Goal: Task Accomplishment & Management: Complete application form

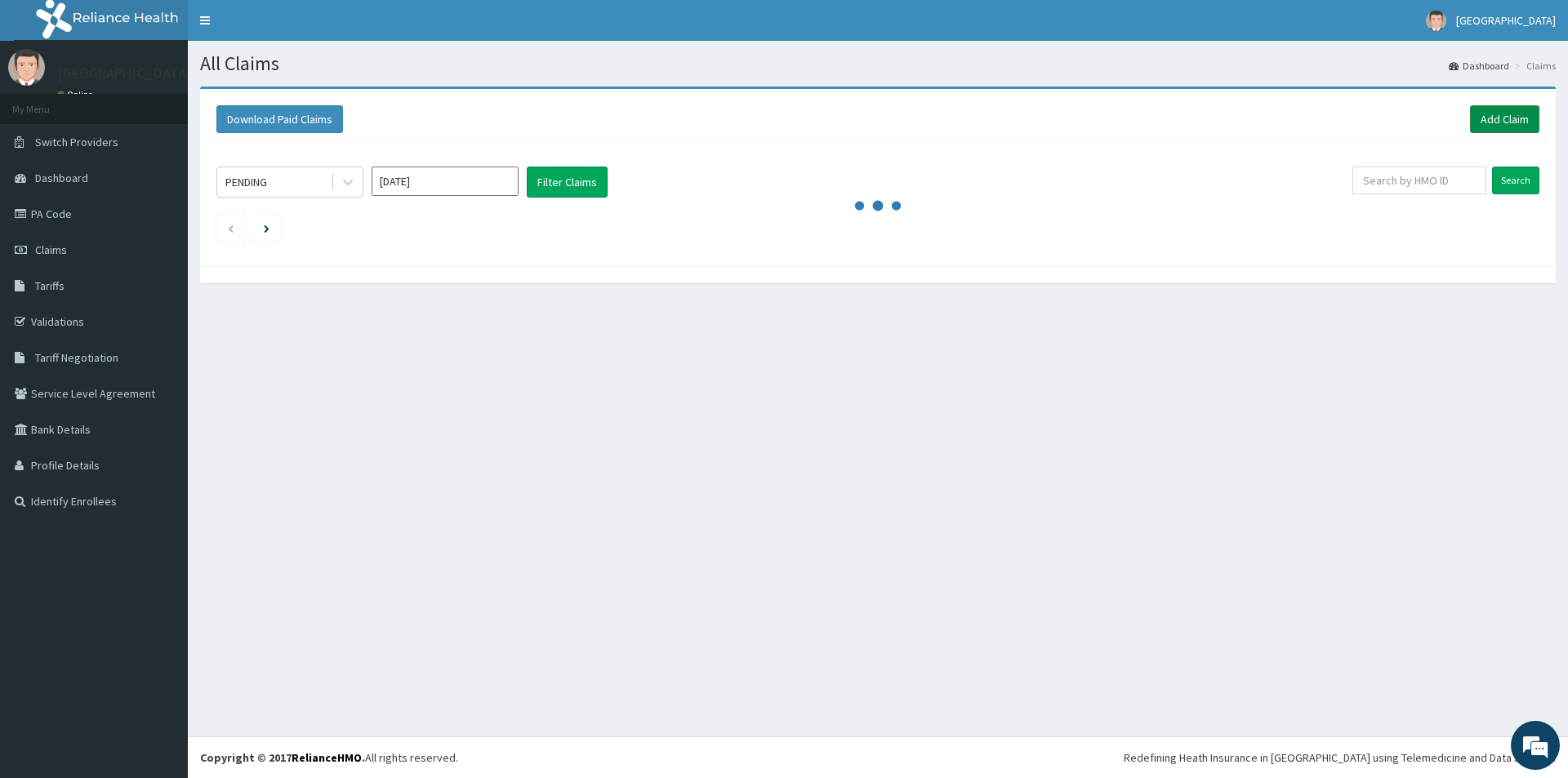
click at [1502, 126] on link "Add Claim" at bounding box center [1505, 119] width 70 height 28
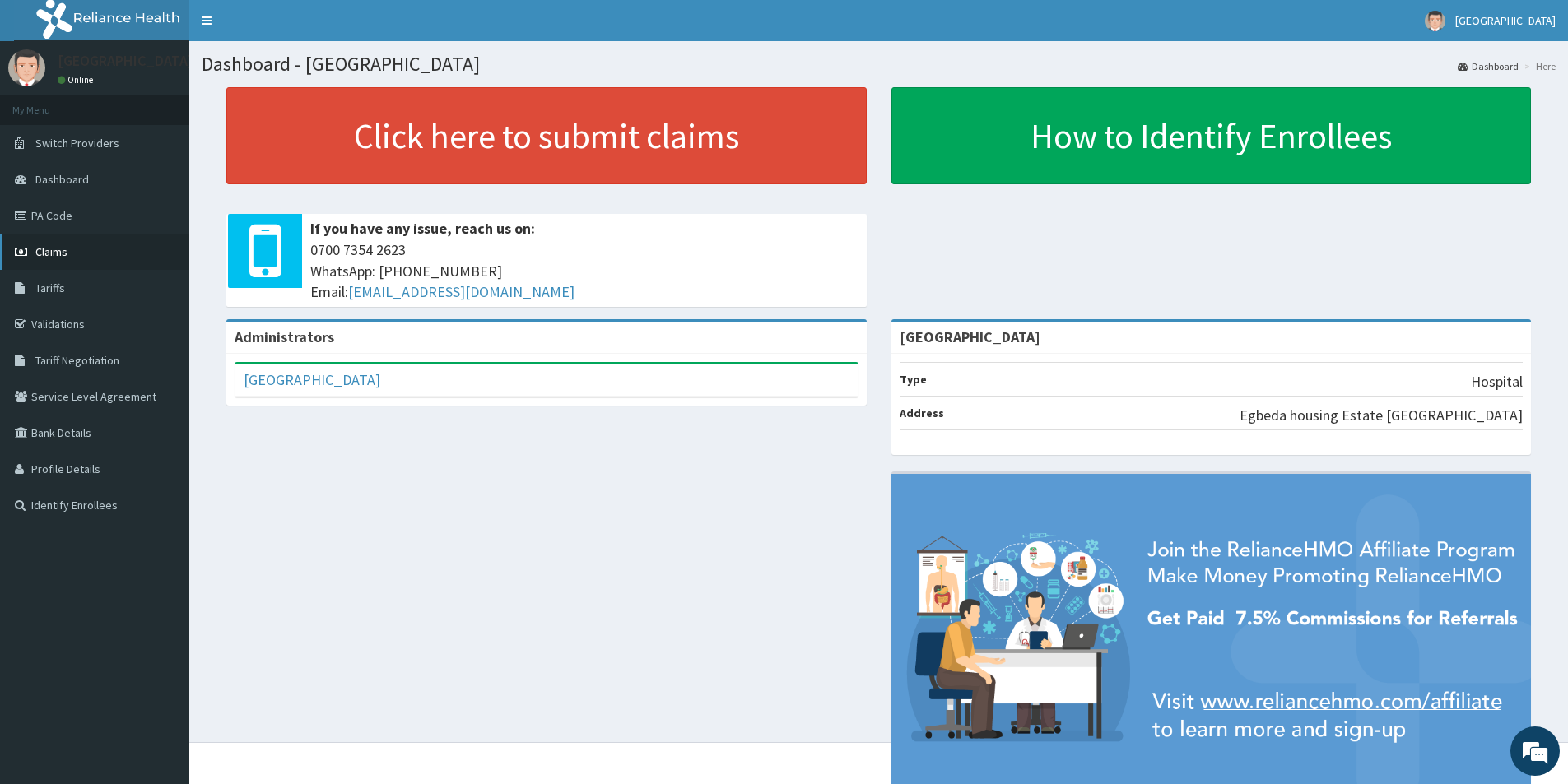
click at [85, 251] on link "Claims" at bounding box center [94, 252] width 189 height 36
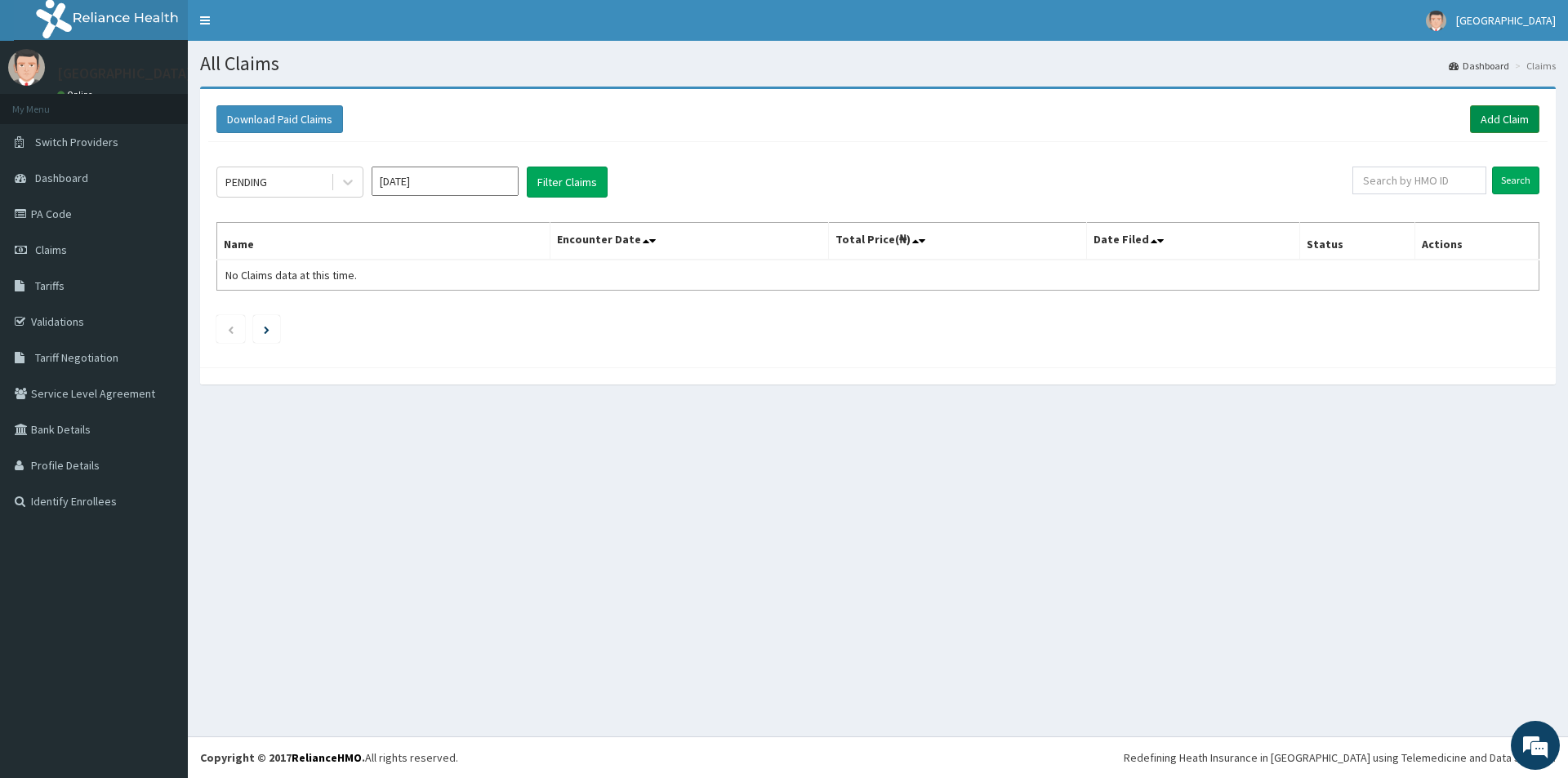
click at [1488, 112] on link "Add Claim" at bounding box center [1505, 119] width 70 height 28
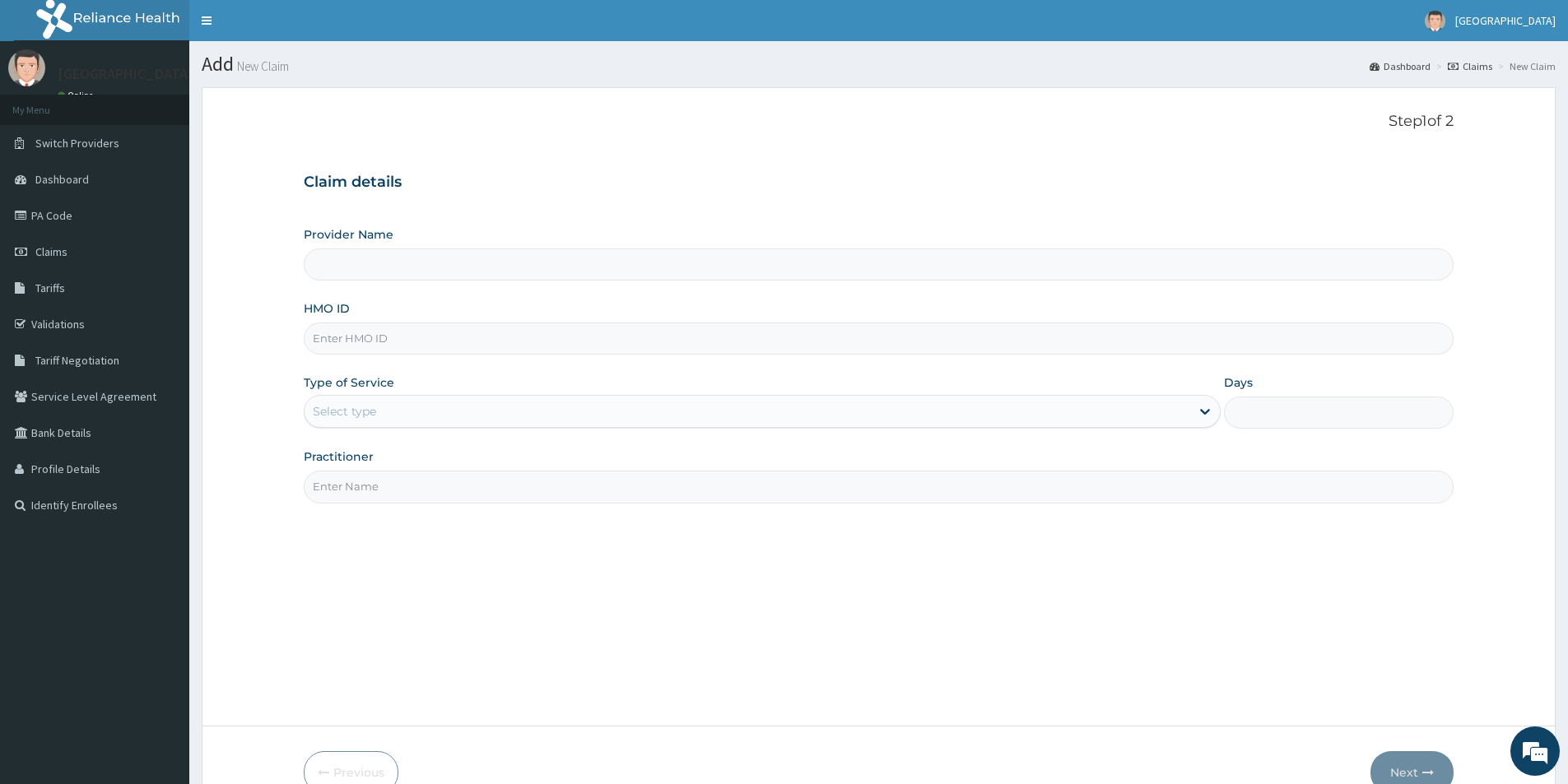
type input "[GEOGRAPHIC_DATA]"
click at [487, 329] on input "HMO ID" at bounding box center [879, 339] width 1150 height 32
type input "s"
click at [476, 345] on input "HMO ID" at bounding box center [879, 339] width 1150 height 32
type input "SFA/15123/A"
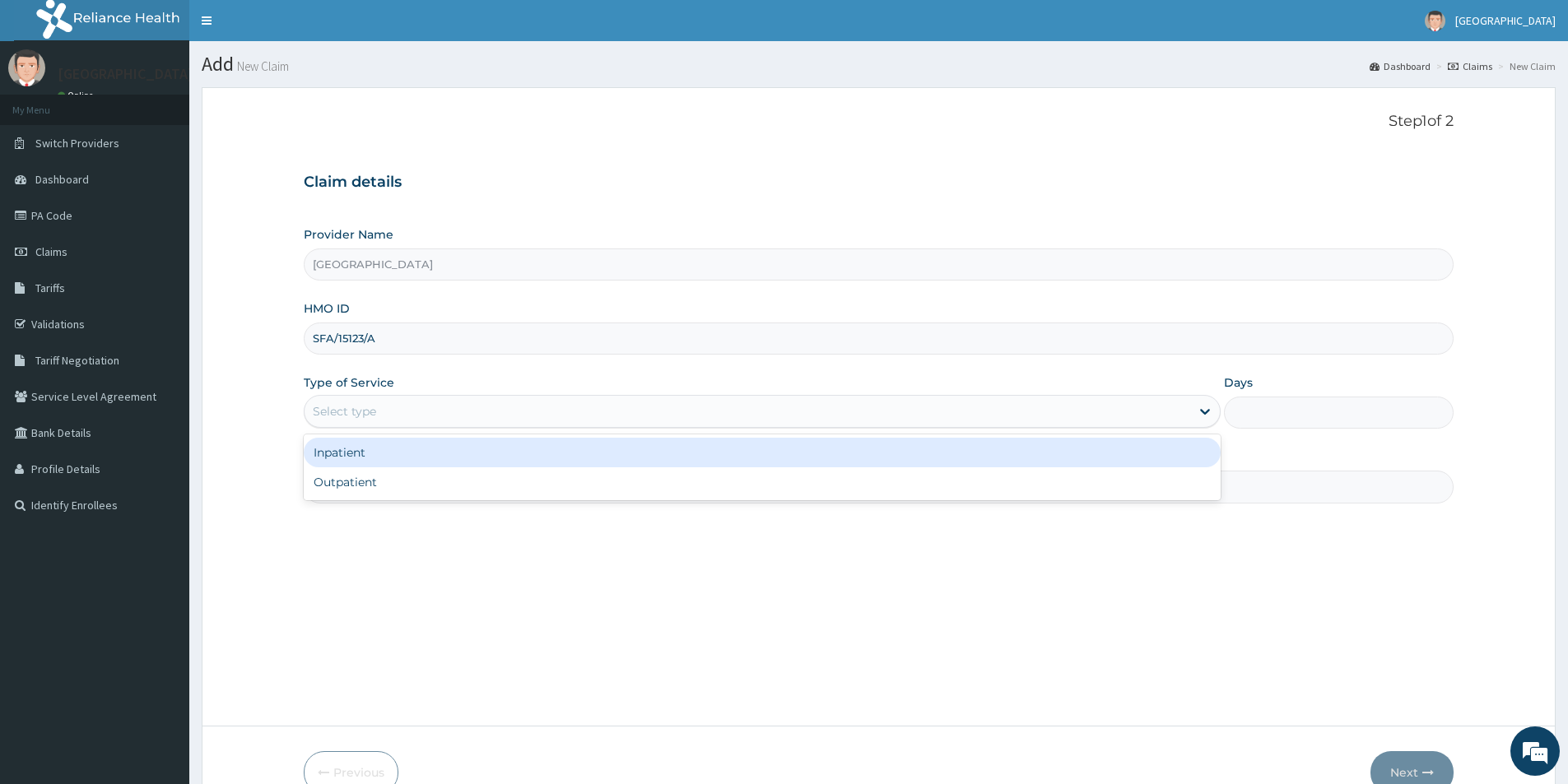
click at [453, 405] on div "Select type" at bounding box center [748, 411] width 885 height 26
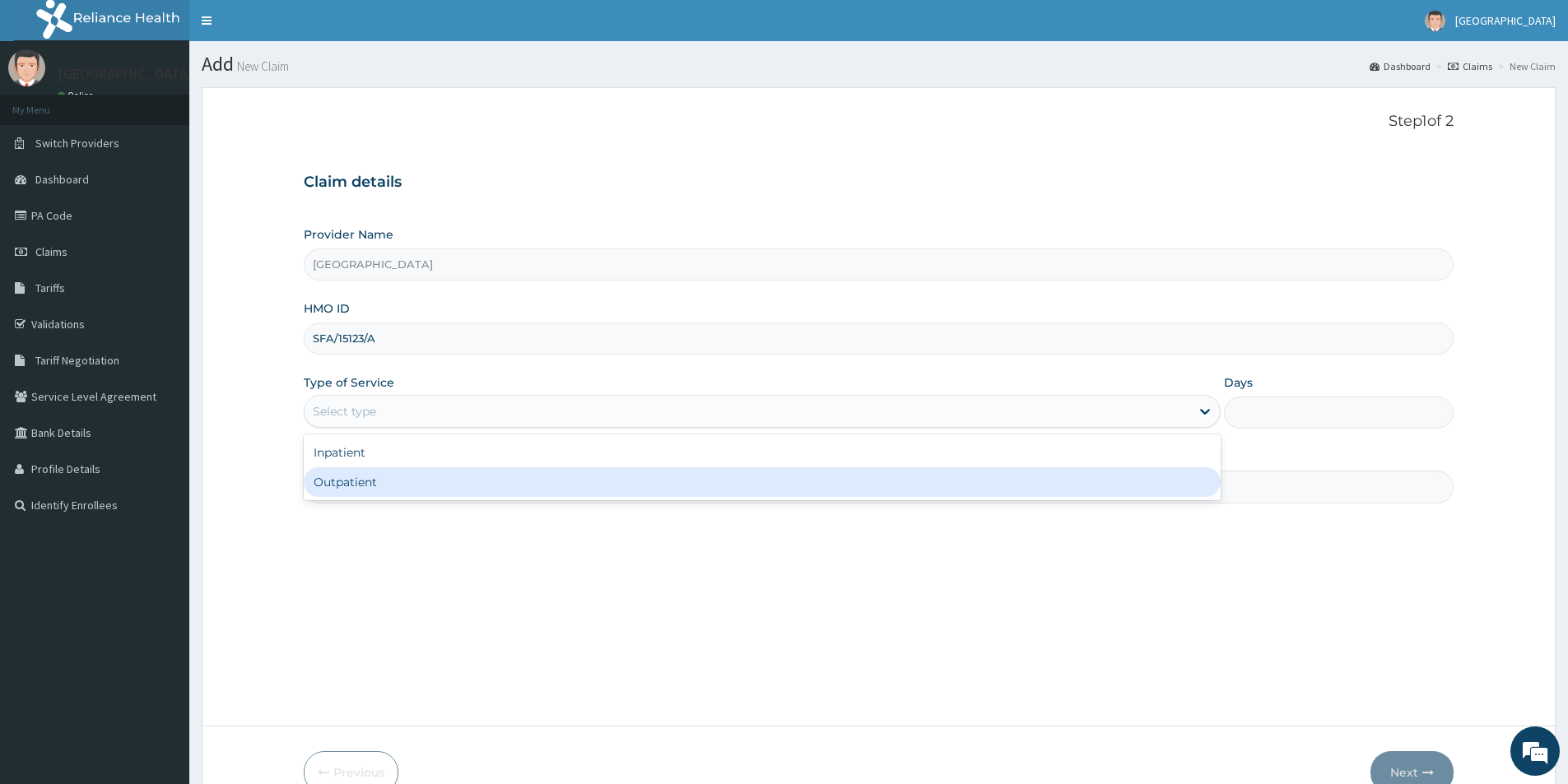
click at [419, 477] on div "Outpatient" at bounding box center [762, 482] width 917 height 30
type input "1"
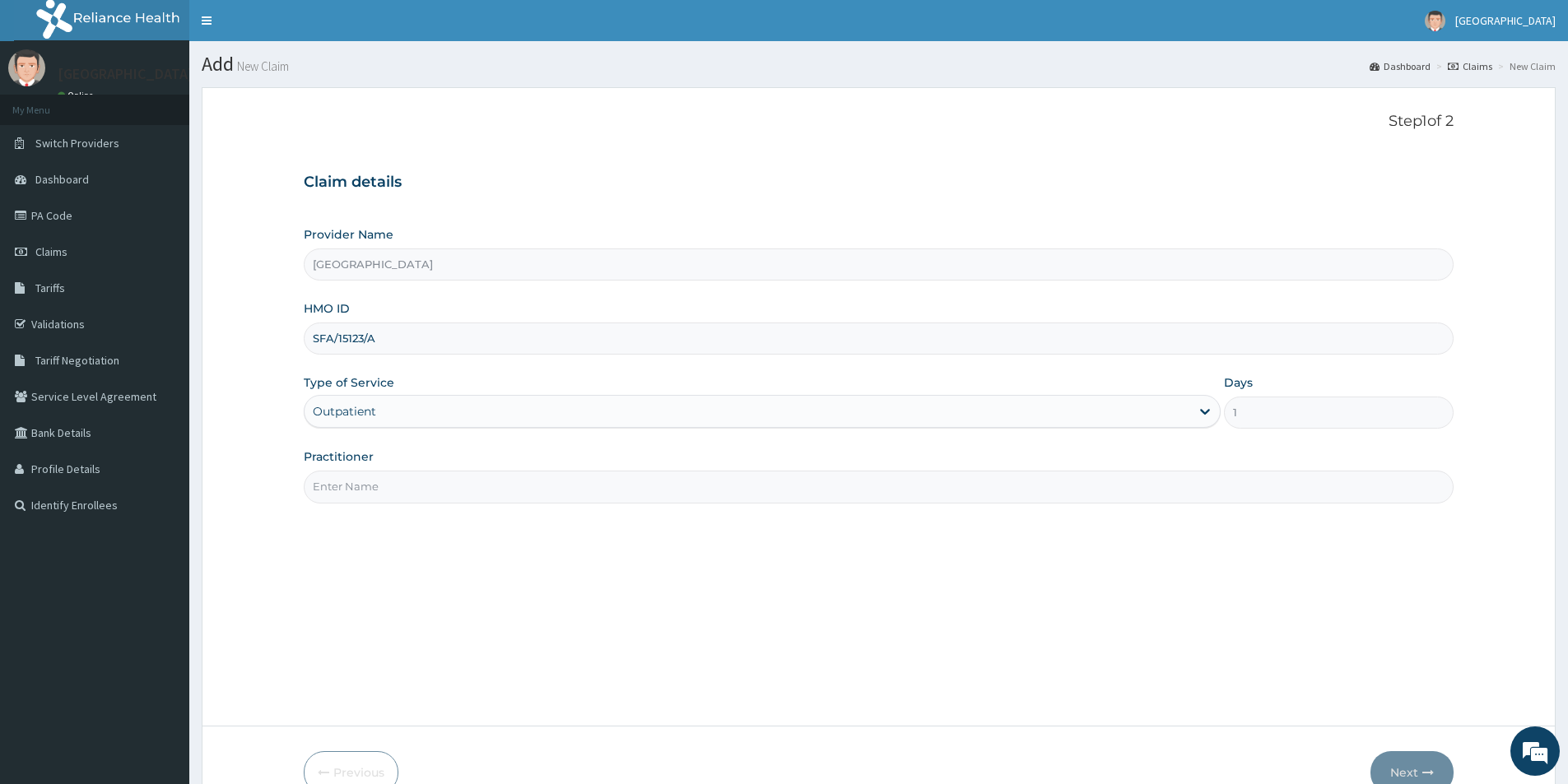
click at [430, 483] on input "Practitioner" at bounding box center [879, 486] width 1150 height 32
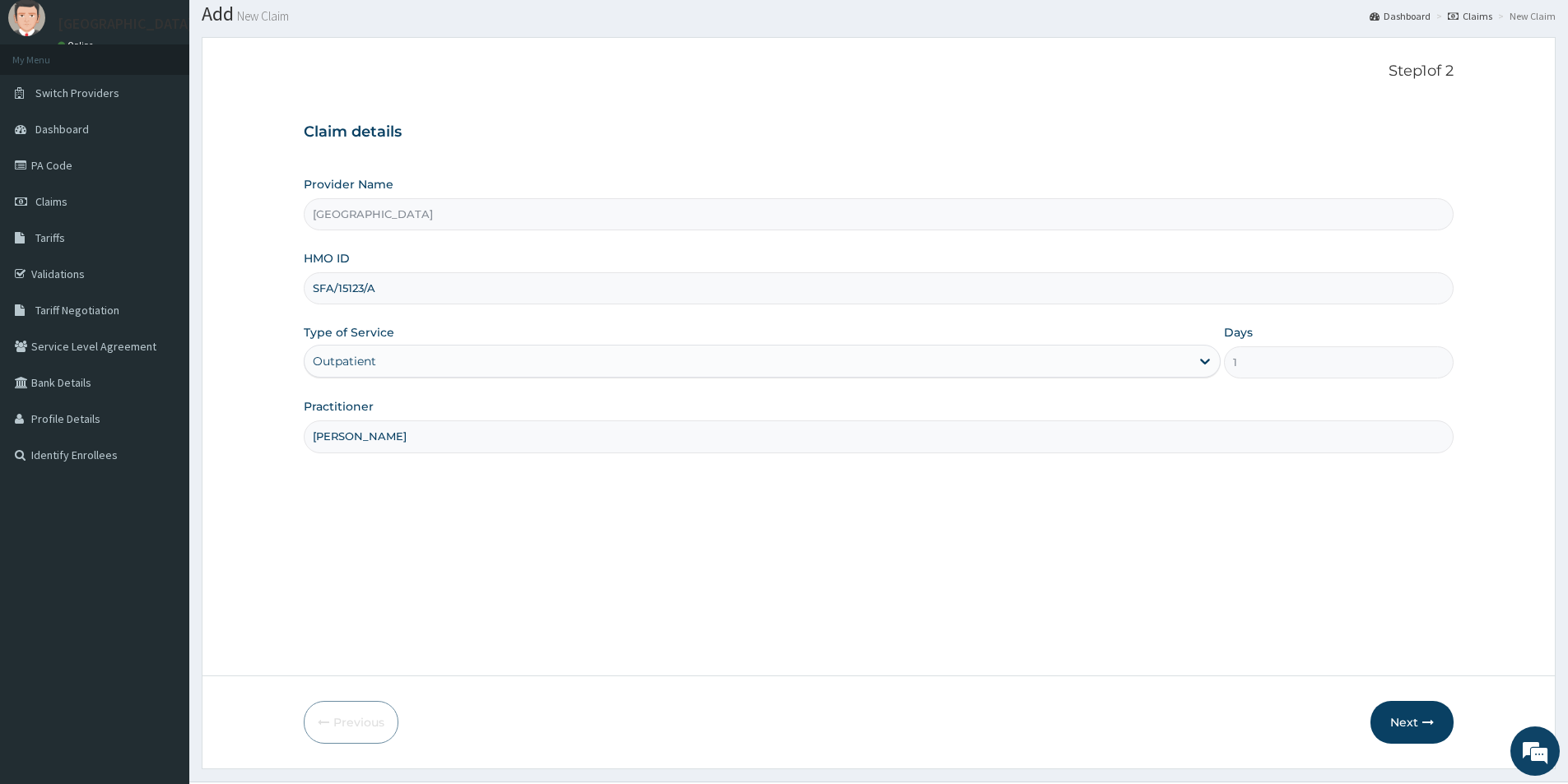
scroll to position [90, 0]
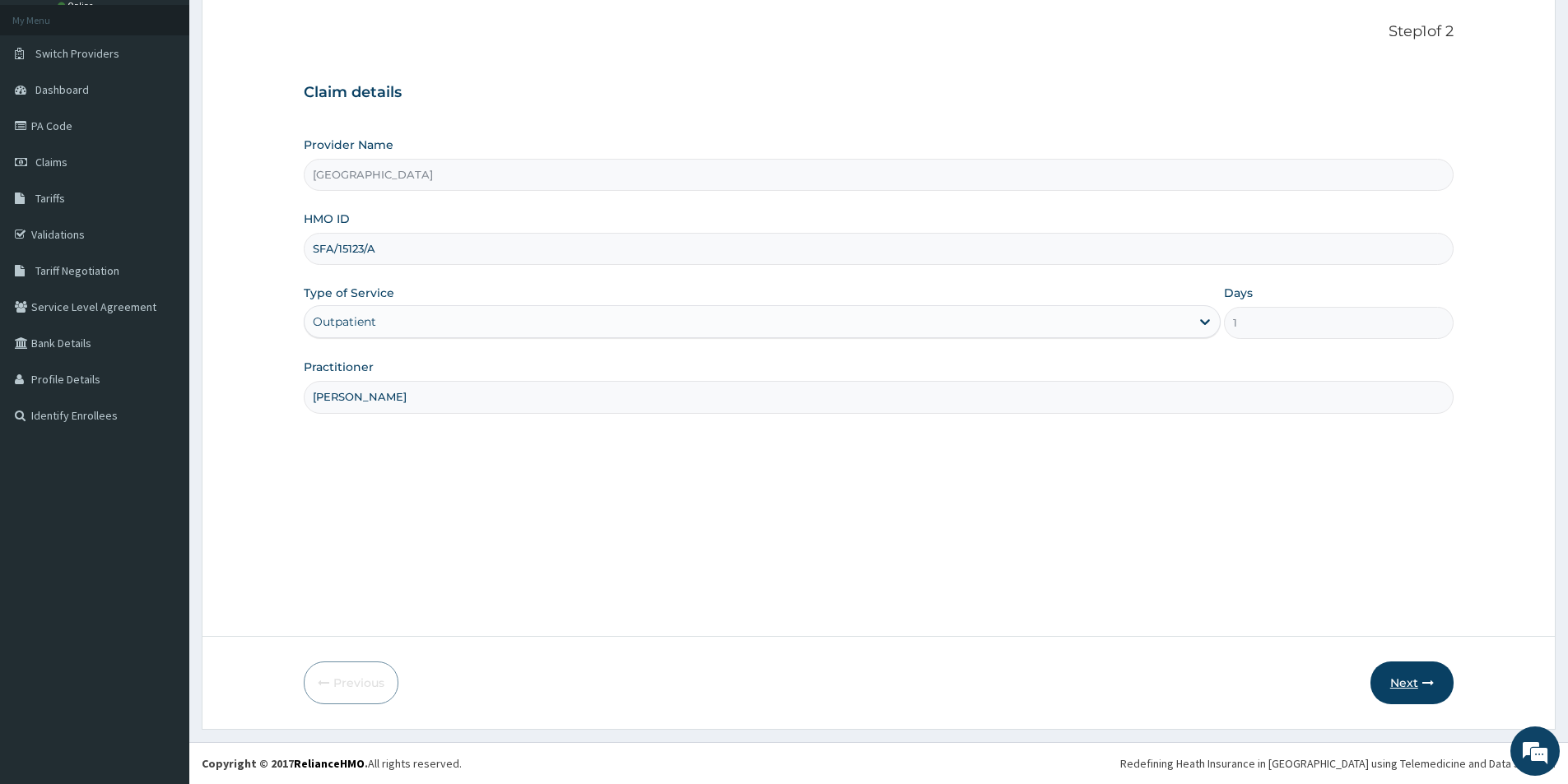
type input "dr chukwunyere"
click at [1402, 680] on button "Next" at bounding box center [1411, 683] width 83 height 43
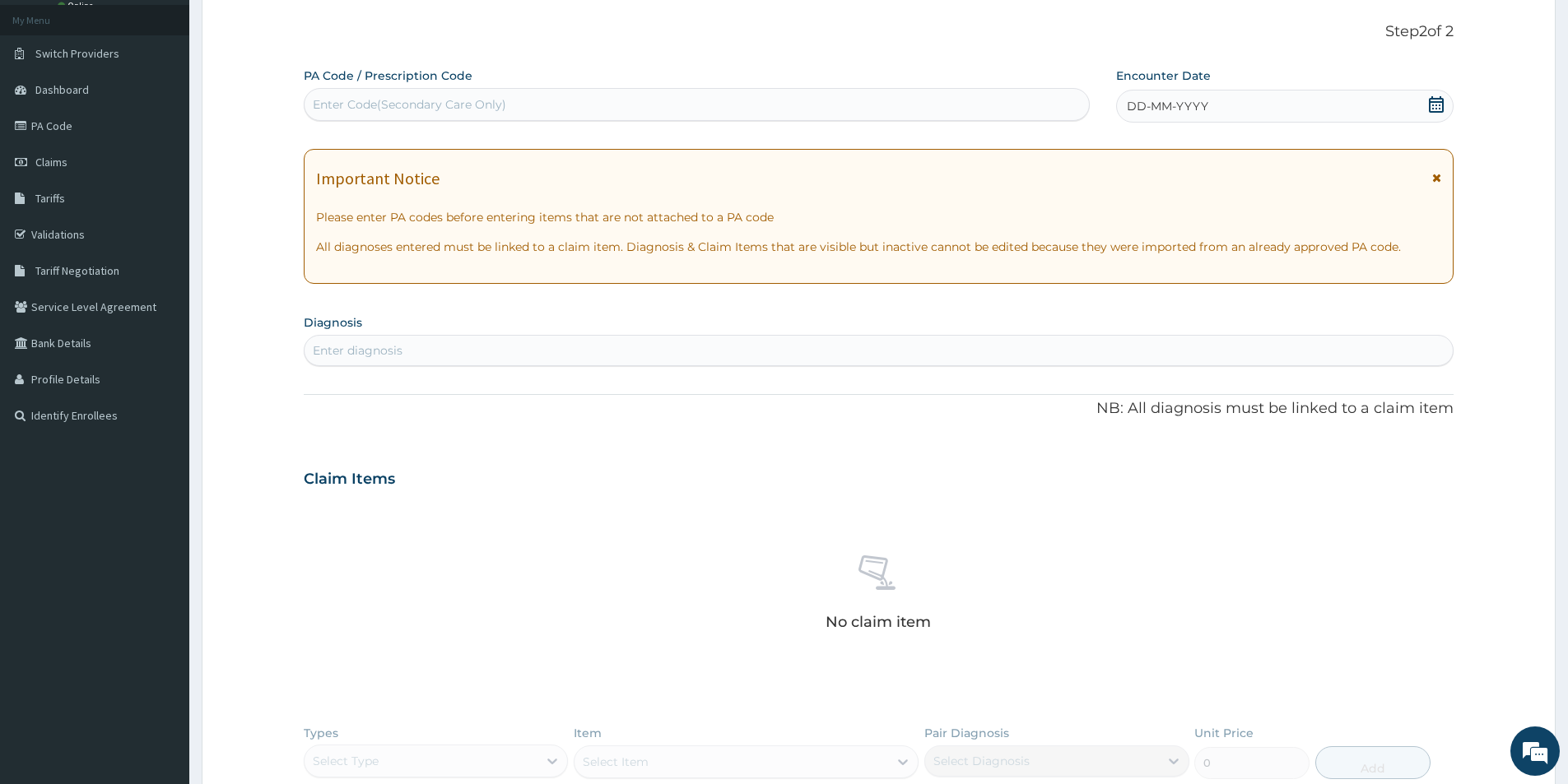
click at [1436, 179] on icon at bounding box center [1437, 177] width 9 height 12
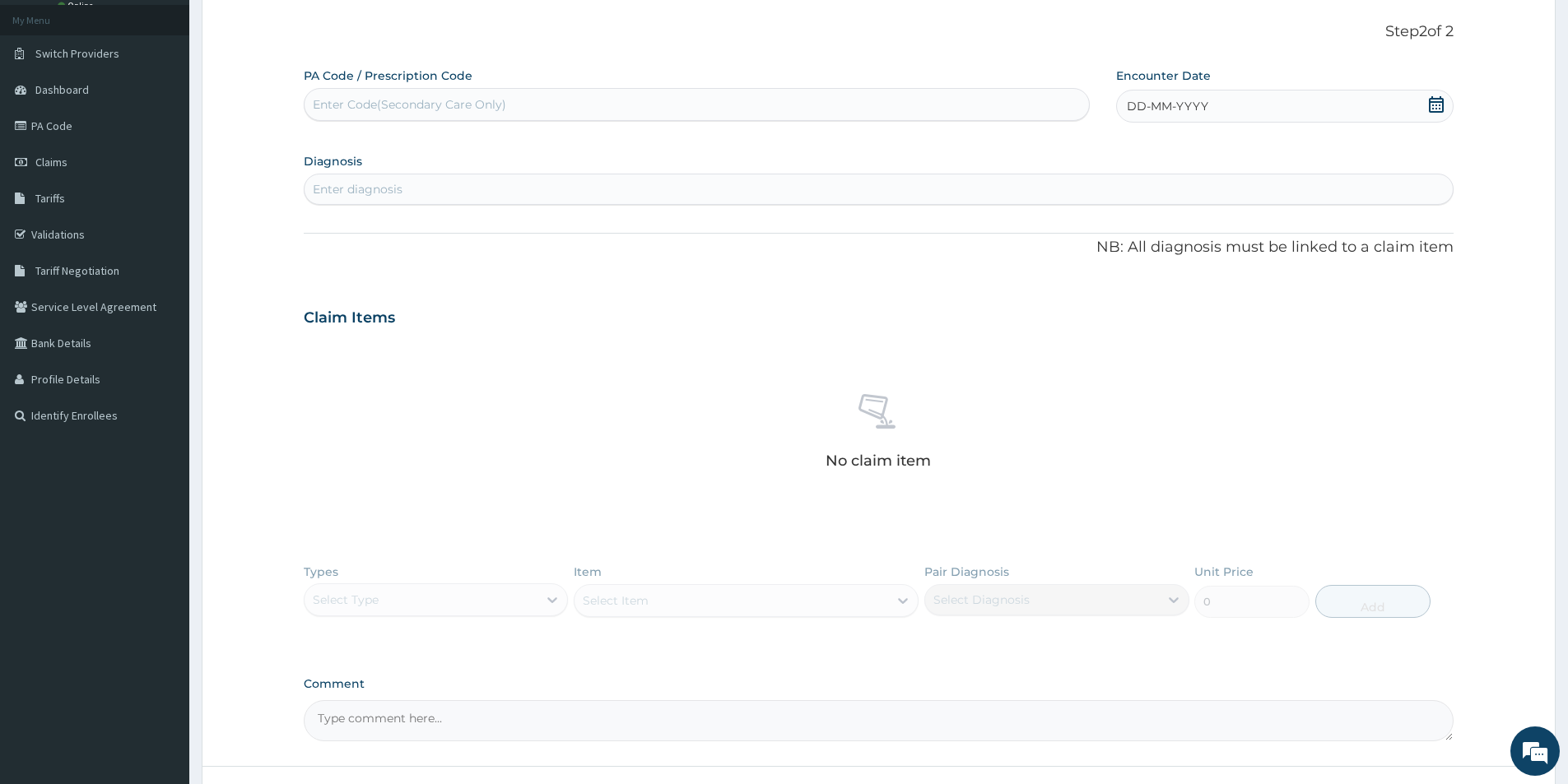
click at [808, 184] on div "Enter diagnosis" at bounding box center [879, 189] width 1148 height 26
type input "upper respiratory"
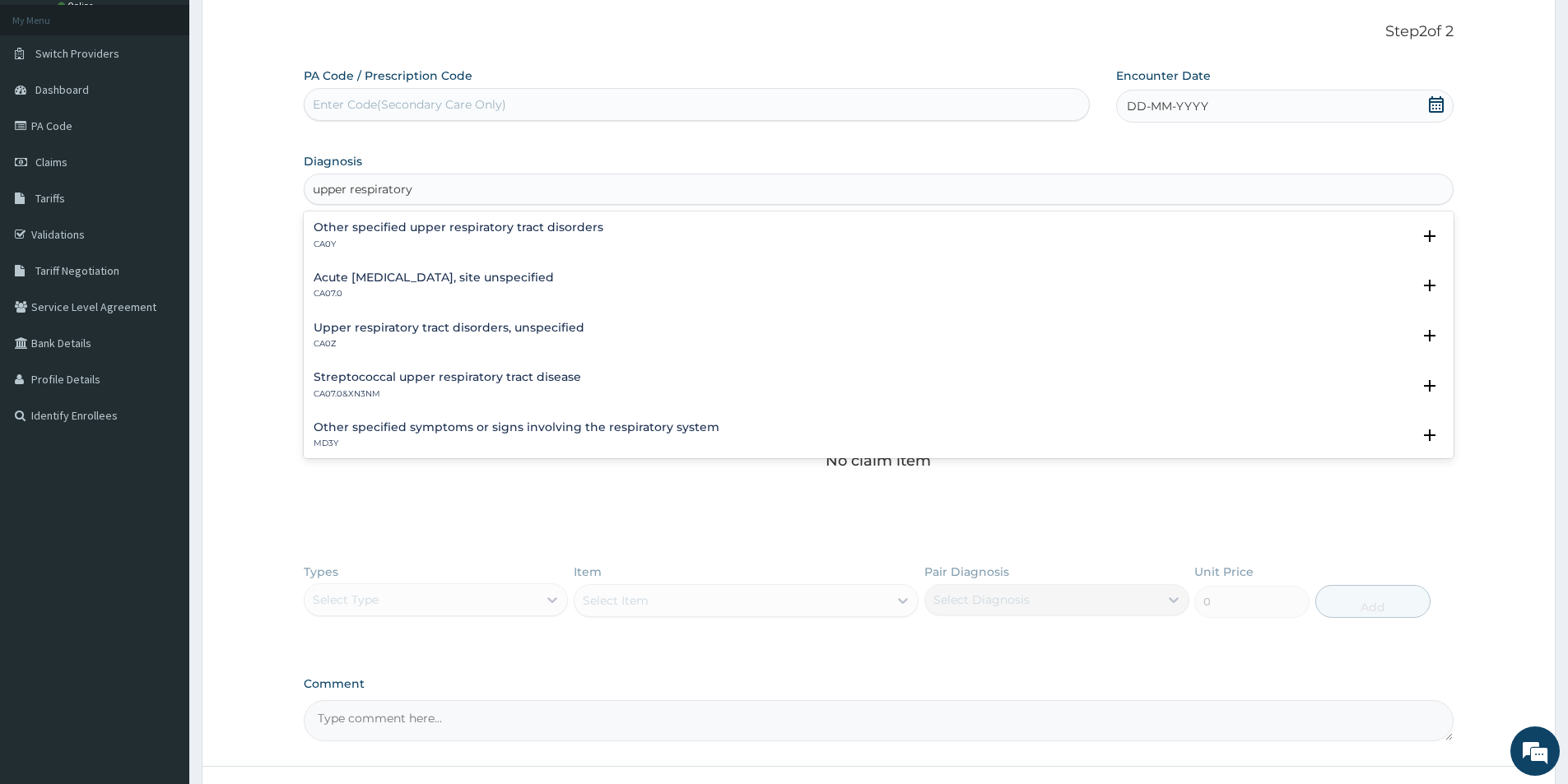
click at [517, 334] on div "Upper respiratory tract disorders, unspecified CA0Z" at bounding box center [449, 336] width 271 height 29
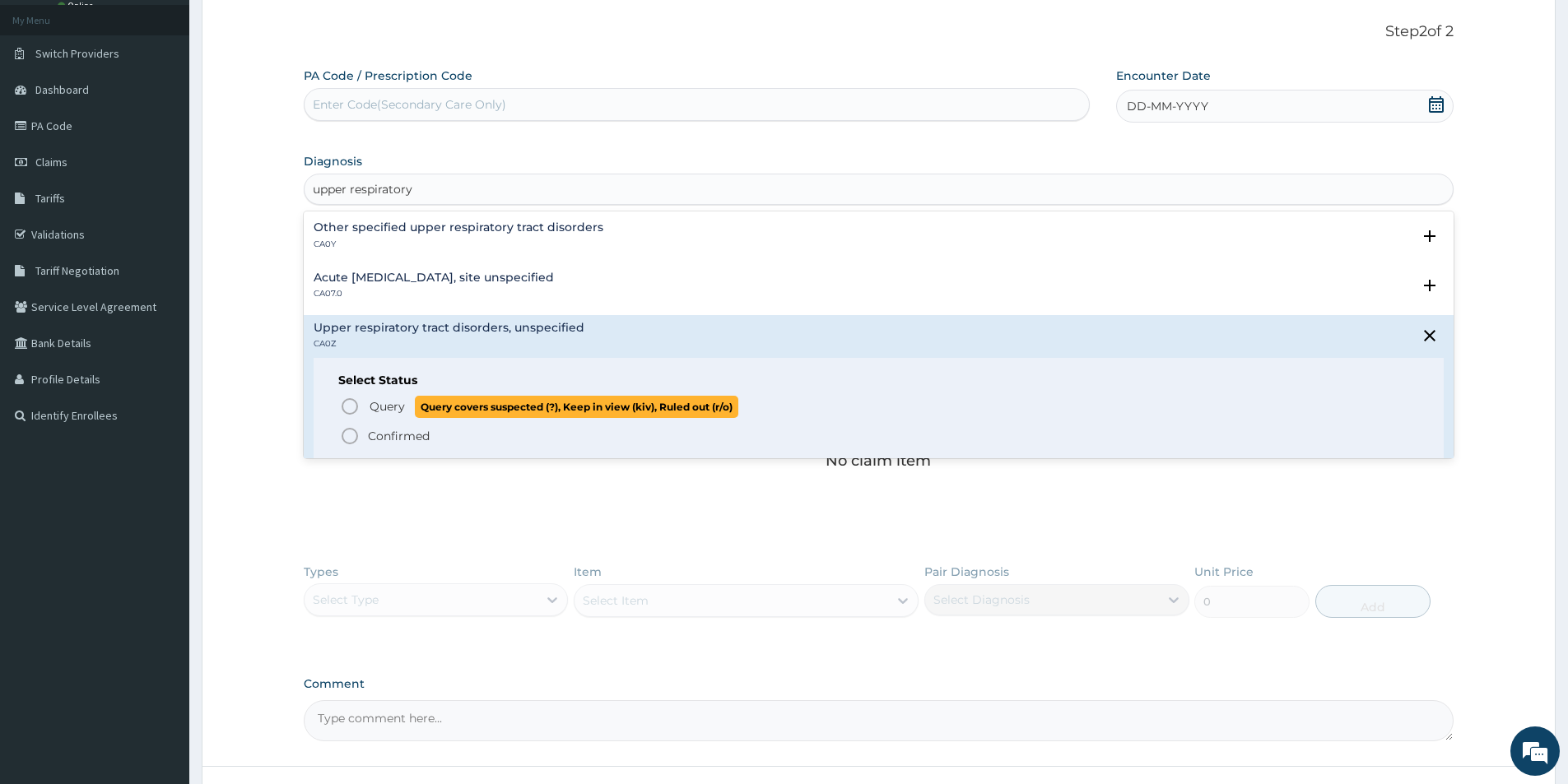
click at [350, 401] on icon "status option query" at bounding box center [350, 406] width 20 height 20
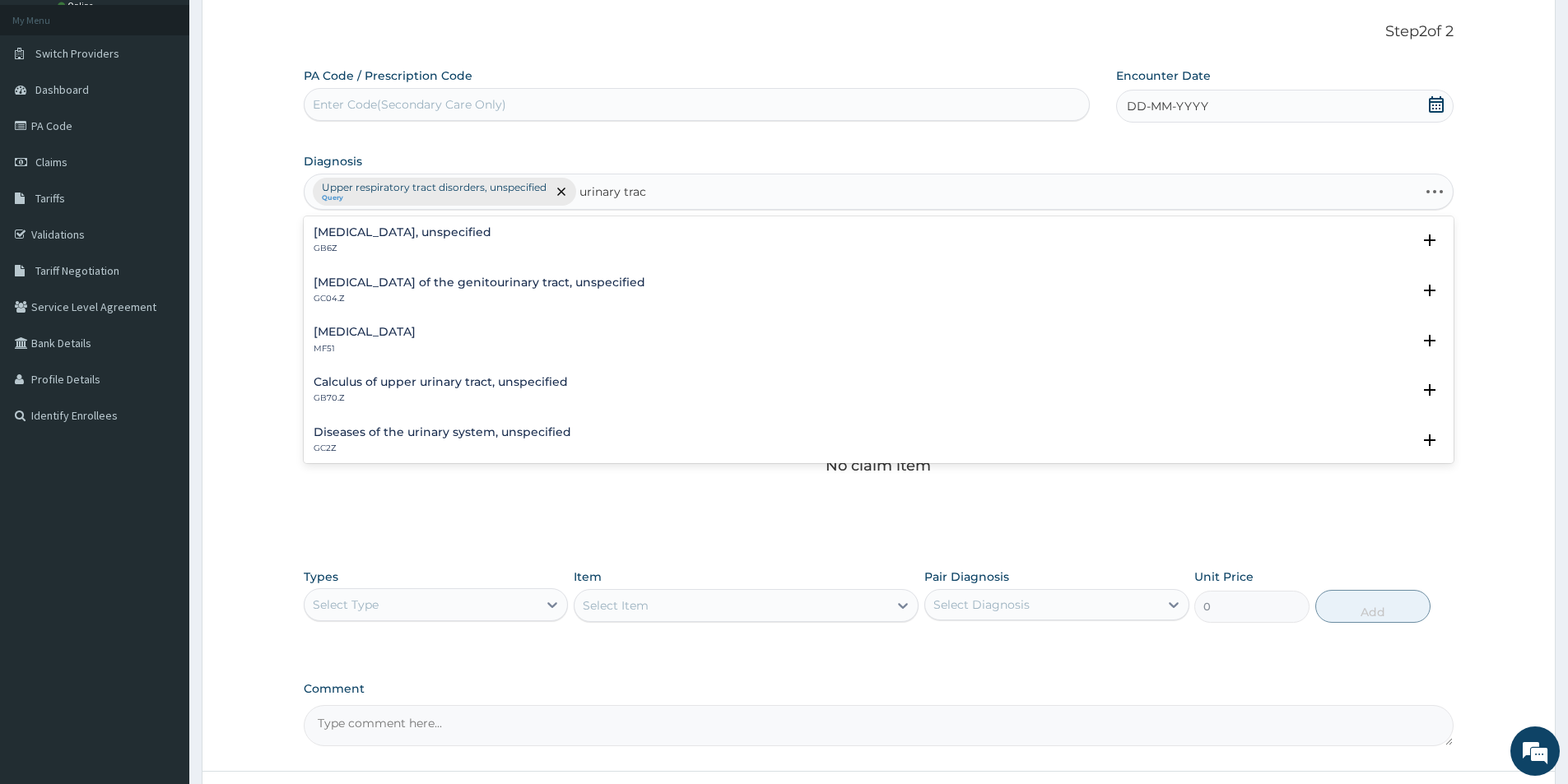
type input "urinary tract"
click at [546, 227] on h4 "Diseases of the urinary system, unspecified" at bounding box center [443, 233] width 257 height 13
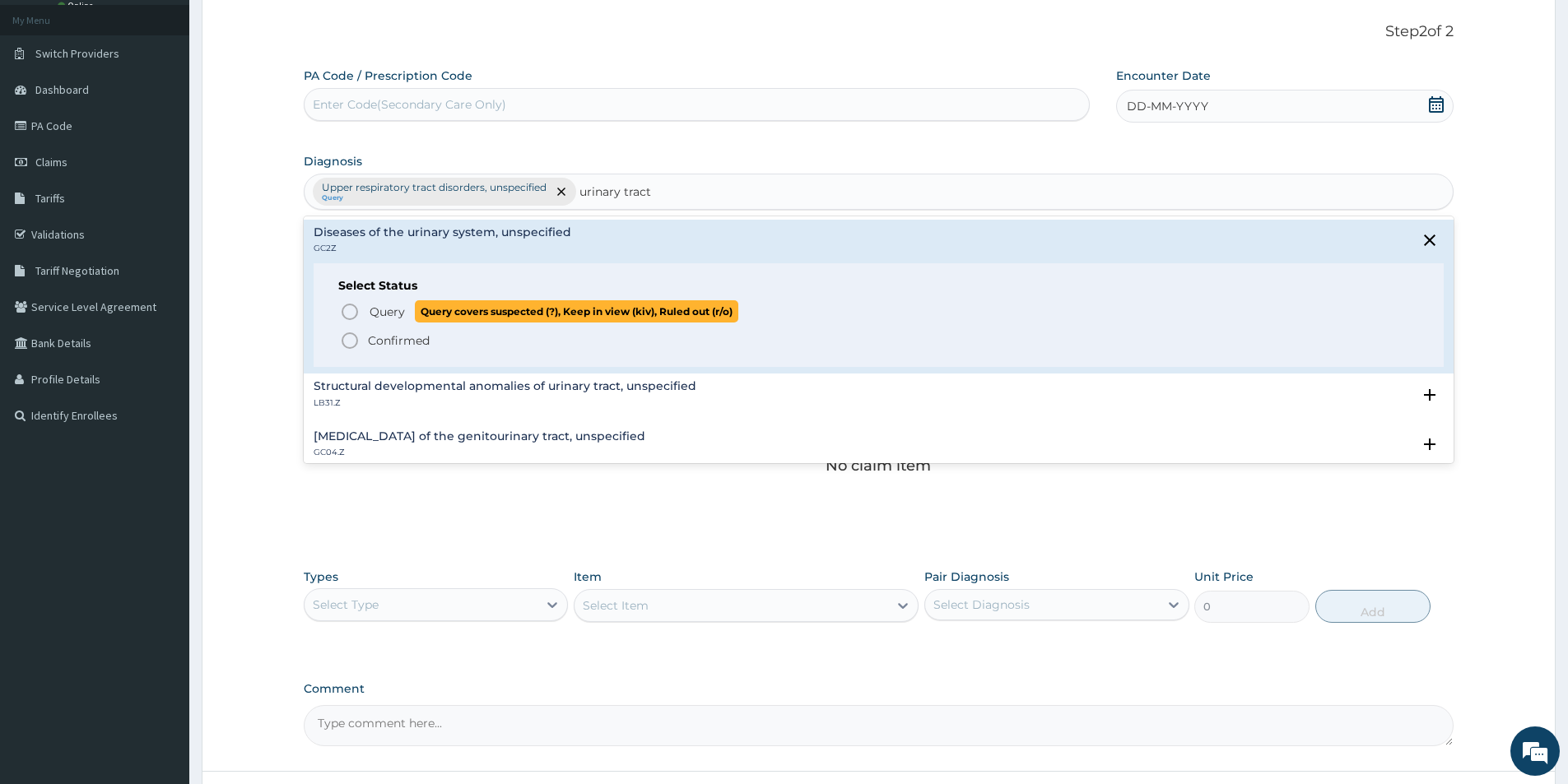
click at [351, 313] on icon "status option query" at bounding box center [350, 312] width 20 height 20
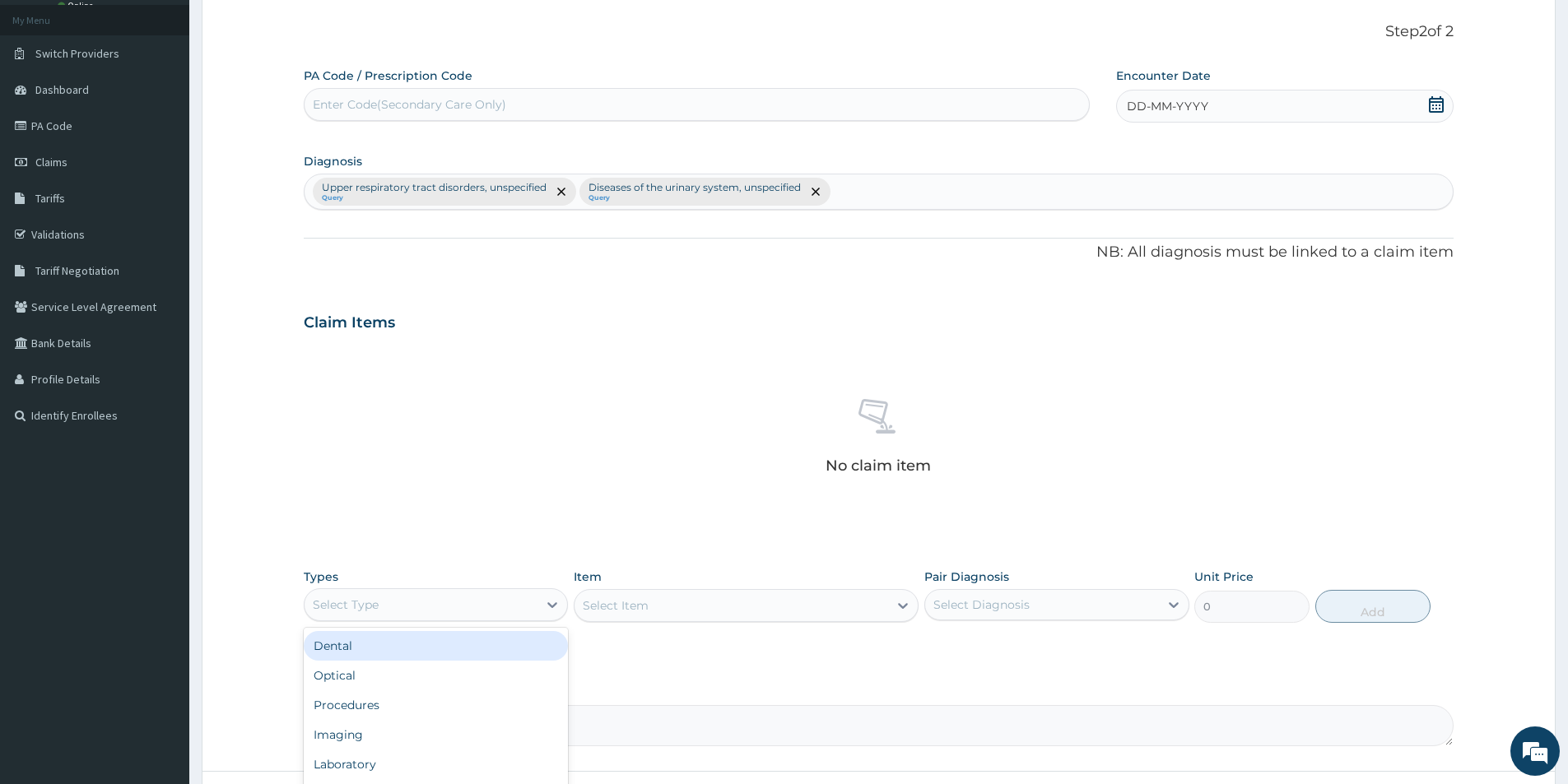
click at [499, 606] on div "Select Type" at bounding box center [421, 604] width 233 height 26
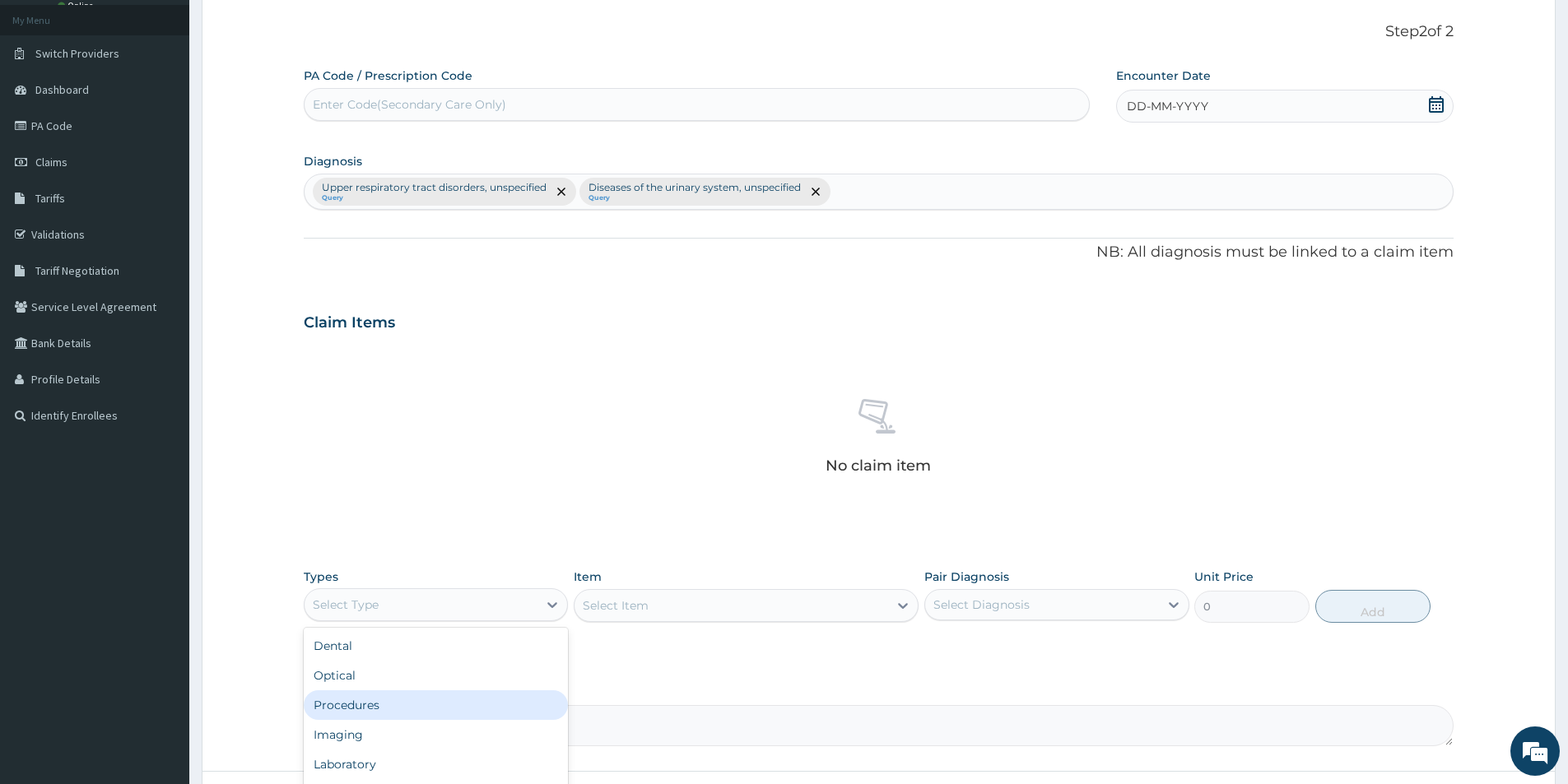
click at [482, 704] on div "Procedures" at bounding box center [436, 705] width 264 height 30
click at [659, 599] on div "Select Item" at bounding box center [731, 605] width 314 height 26
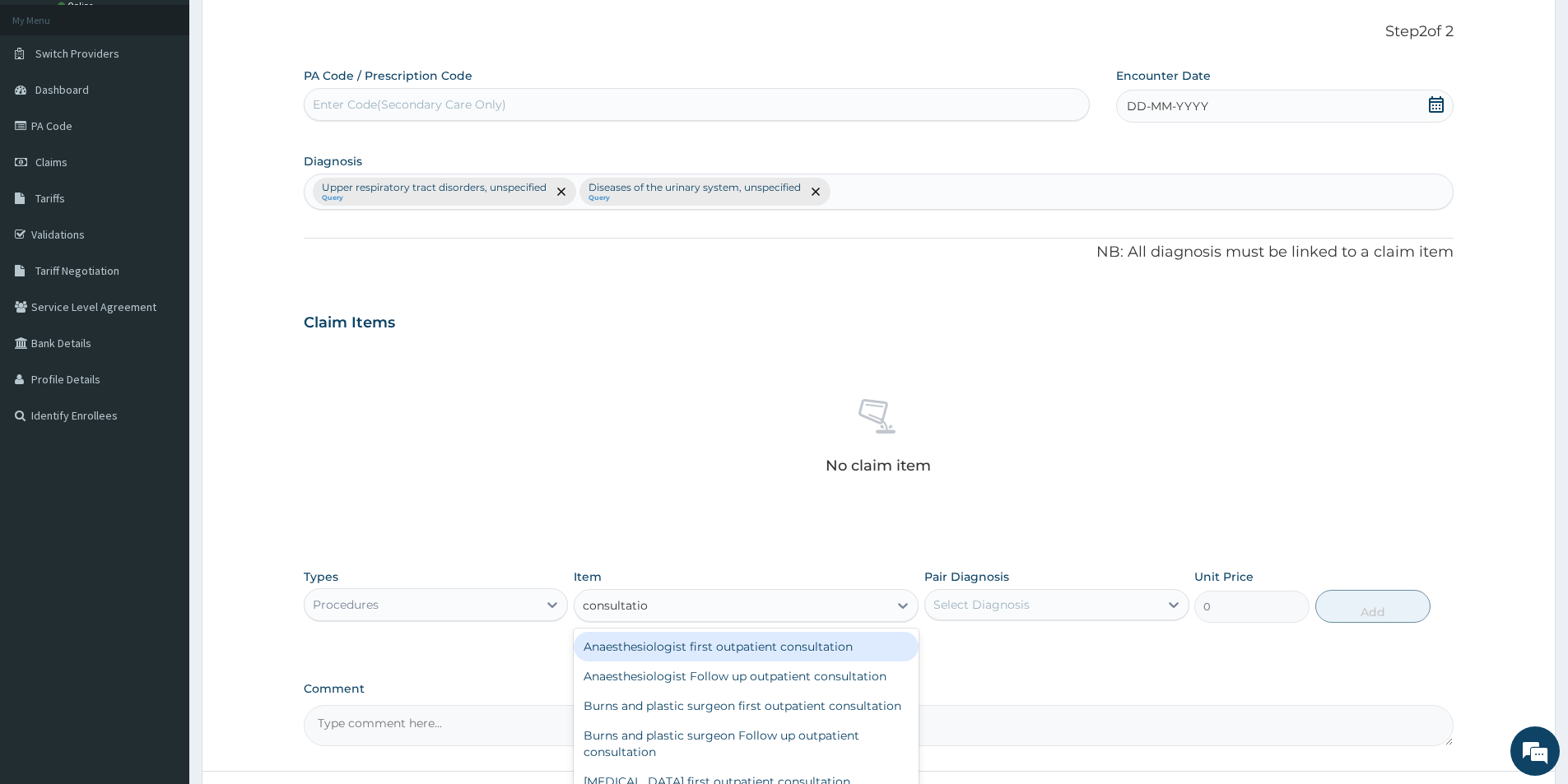
type input "consultation"
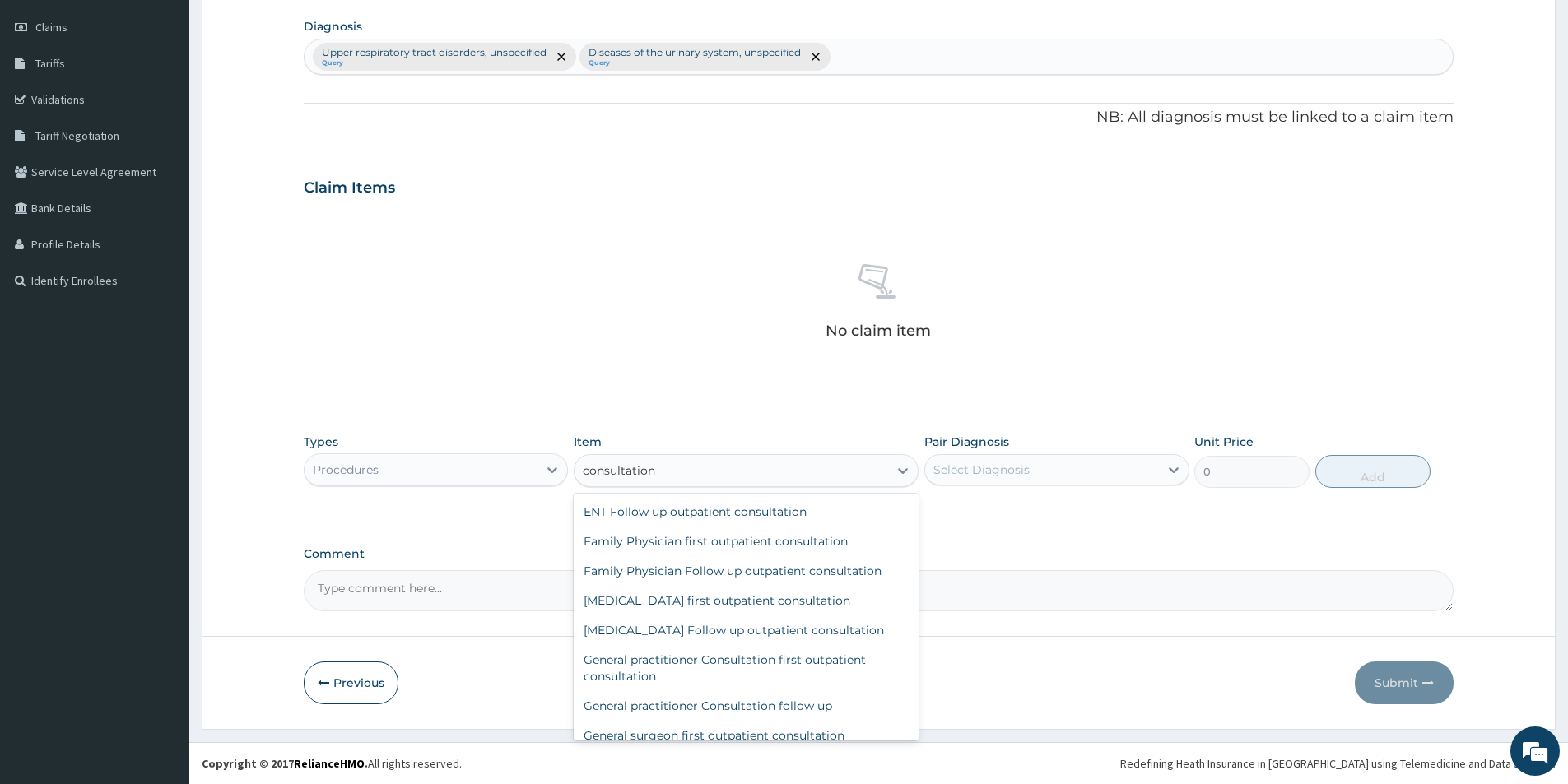
scroll to position [494, 0]
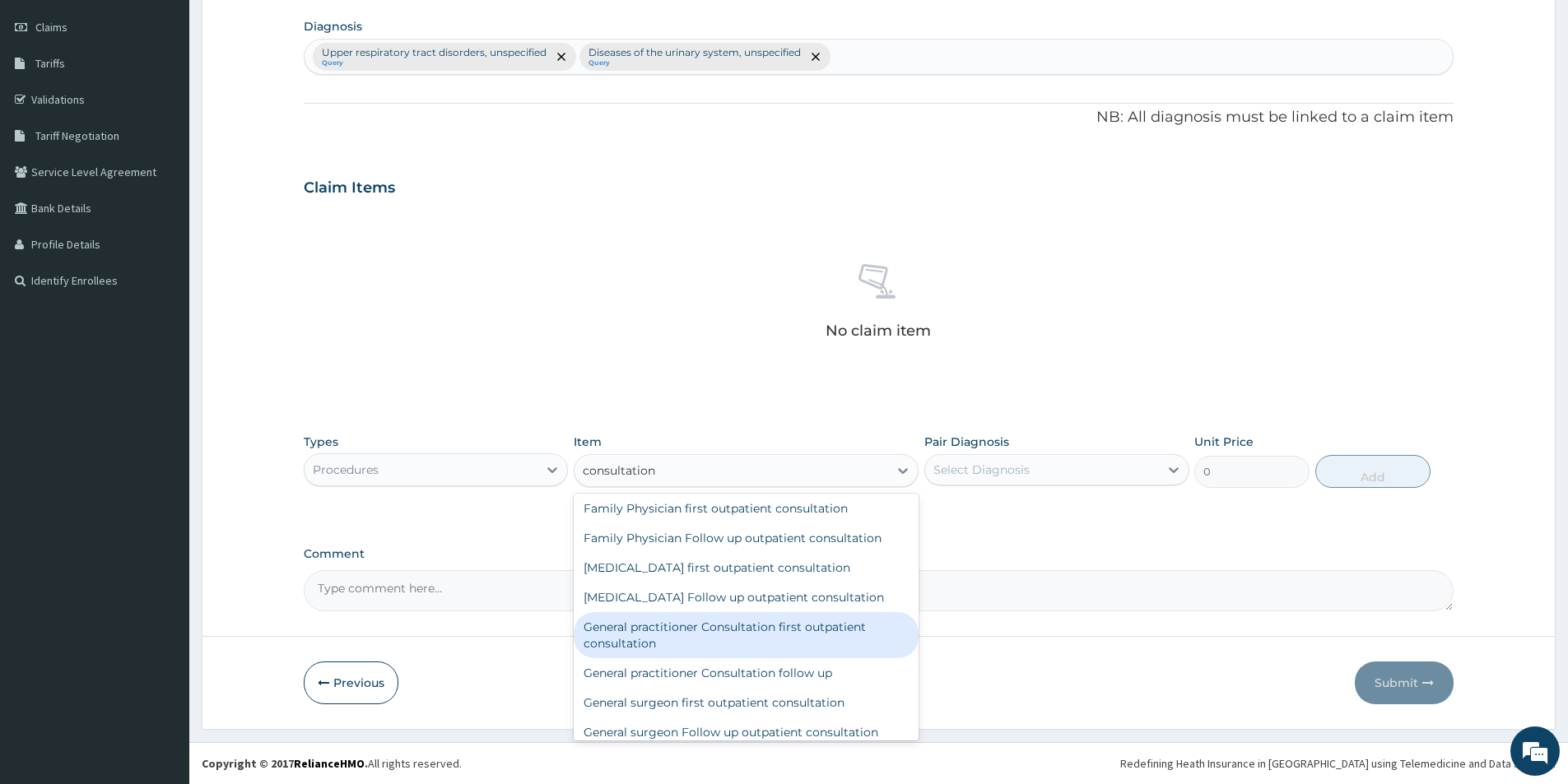
click at [850, 646] on div "General practitioner Consultation first outpatient consultation" at bounding box center [746, 635] width 345 height 46
type input "3000"
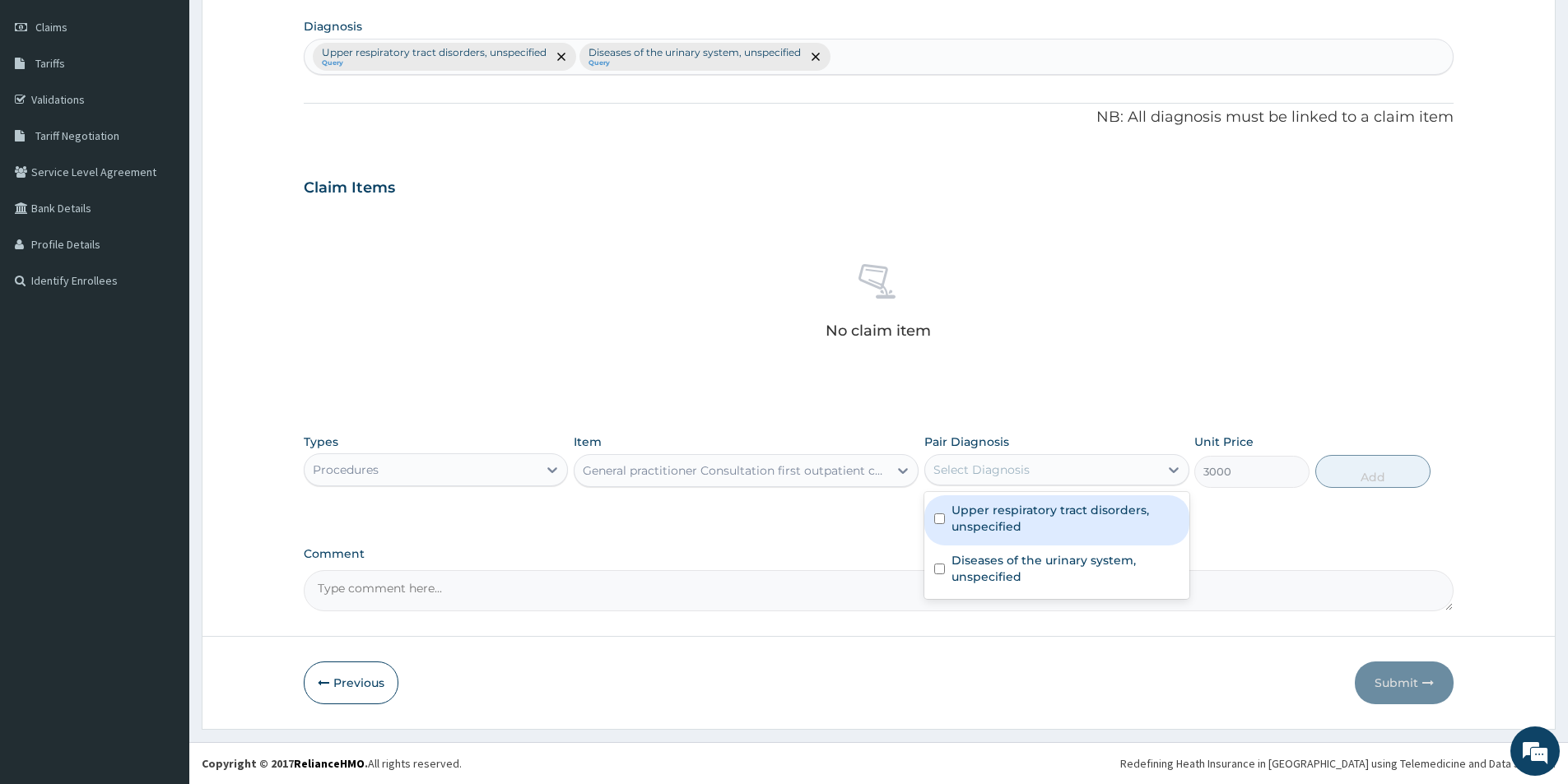
click at [1136, 467] on div "Select Diagnosis" at bounding box center [1041, 469] width 233 height 26
click at [1089, 521] on label "Upper respiratory tract disorders, unspecified" at bounding box center [1065, 518] width 228 height 33
checkbox input "true"
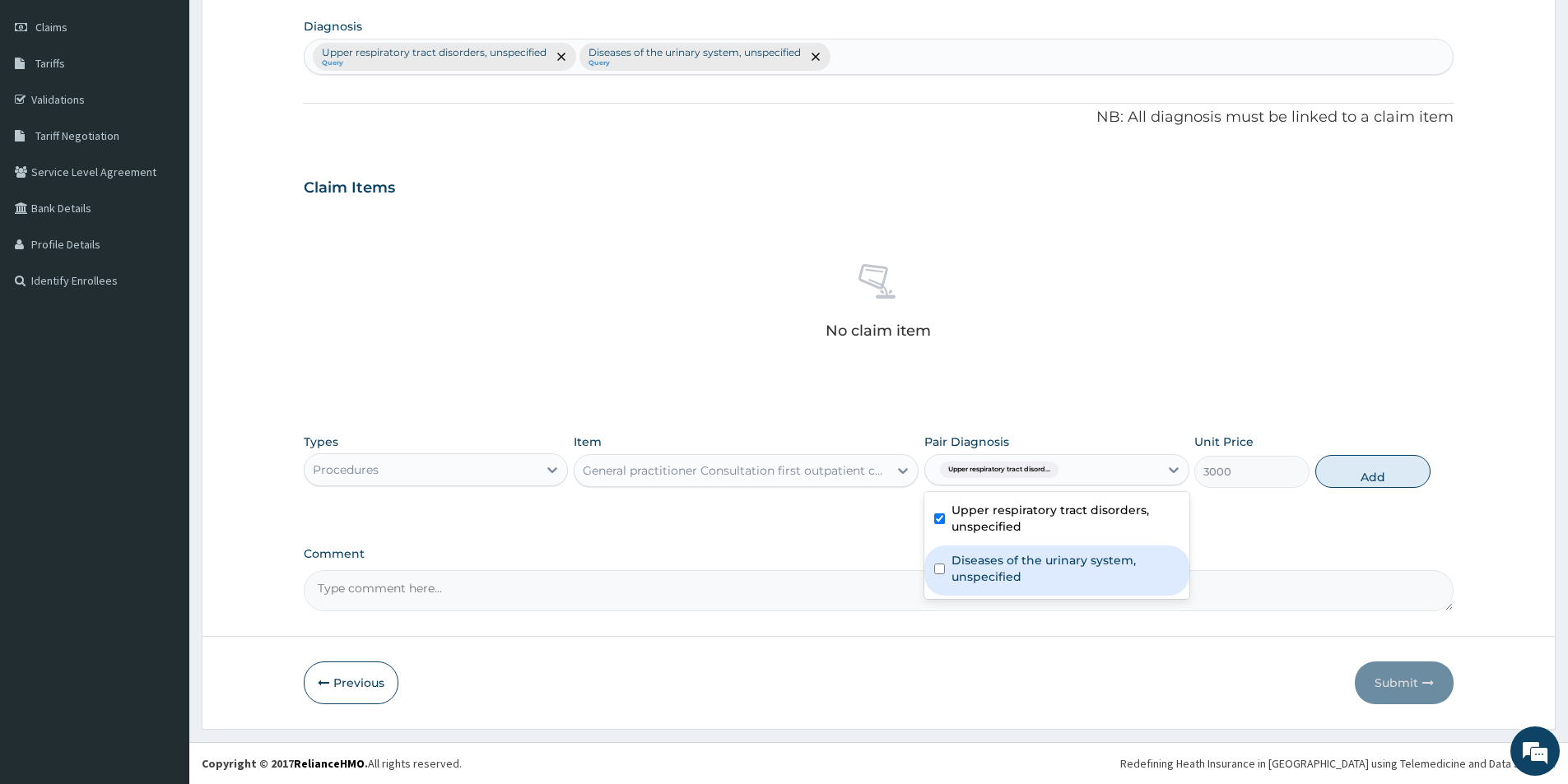
click at [1084, 546] on div "Diseases of the urinary system, unspecified" at bounding box center [1056, 571] width 264 height 50
checkbox input "true"
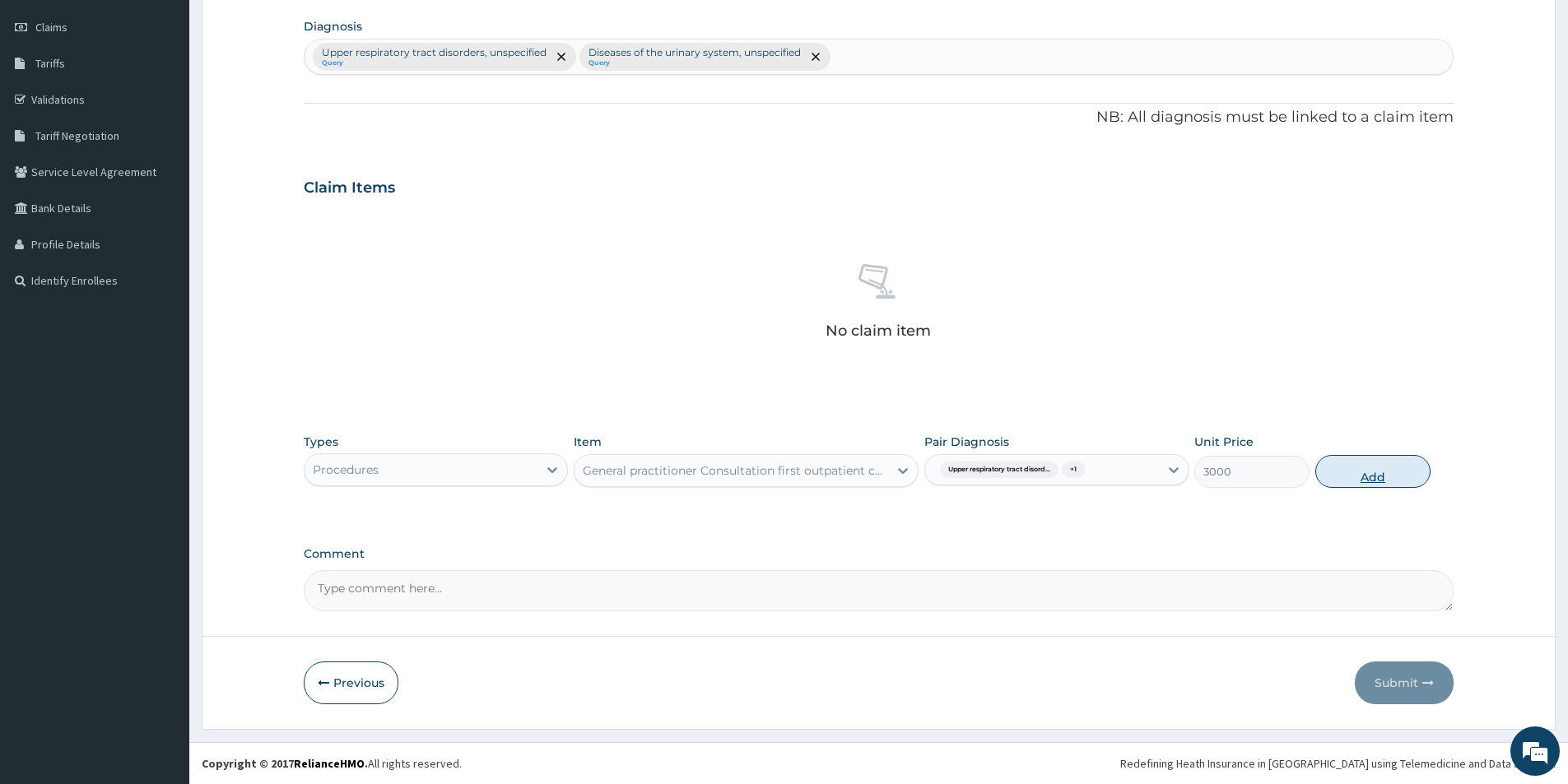
click at [1347, 471] on button "Add" at bounding box center [1373, 471] width 115 height 33
type input "0"
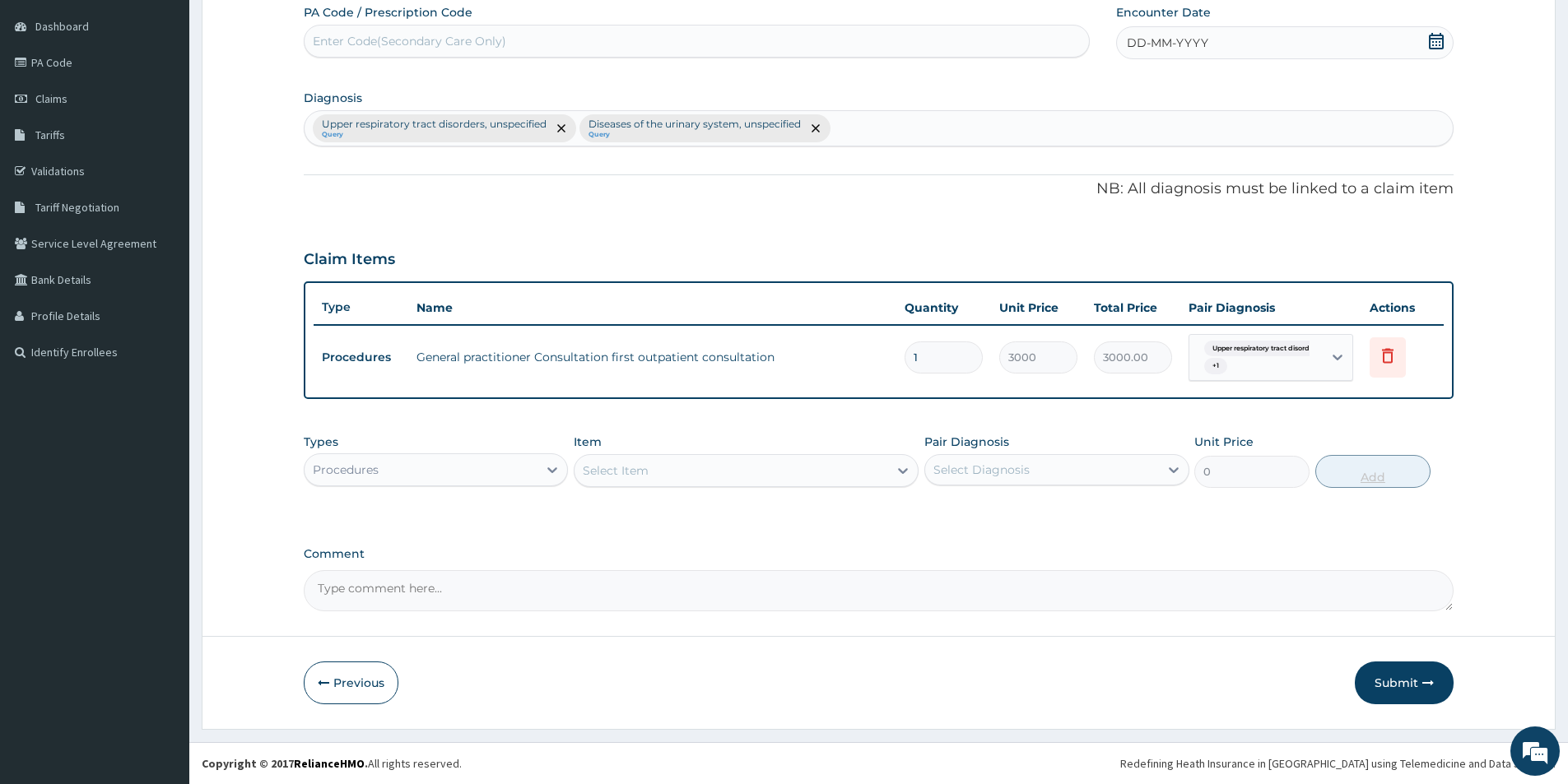
scroll to position [153, 0]
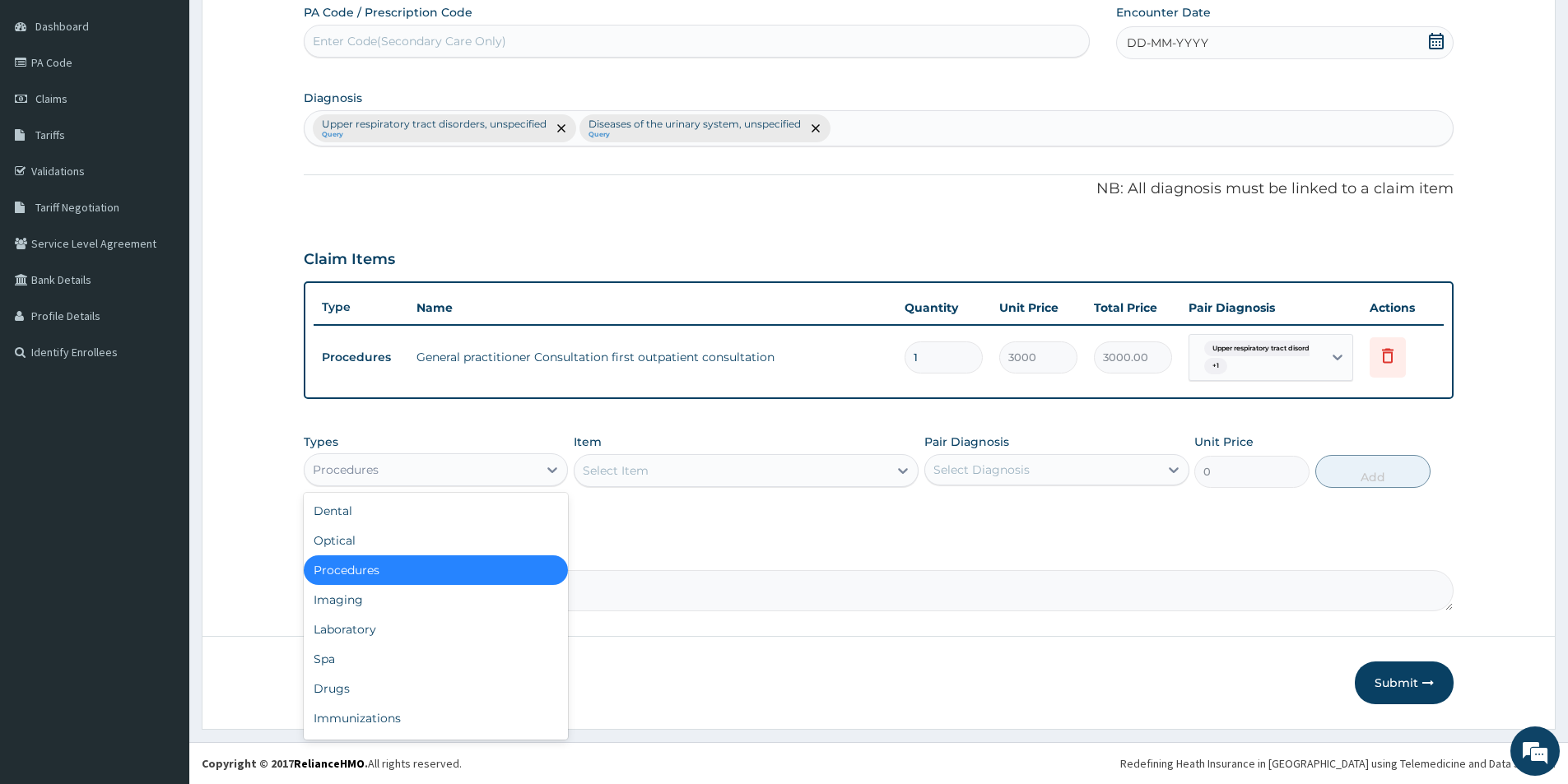
click at [502, 467] on div "Procedures" at bounding box center [421, 469] width 233 height 26
drag, startPoint x: 443, startPoint y: 628, endPoint x: 450, endPoint y: 624, distance: 8.1
click at [444, 628] on div "Laboratory" at bounding box center [436, 628] width 264 height 30
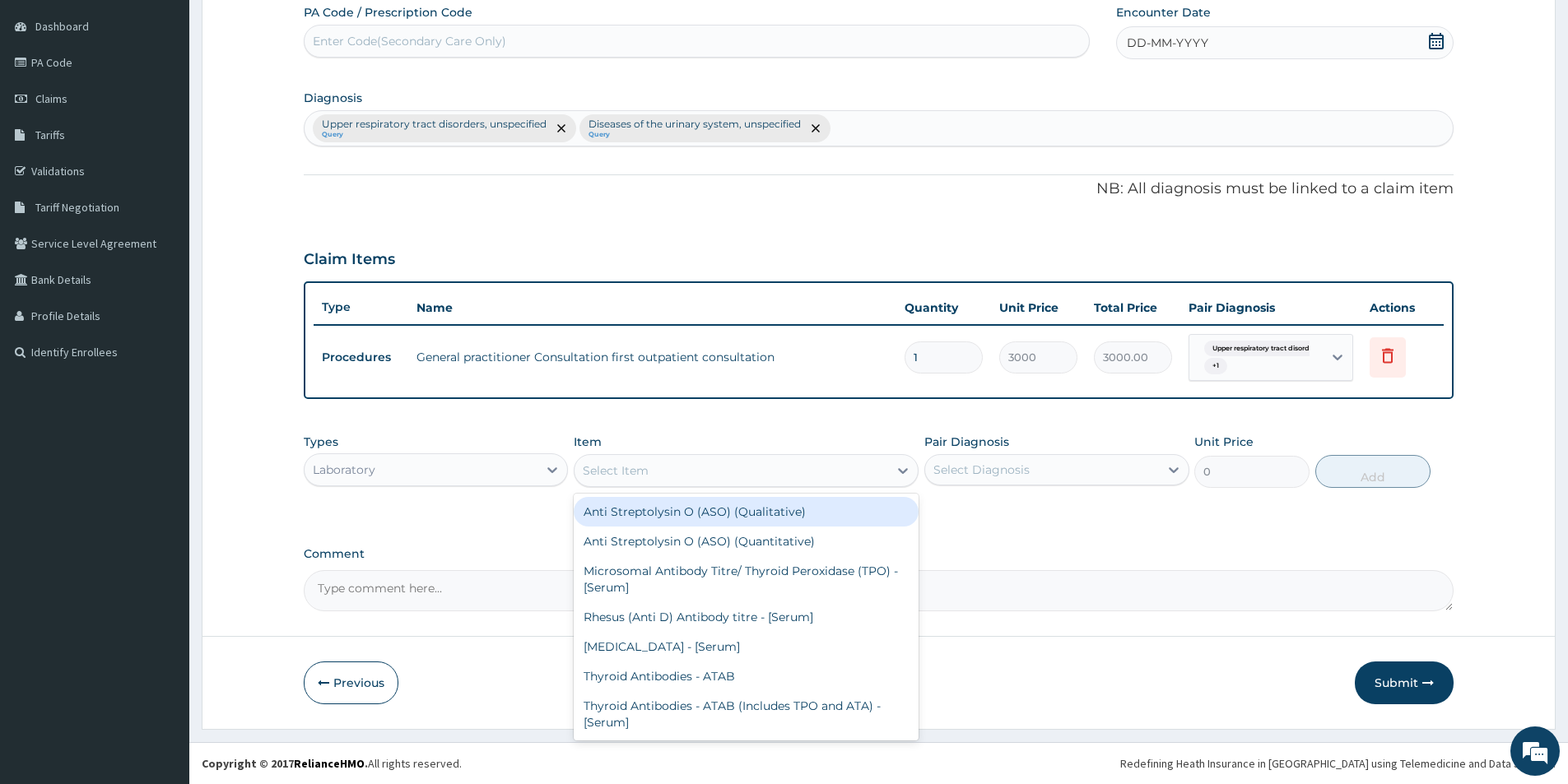
click at [728, 472] on div "Select Item" at bounding box center [731, 470] width 314 height 26
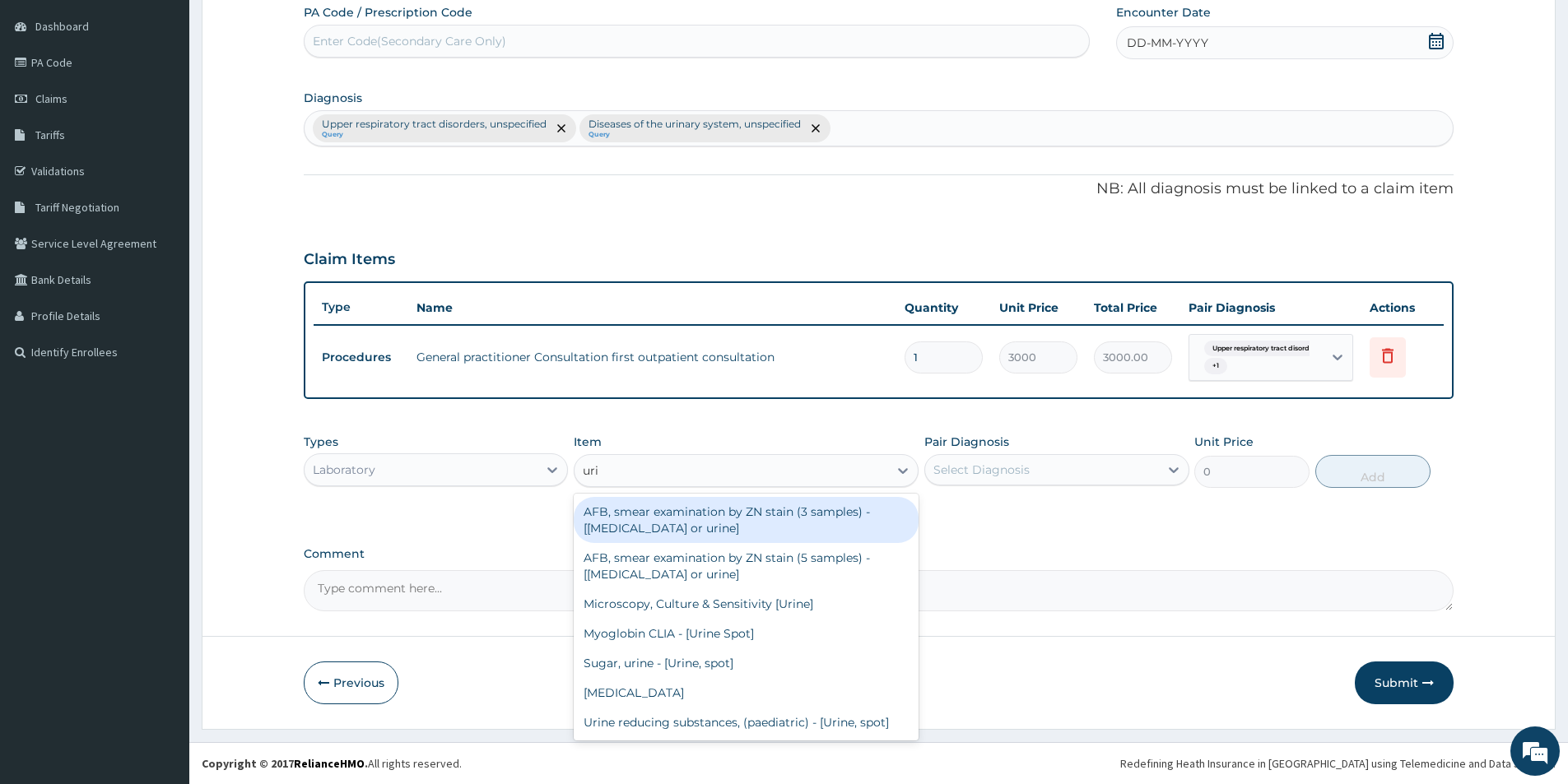
type input "urin"
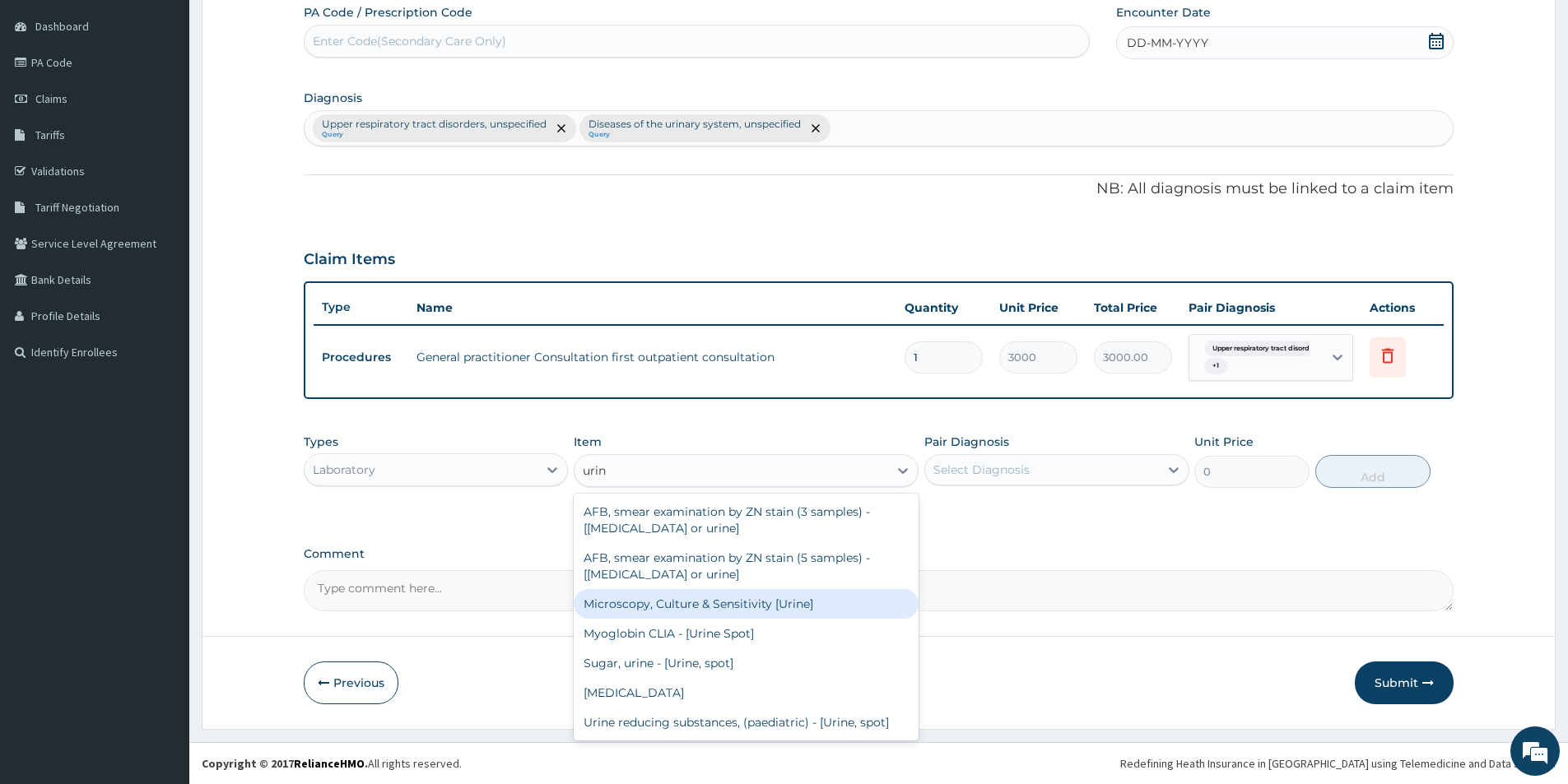
click at [727, 604] on div "Microscopy, Culture & Sensitivity [Urine]" at bounding box center [746, 603] width 345 height 30
type input "3500"
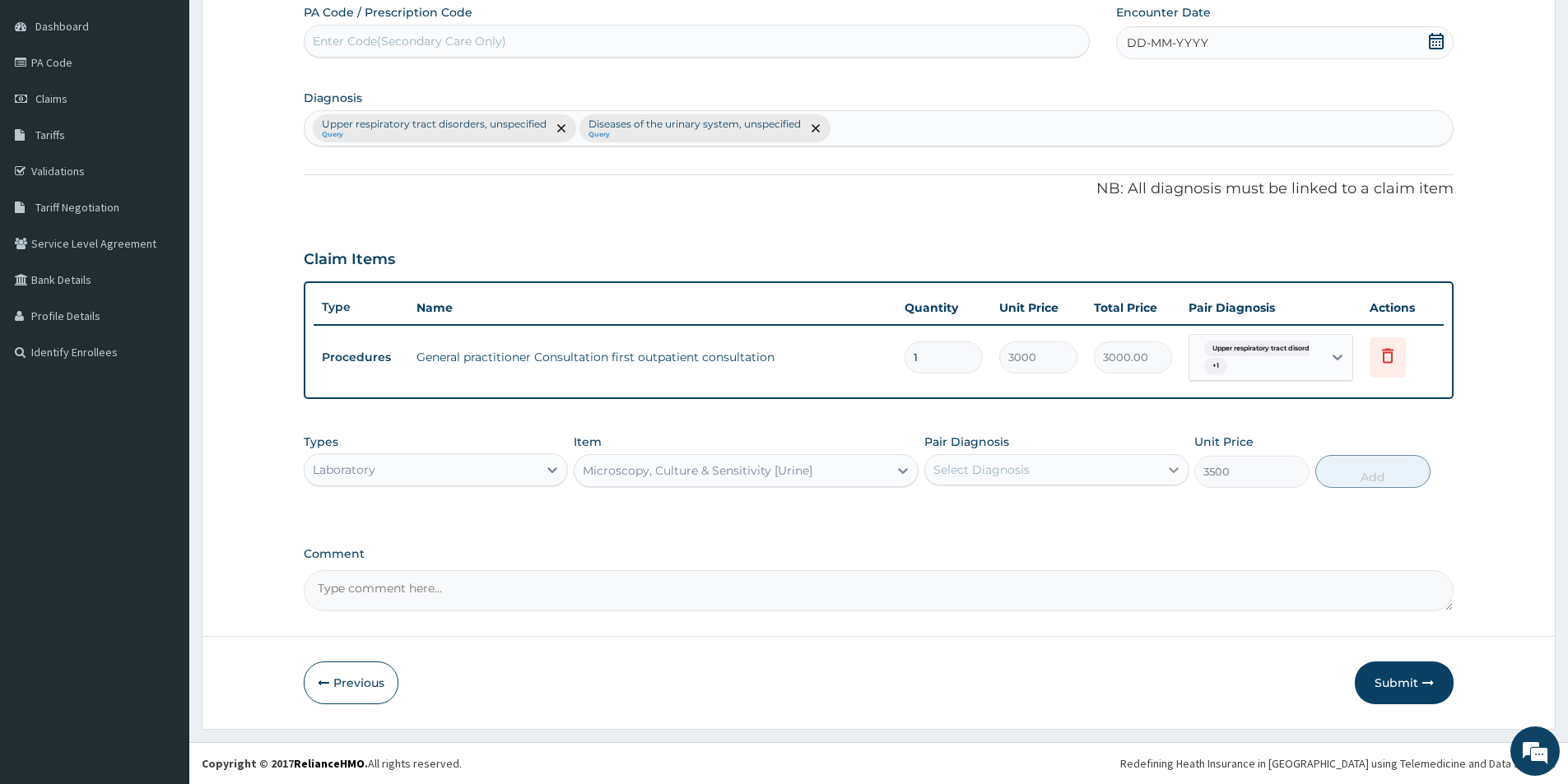
click at [1159, 471] on div at bounding box center [1173, 469] width 30 height 30
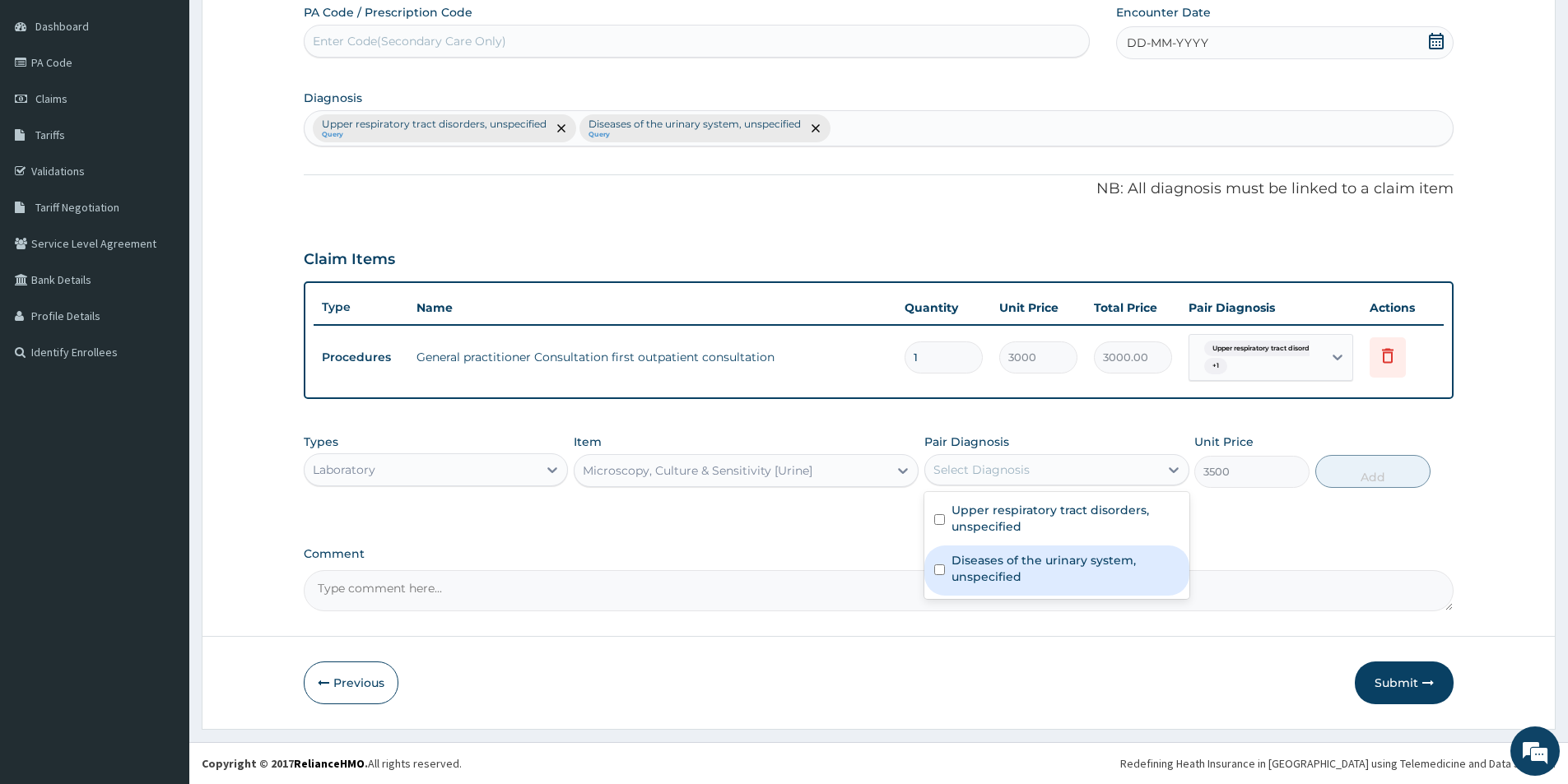
click at [1082, 560] on label "Diseases of the urinary system, unspecified" at bounding box center [1065, 568] width 228 height 33
checkbox input "true"
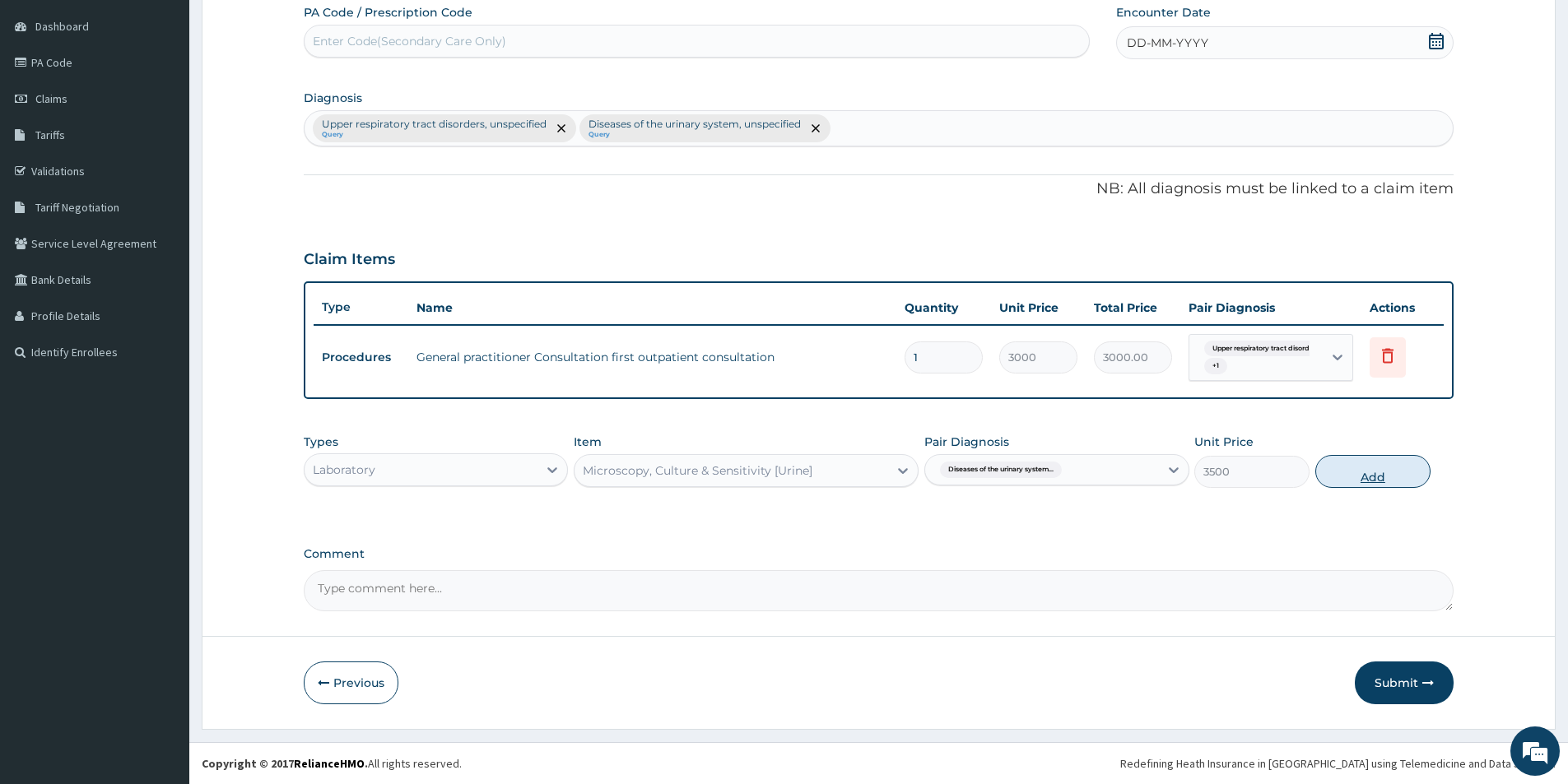
click at [1360, 478] on button "Add" at bounding box center [1373, 471] width 115 height 33
type input "0"
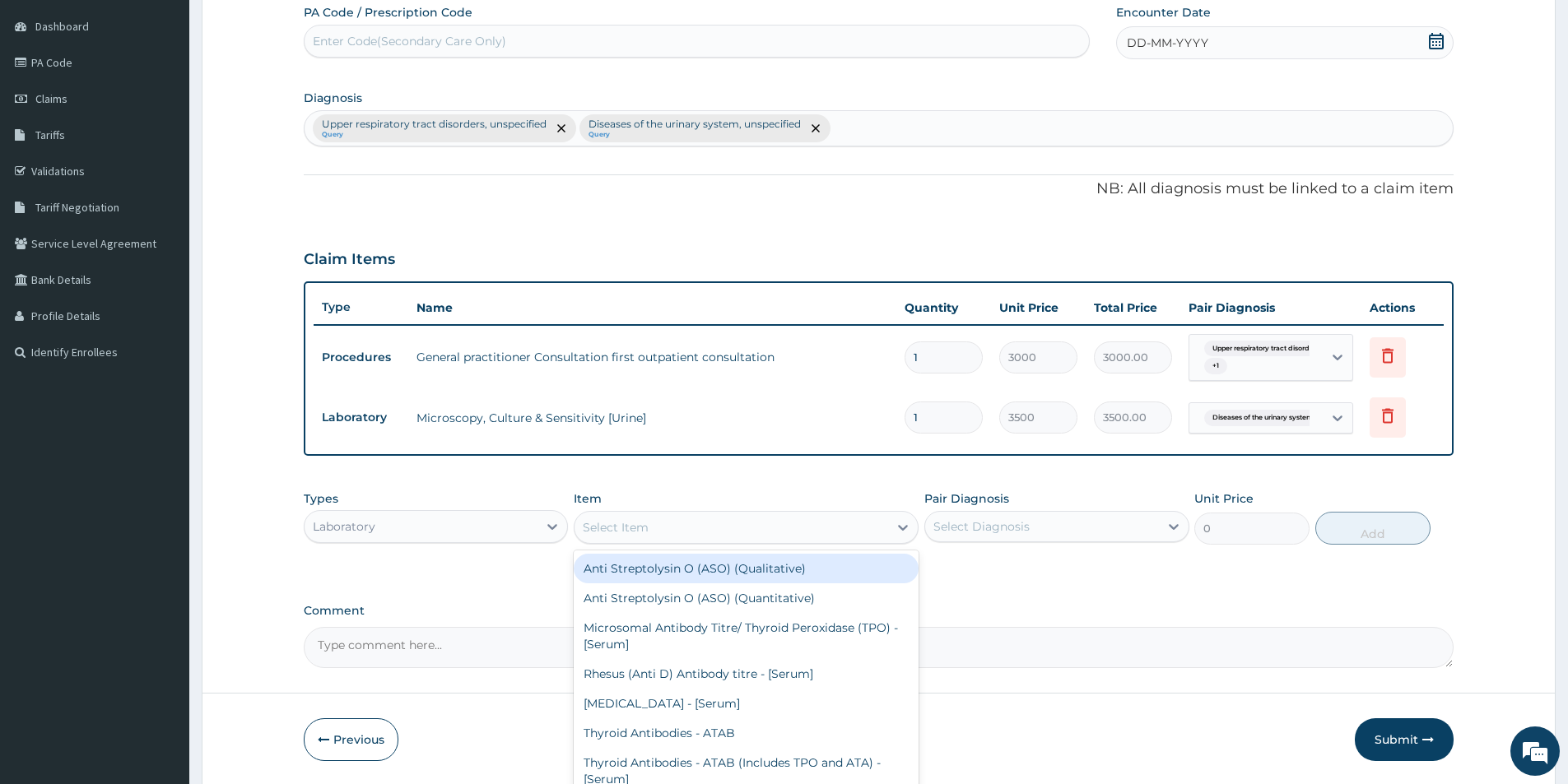
click at [865, 517] on div "Select Item" at bounding box center [731, 527] width 314 height 26
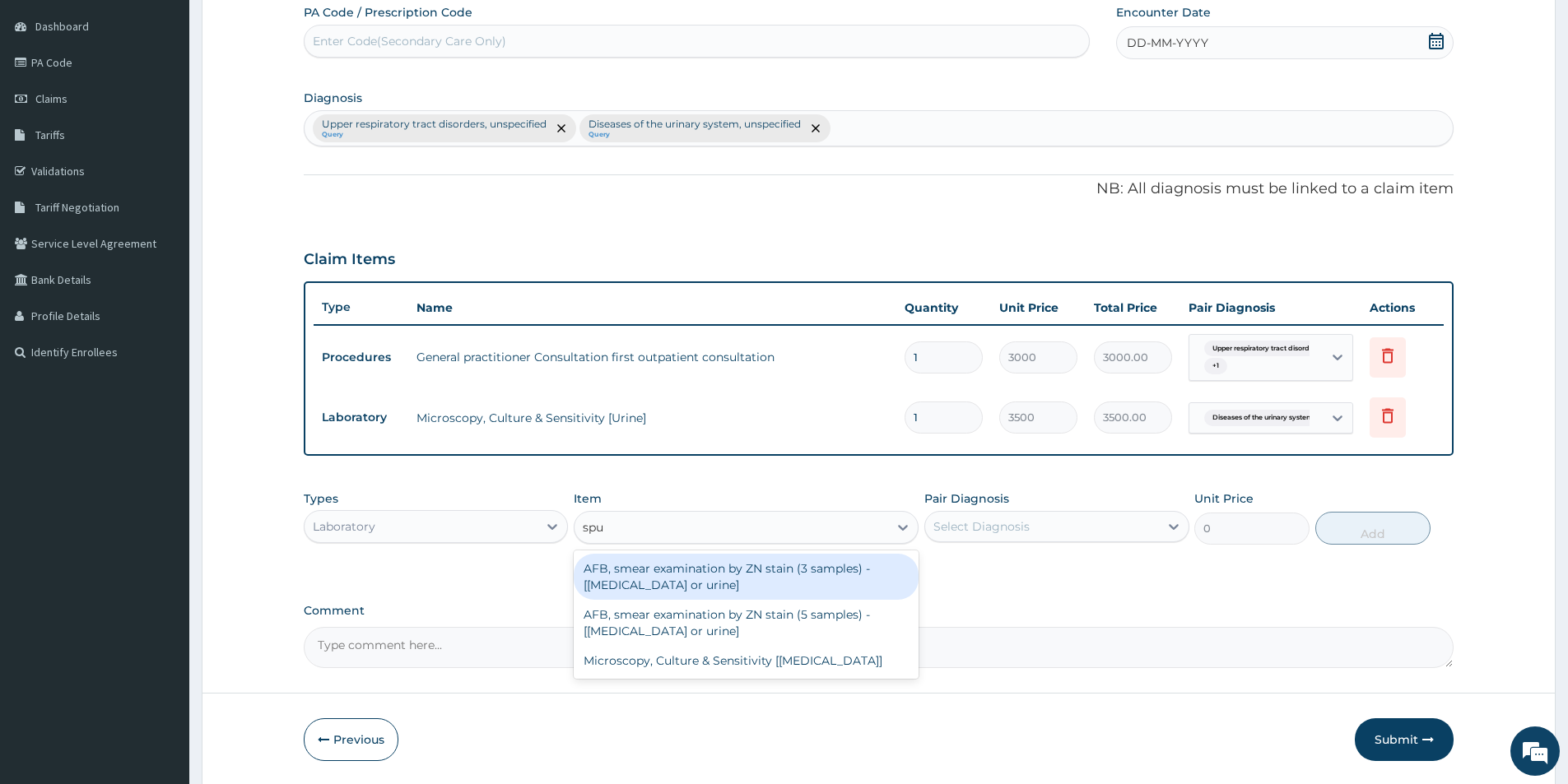
type input "sput"
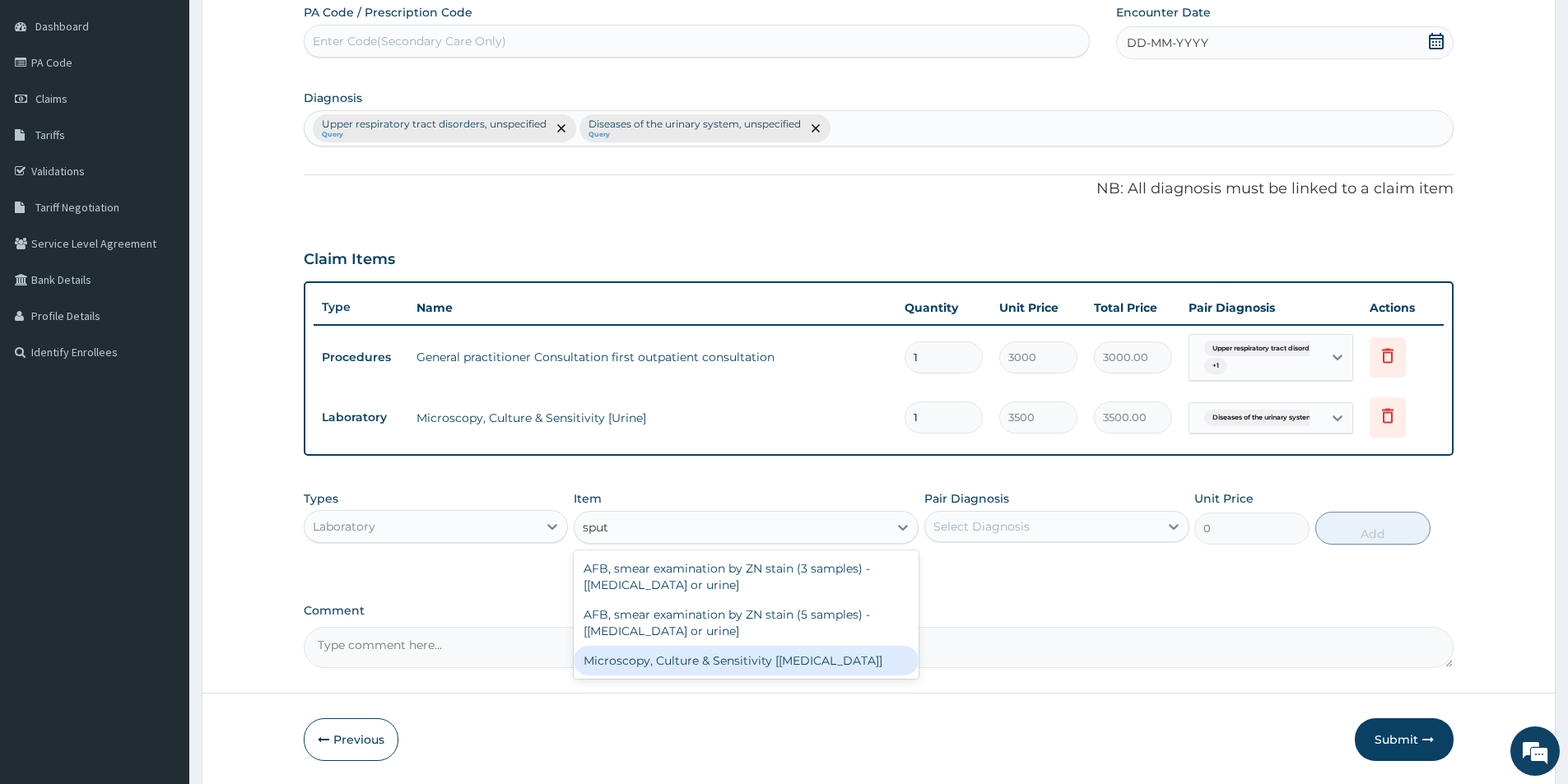
click at [764, 661] on div "Microscopy, Culture & Sensitivity [Sputum]" at bounding box center [746, 660] width 345 height 30
type input "3500"
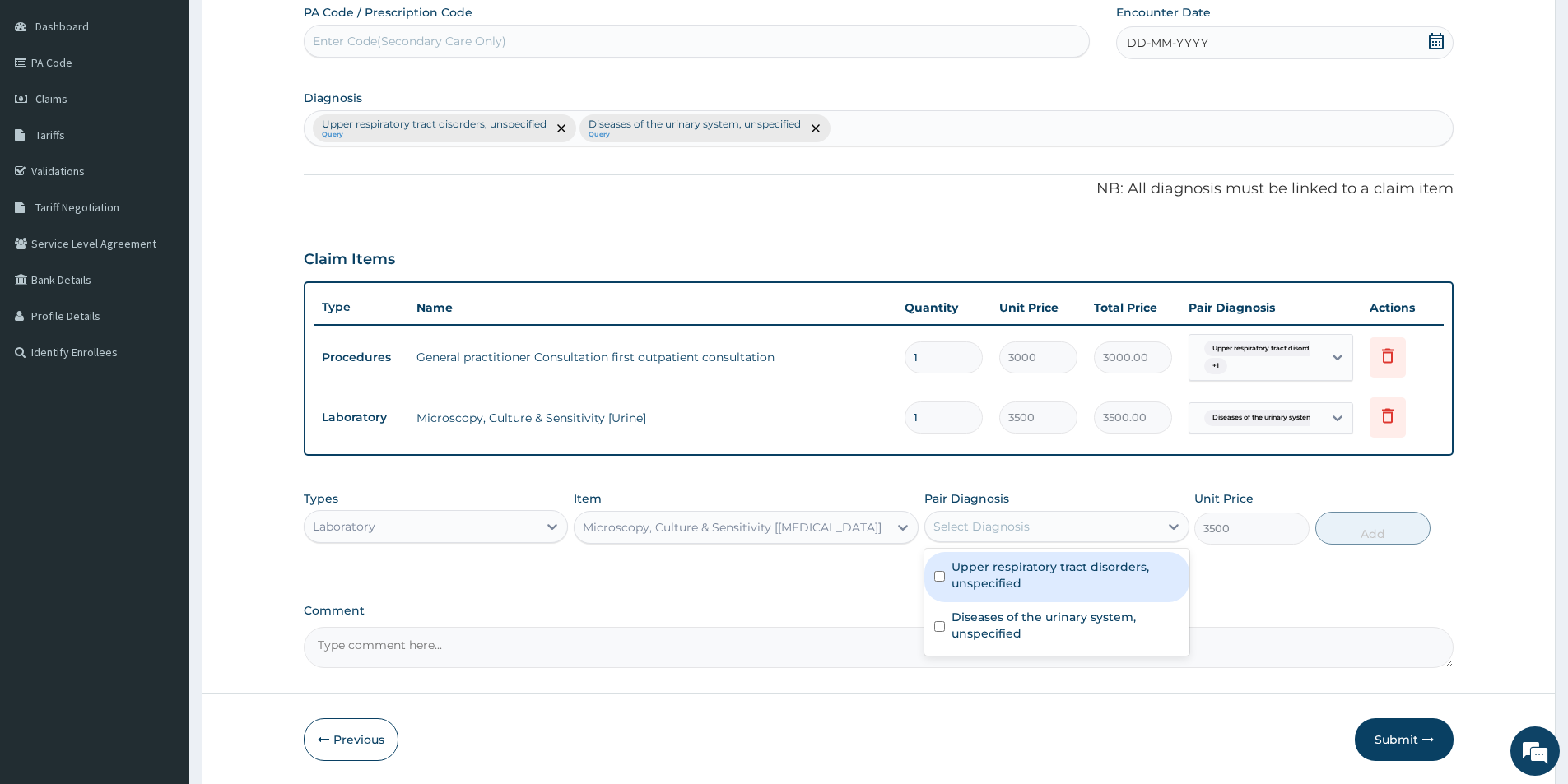
click at [1117, 521] on div "Select Diagnosis" at bounding box center [1041, 526] width 233 height 26
click at [1079, 565] on label "Upper respiratory tract disorders, unspecified" at bounding box center [1065, 575] width 228 height 33
checkbox input "true"
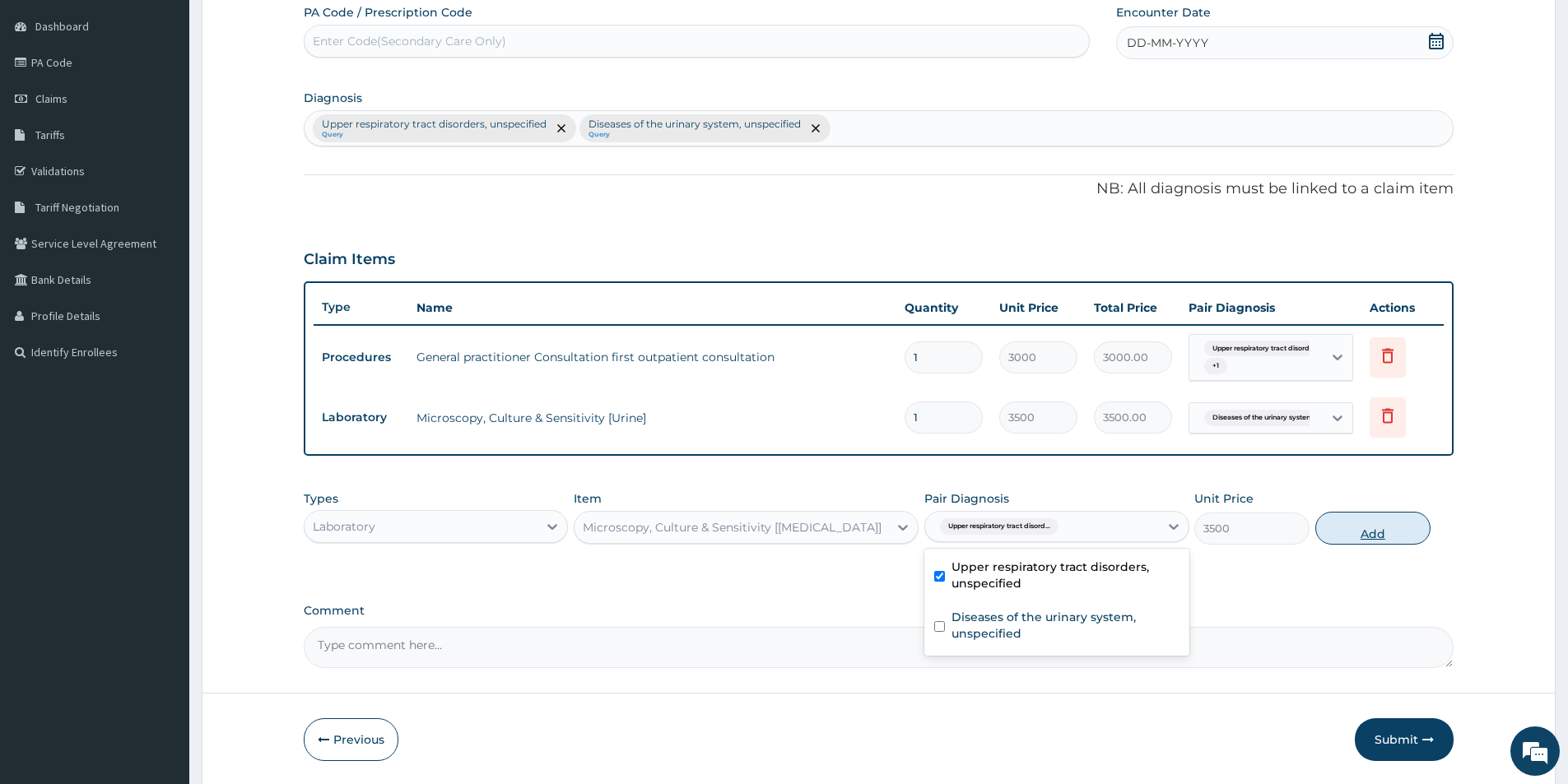
click at [1347, 521] on button "Add" at bounding box center [1373, 528] width 115 height 33
type input "0"
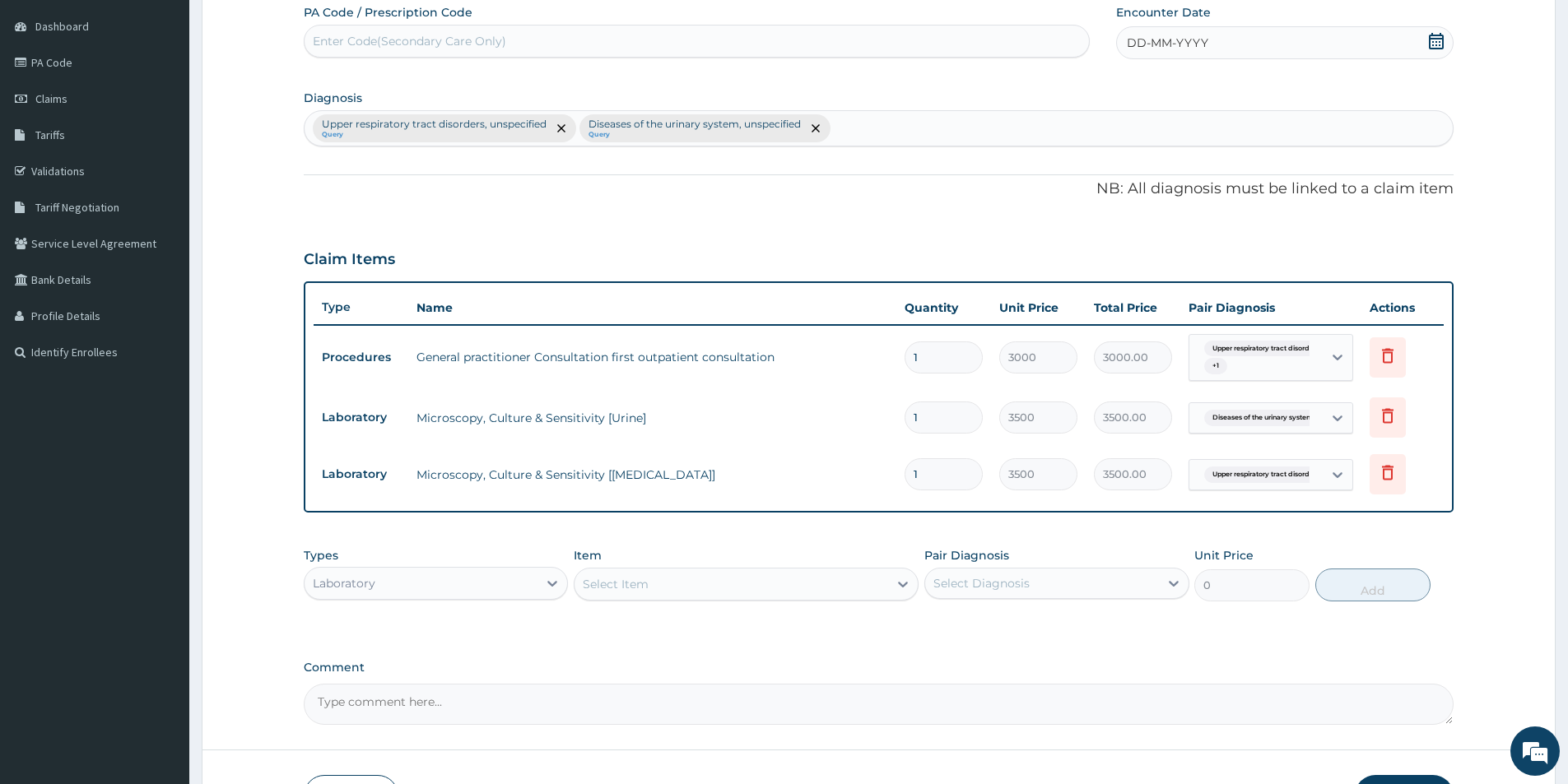
click at [347, 577] on div "Laboratory" at bounding box center [345, 584] width 63 height 16
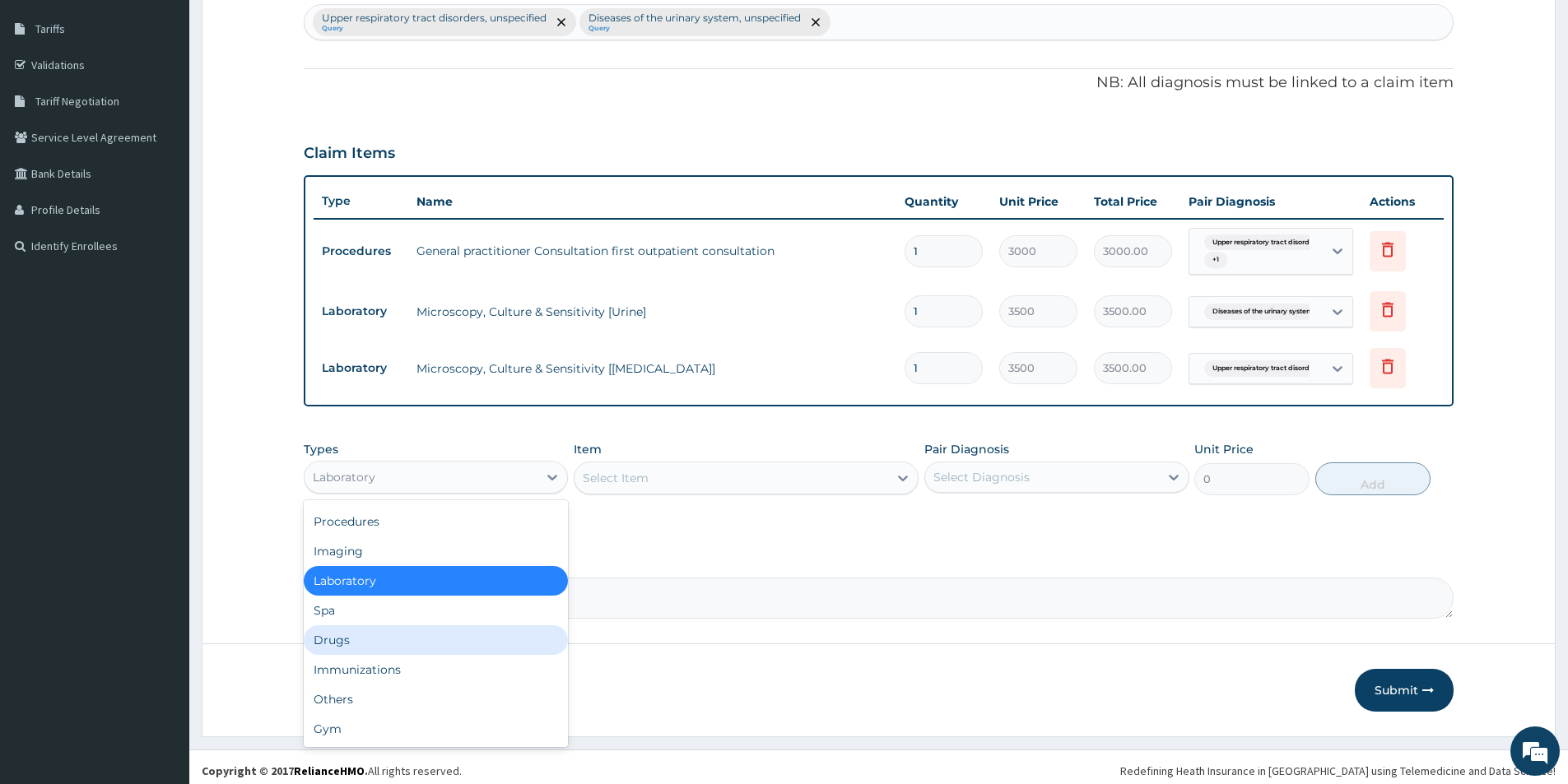
scroll to position [266, 0]
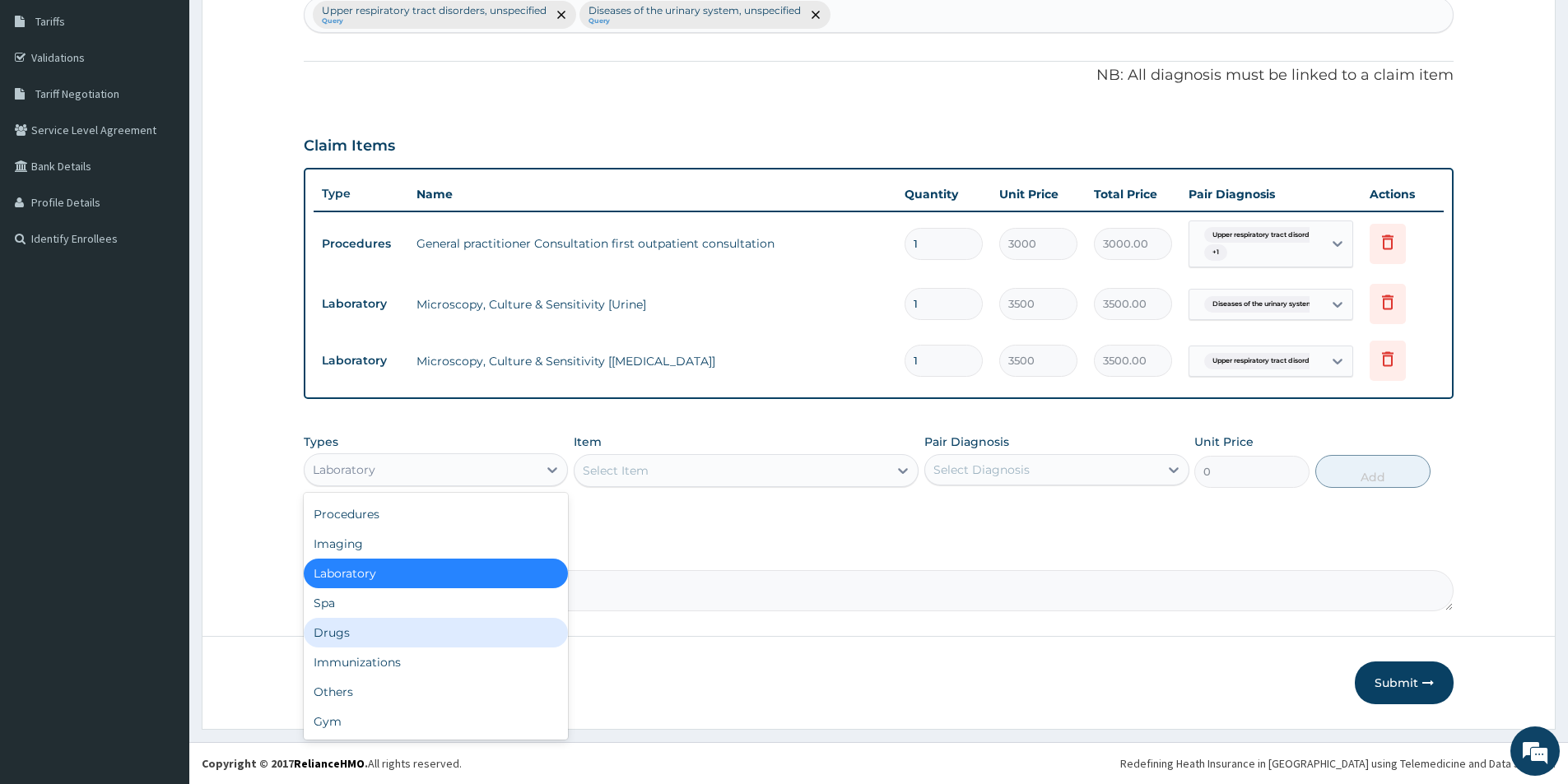
click at [446, 624] on div "Drugs" at bounding box center [436, 632] width 264 height 30
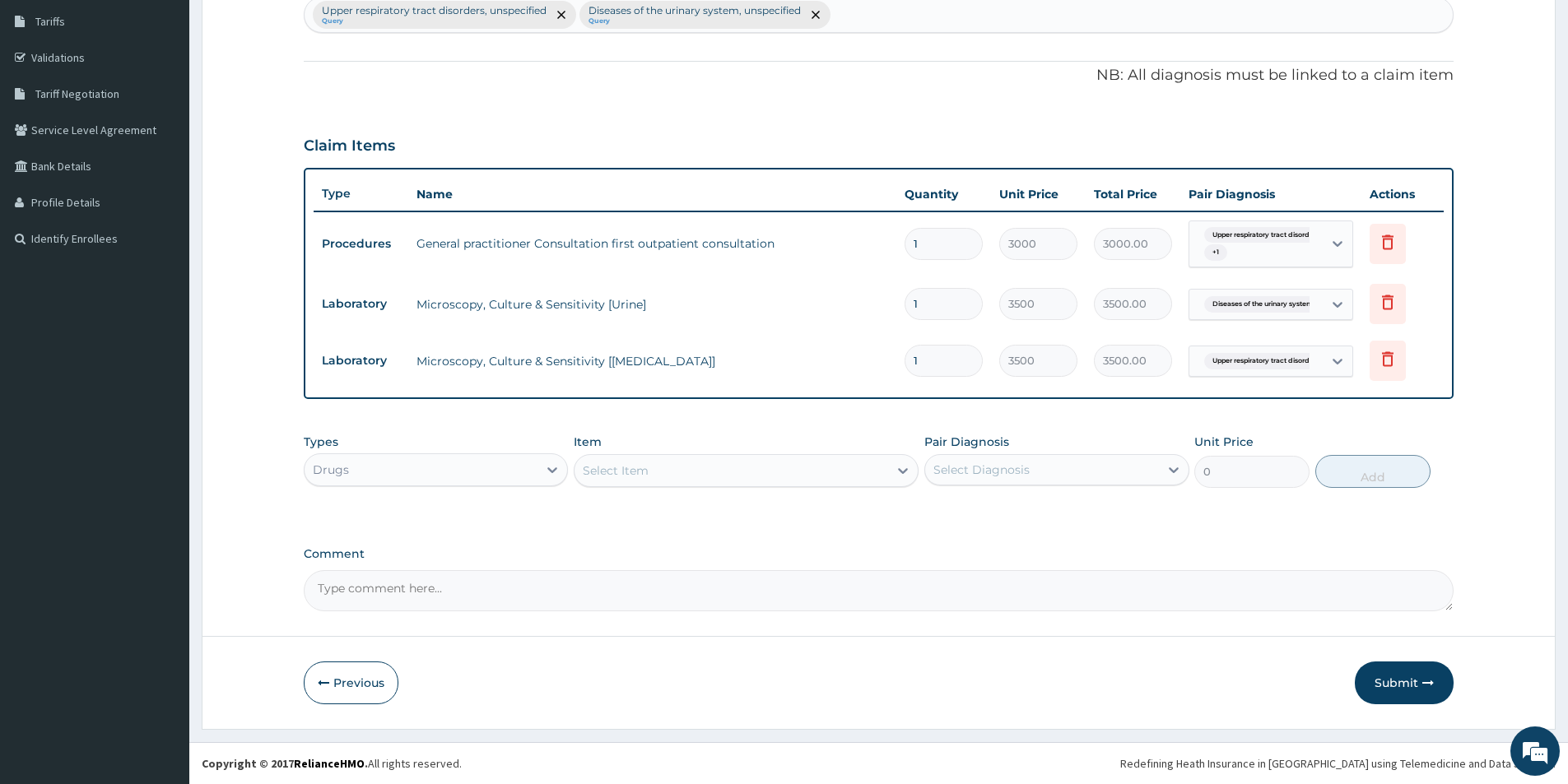
click at [652, 472] on div "Select Item" at bounding box center [731, 470] width 314 height 26
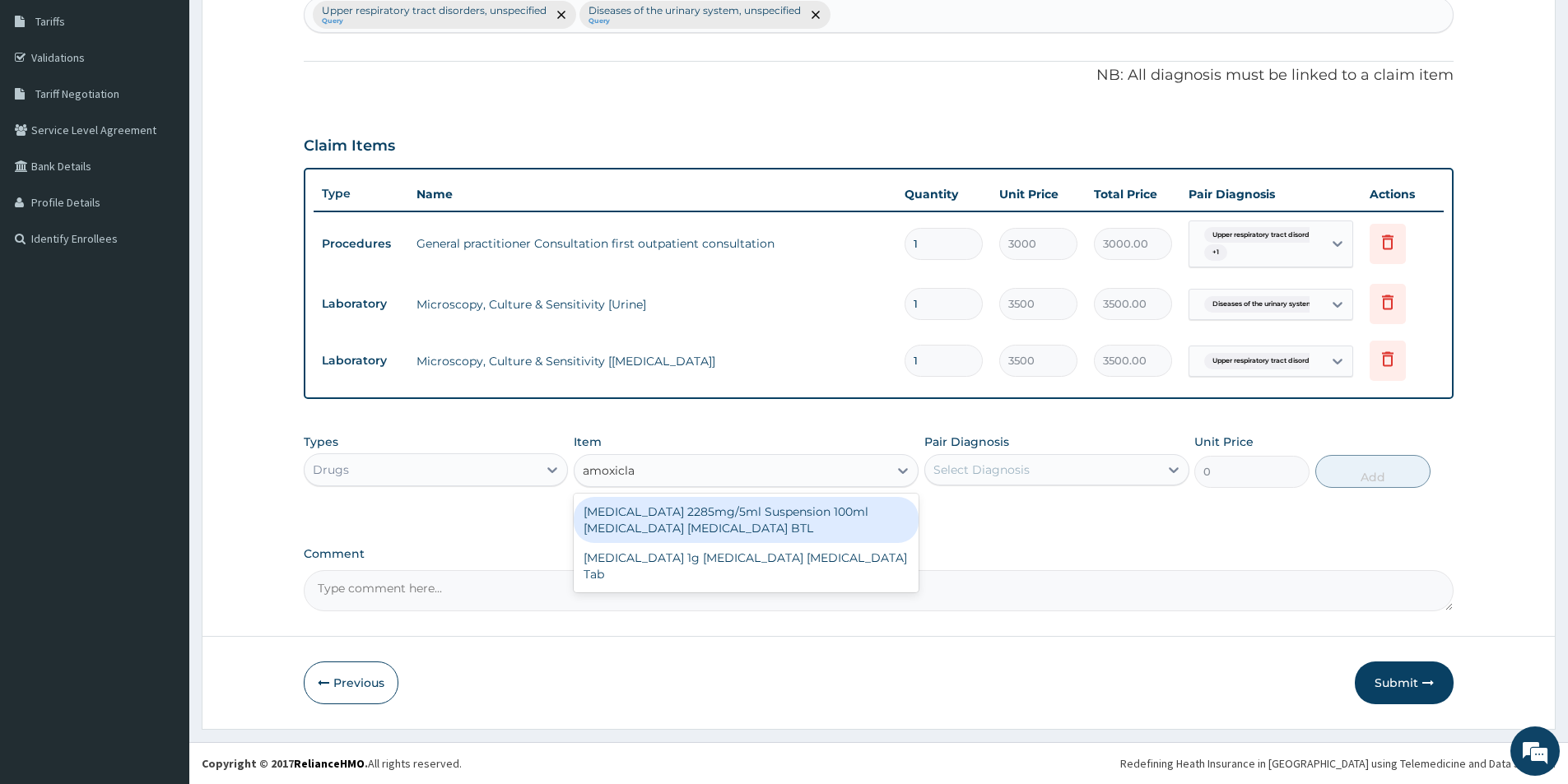
type input "amoxiclav"
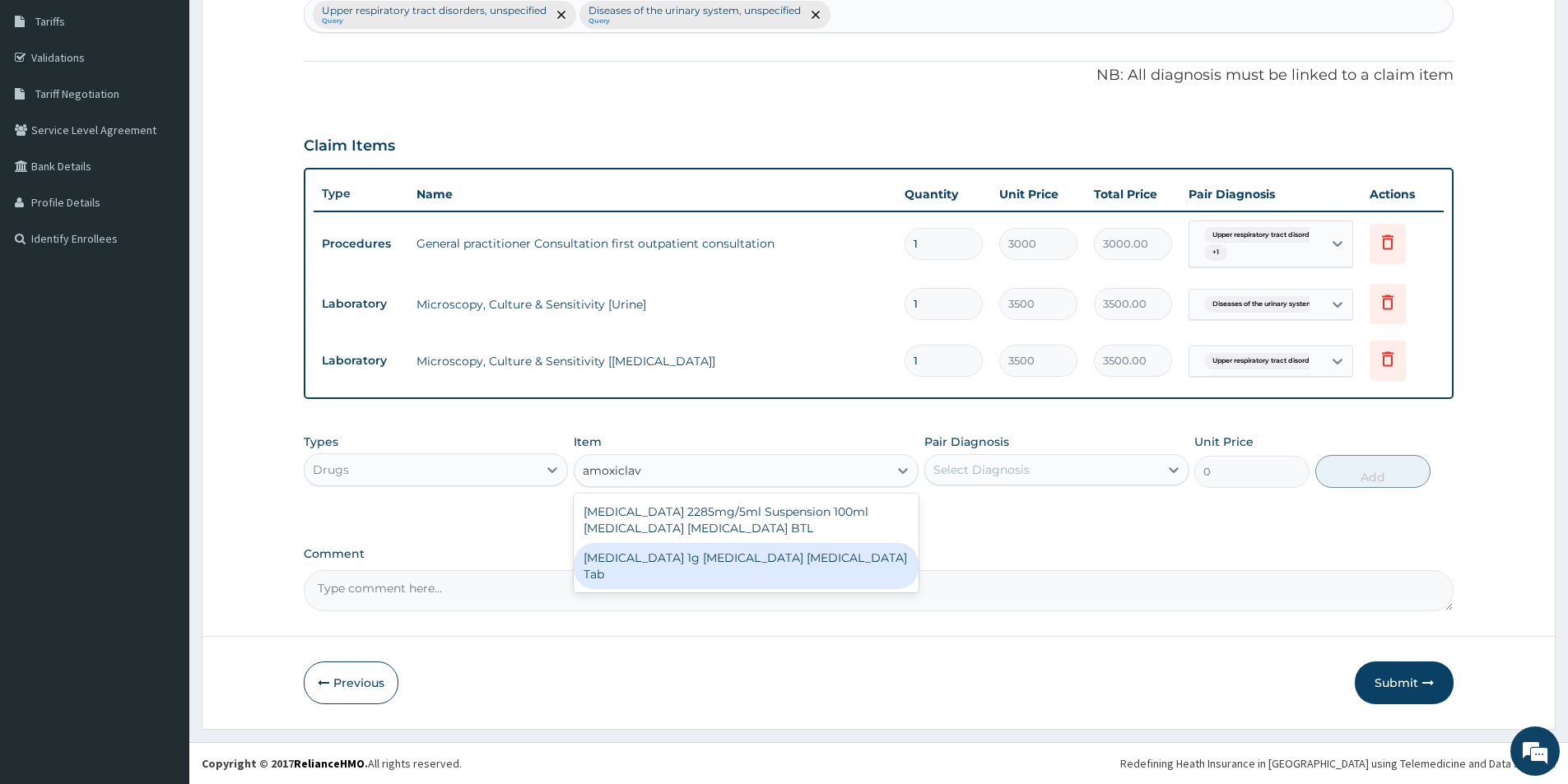
click at [677, 562] on div "Co amoxiclav 1g Amoxicillin Clavulanic Acid Tab" at bounding box center [746, 566] width 345 height 46
type input "130"
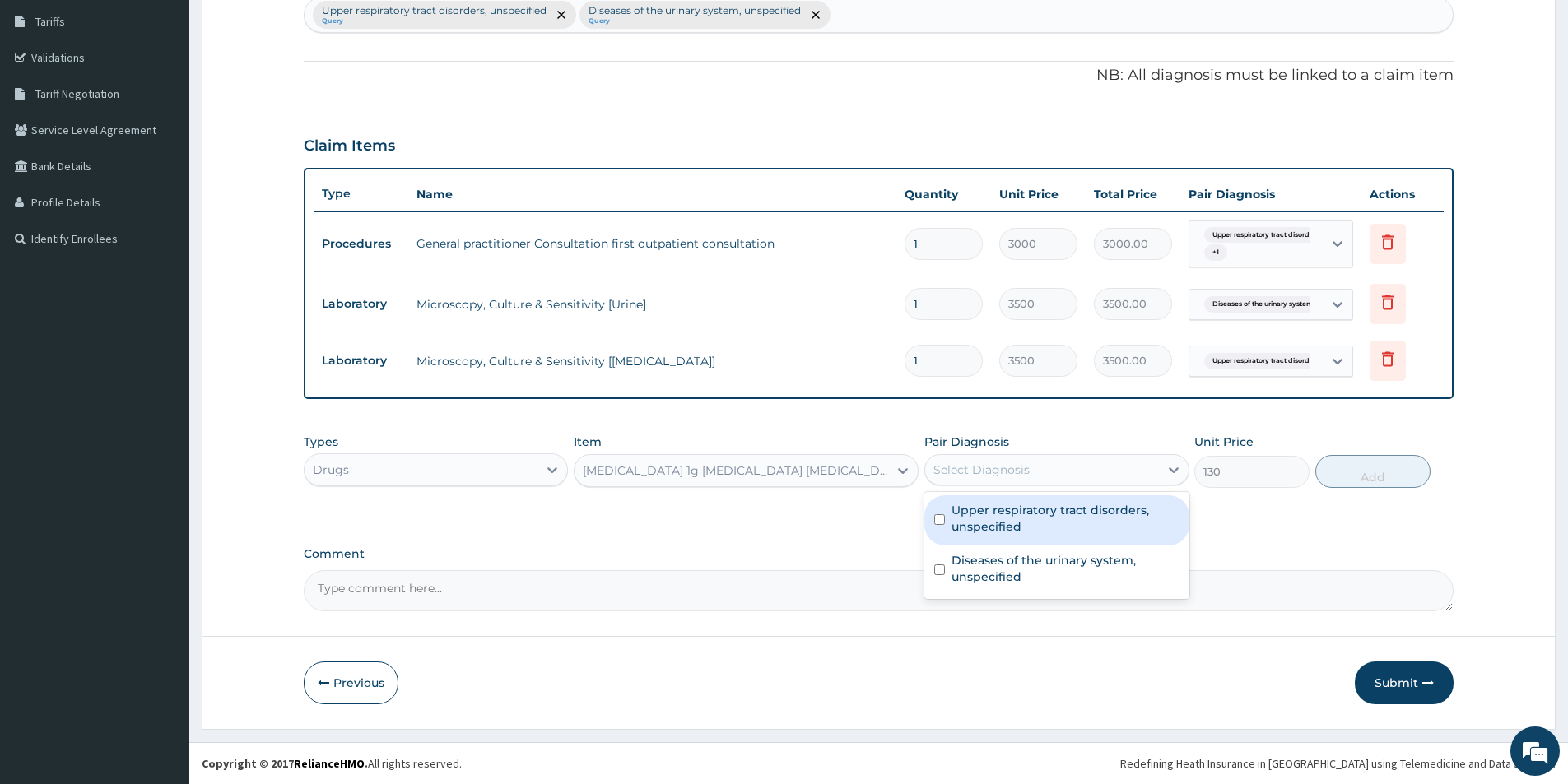
click at [941, 471] on div "Select Diagnosis" at bounding box center [981, 469] width 96 height 16
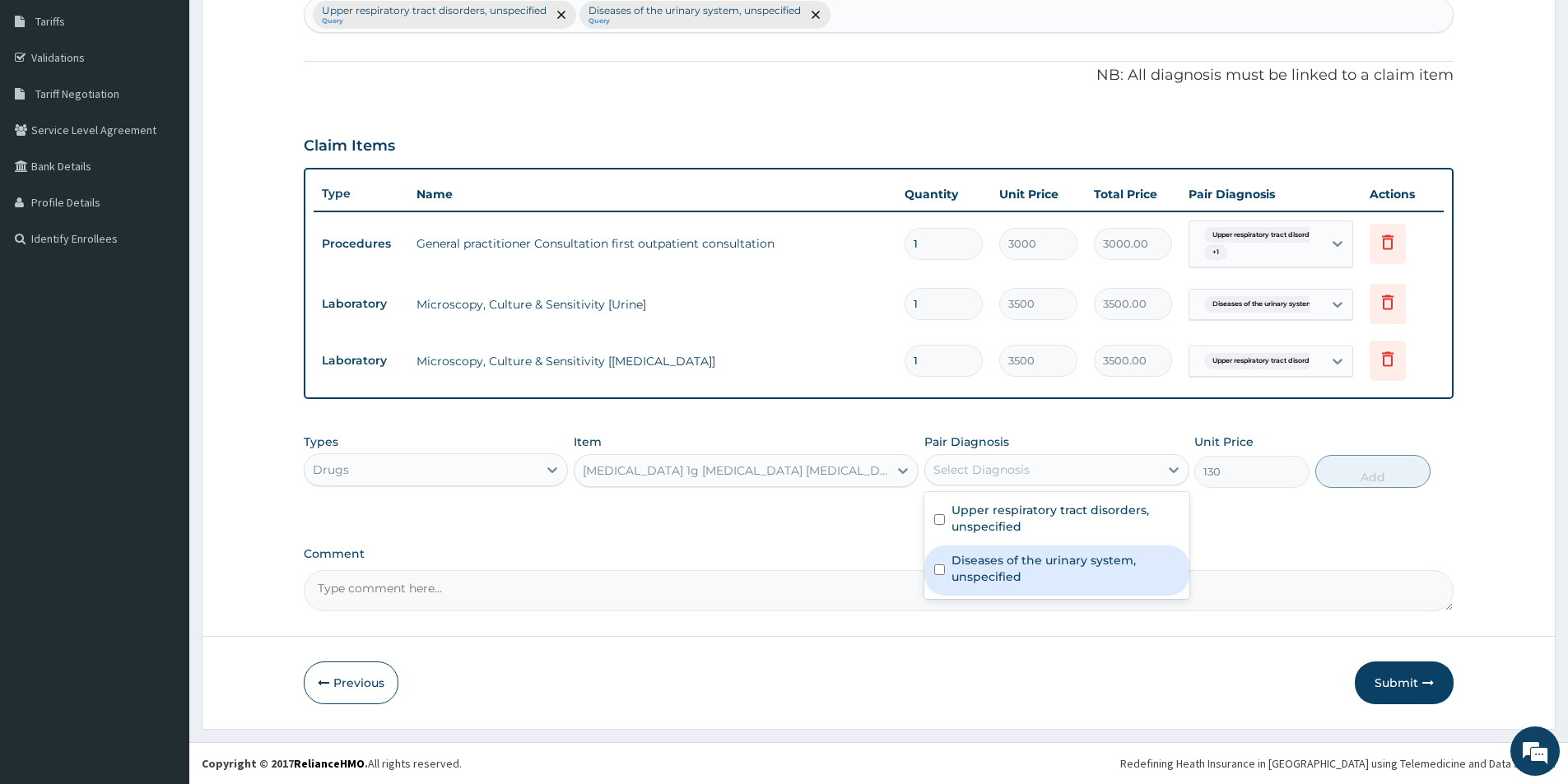
click at [980, 552] on label "Diseases of the urinary system, unspecified" at bounding box center [1065, 568] width 228 height 33
checkbox input "true"
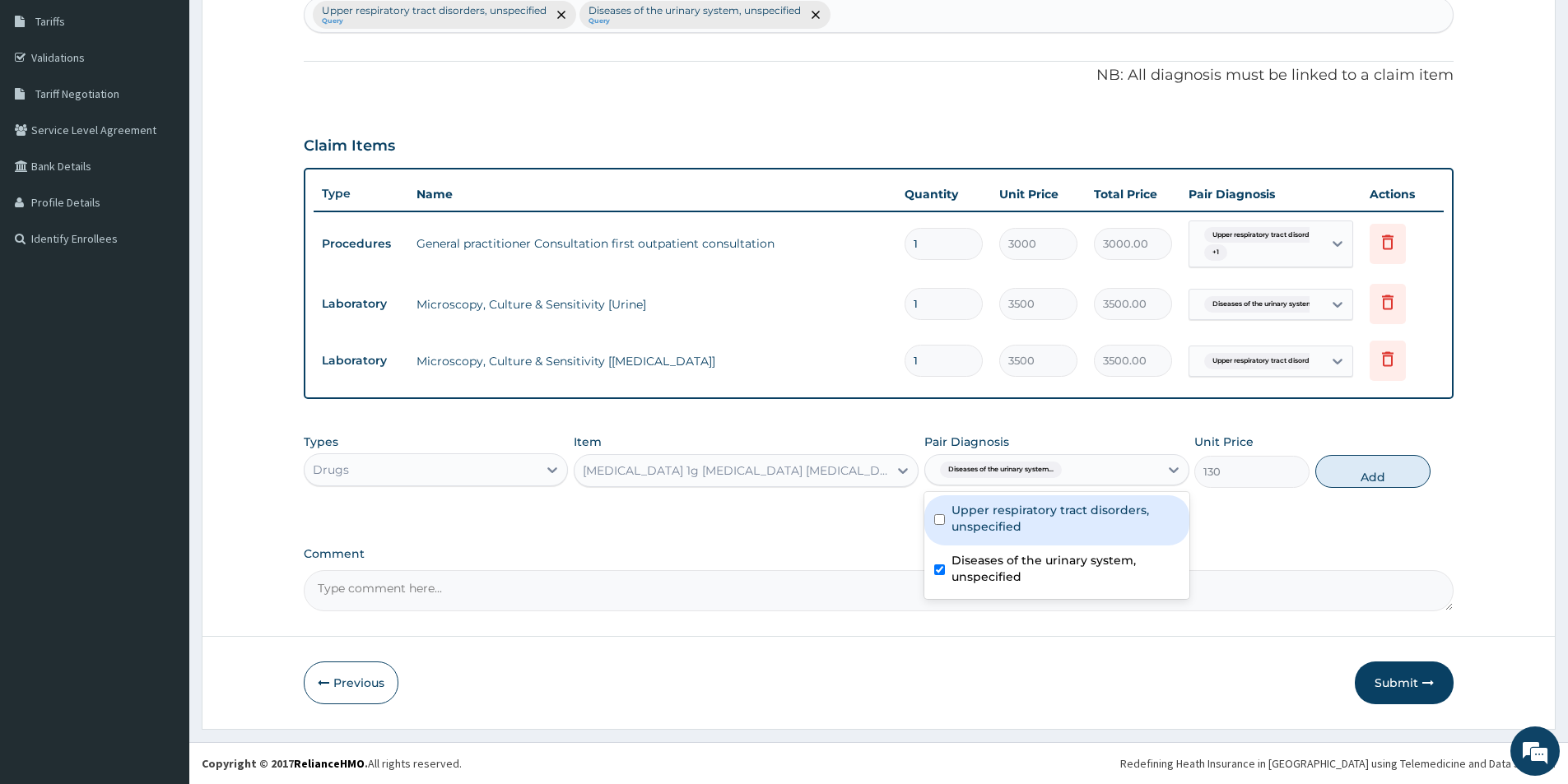
click at [984, 535] on label "Upper respiratory tract disorders, unspecified" at bounding box center [1065, 518] width 228 height 33
checkbox input "true"
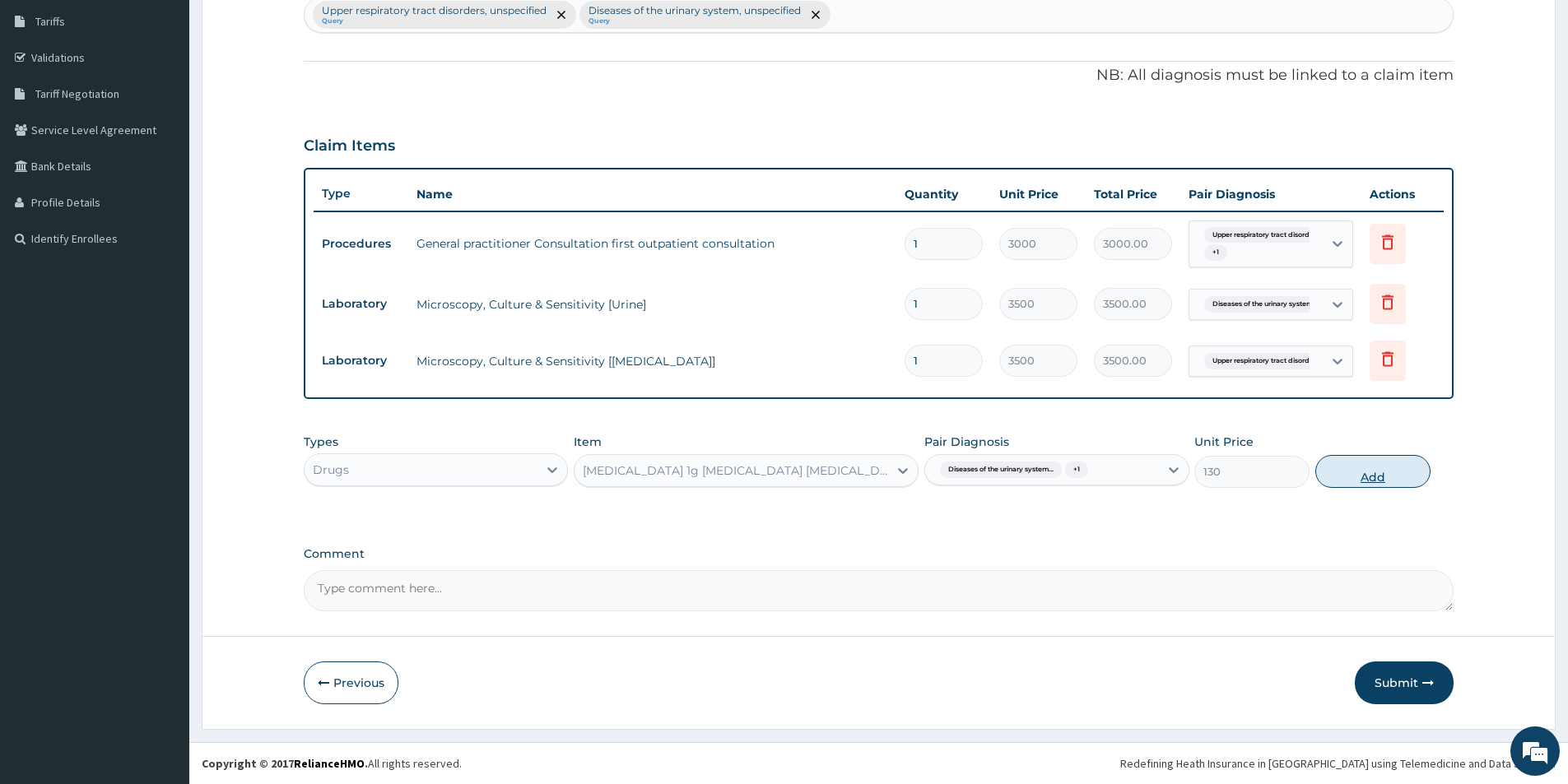
click at [1350, 469] on button "Add" at bounding box center [1373, 471] width 115 height 33
type input "0"
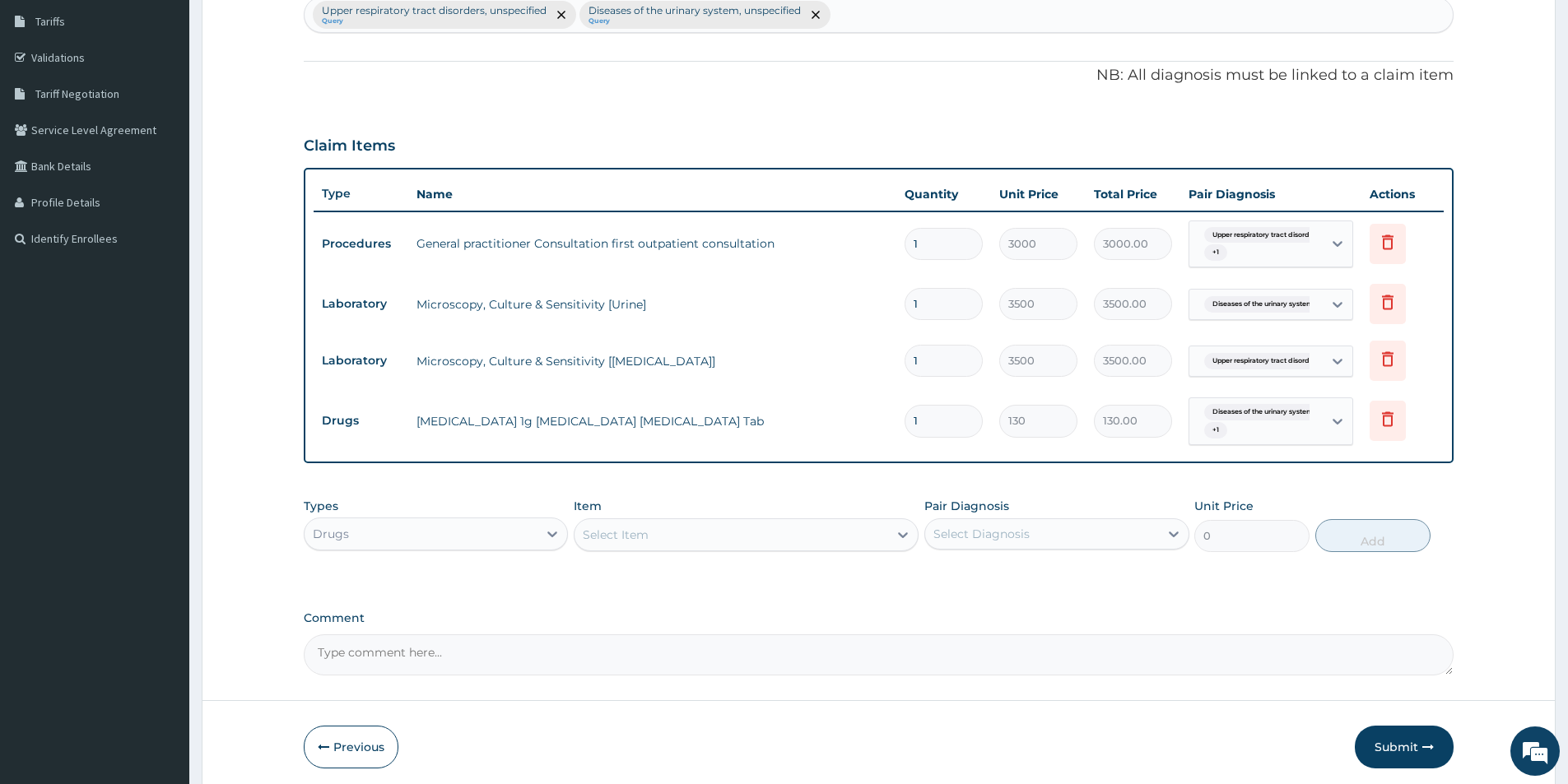
type input "14"
type input "1820.00"
type input "14"
click at [807, 533] on div "Select Item" at bounding box center [731, 534] width 314 height 26
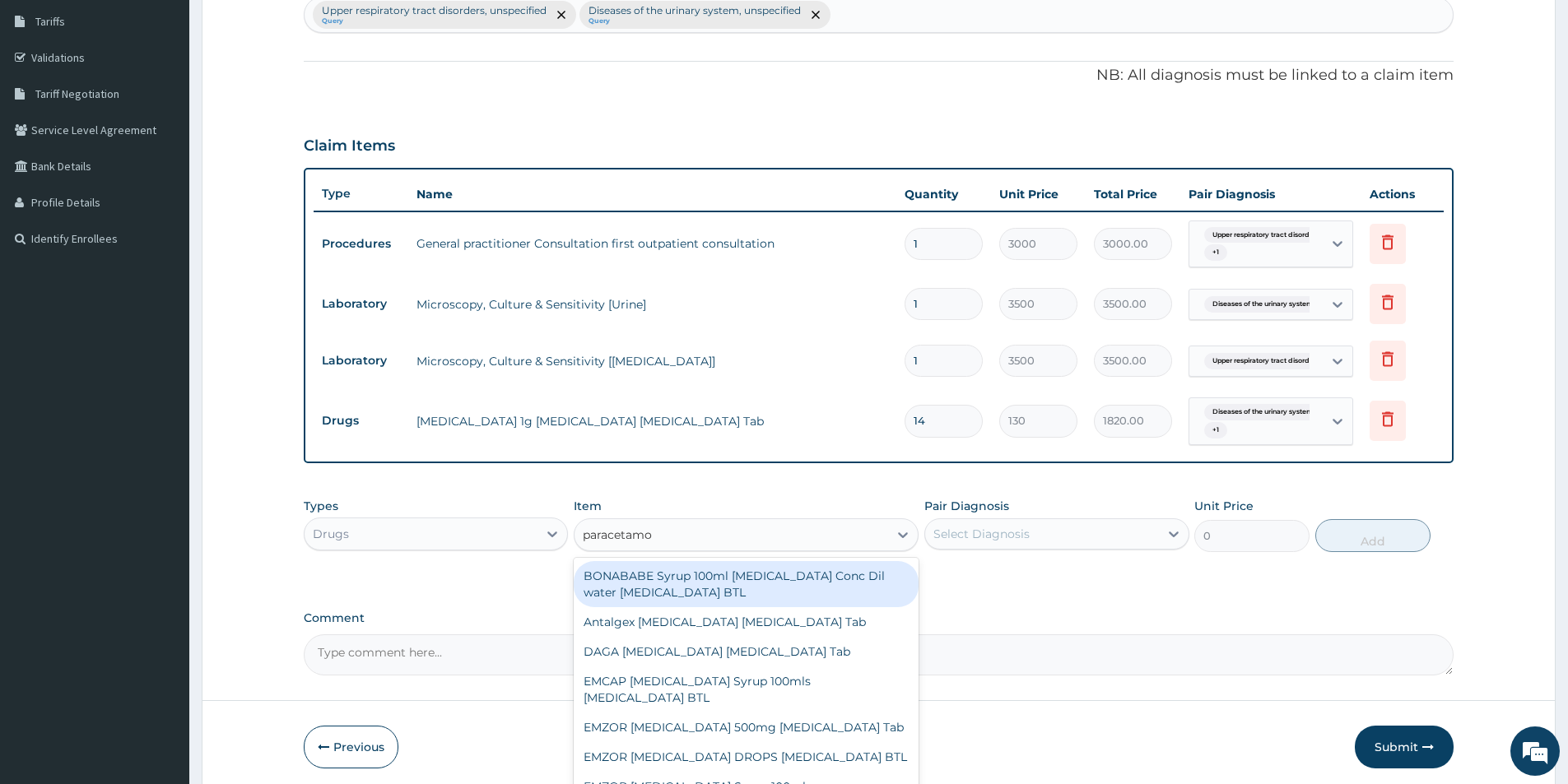
type input "paracetamol"
type input "300"
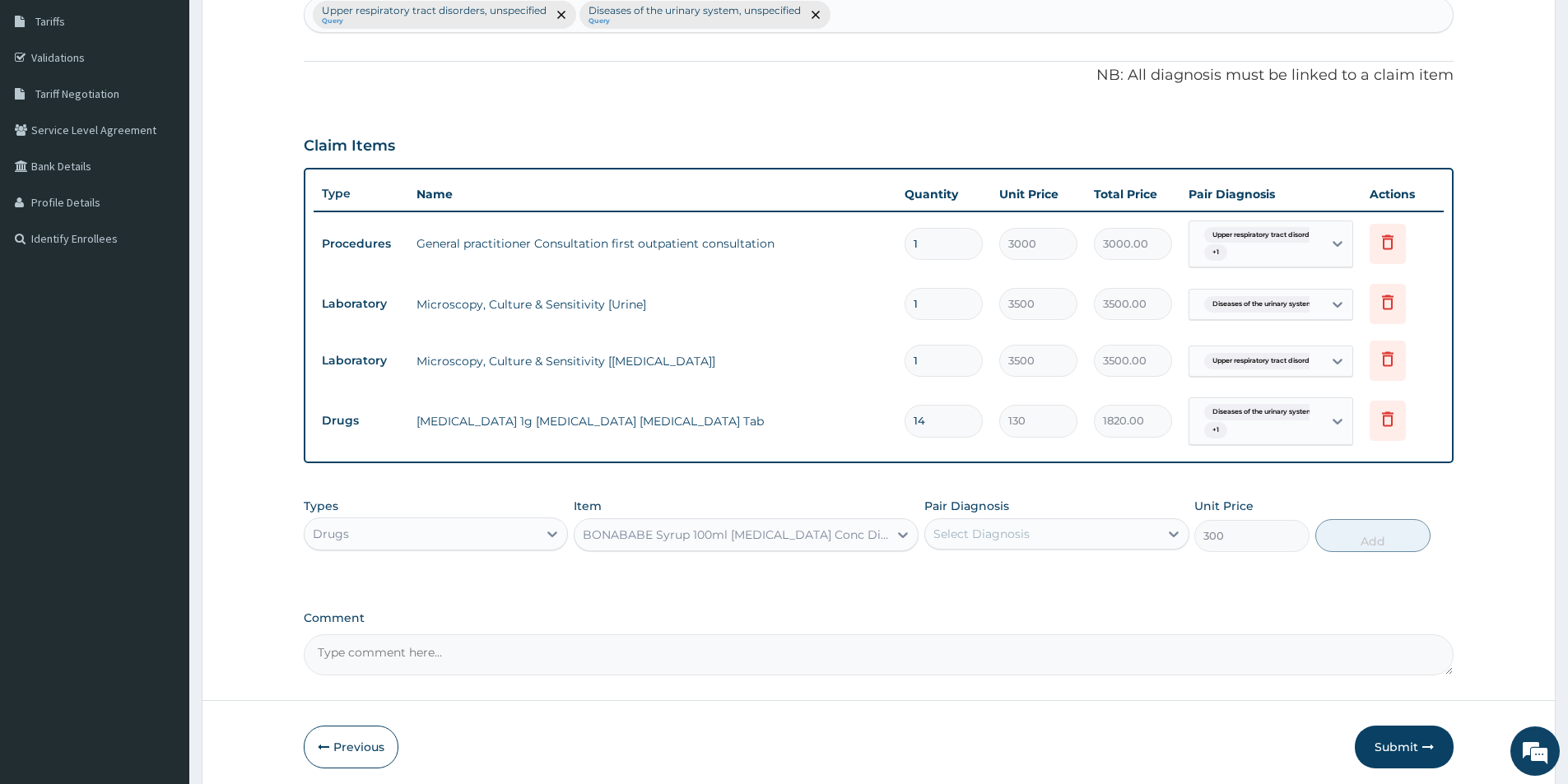
click at [861, 531] on div "BONABABE Syrup 100ml Chlorpheniramine Conc Dil water paracetamol BTL" at bounding box center [736, 535] width 307 height 16
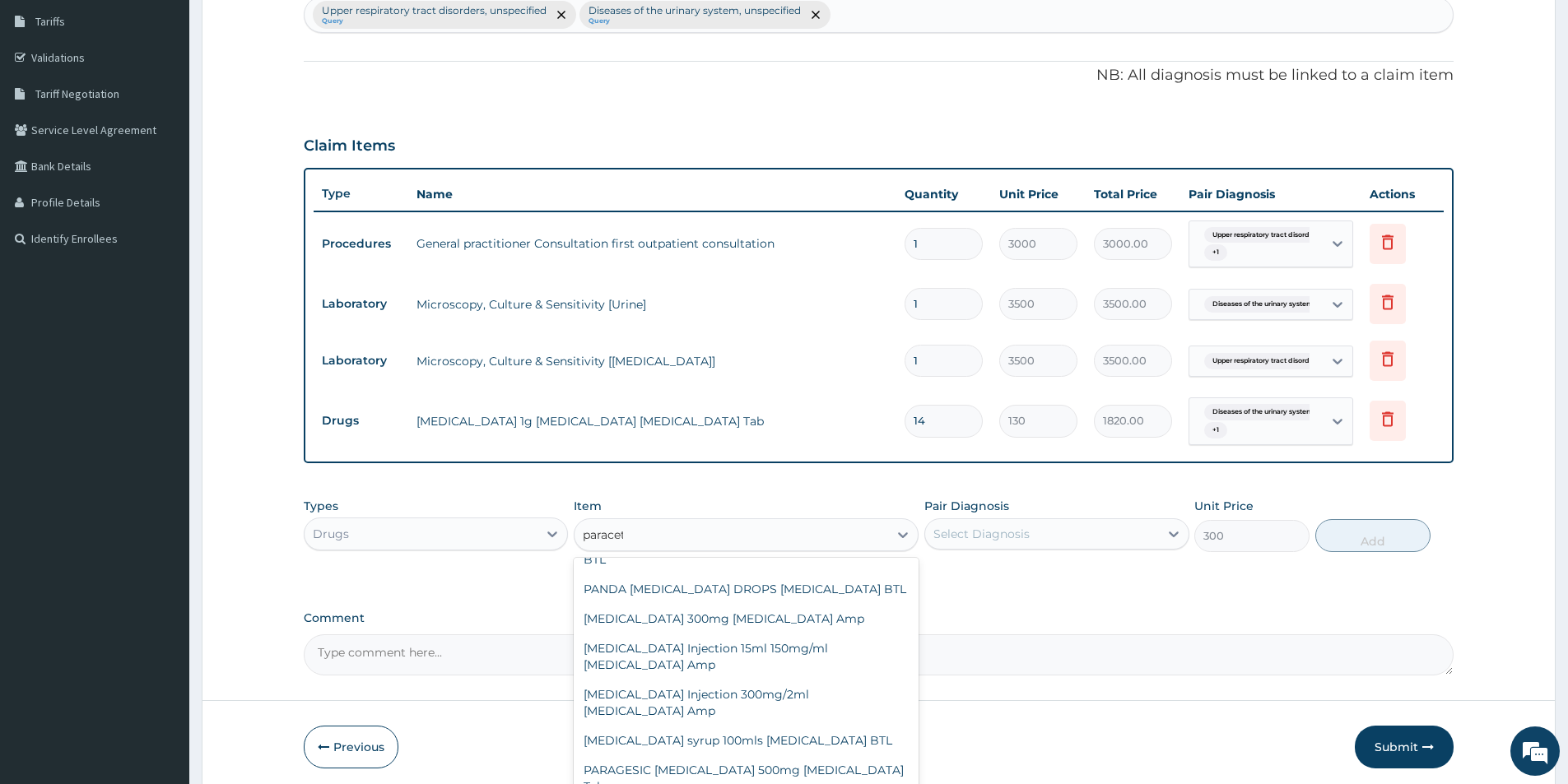
scroll to position [411, 0]
type input "paracetamol"
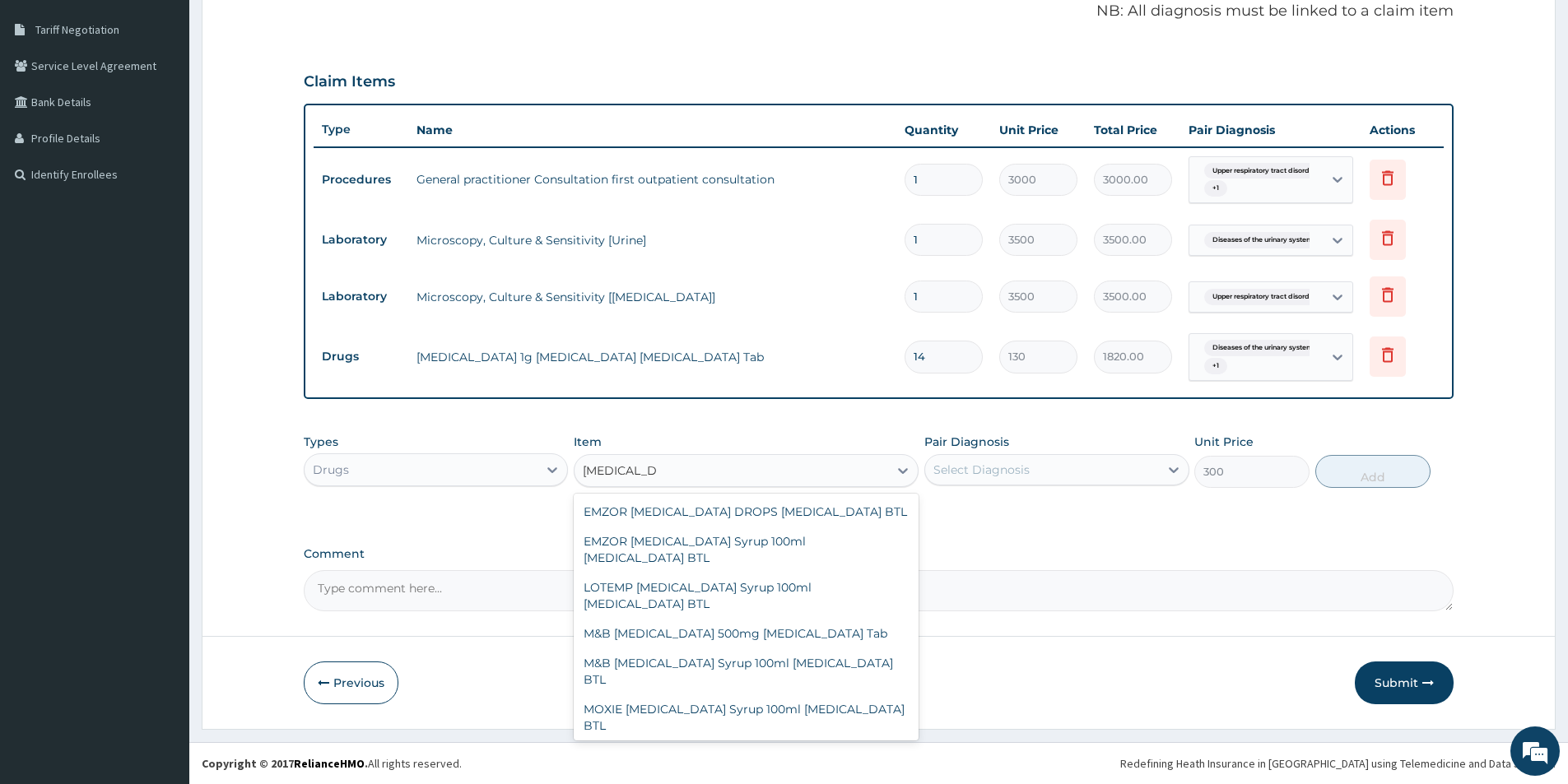
scroll to position [165, 0]
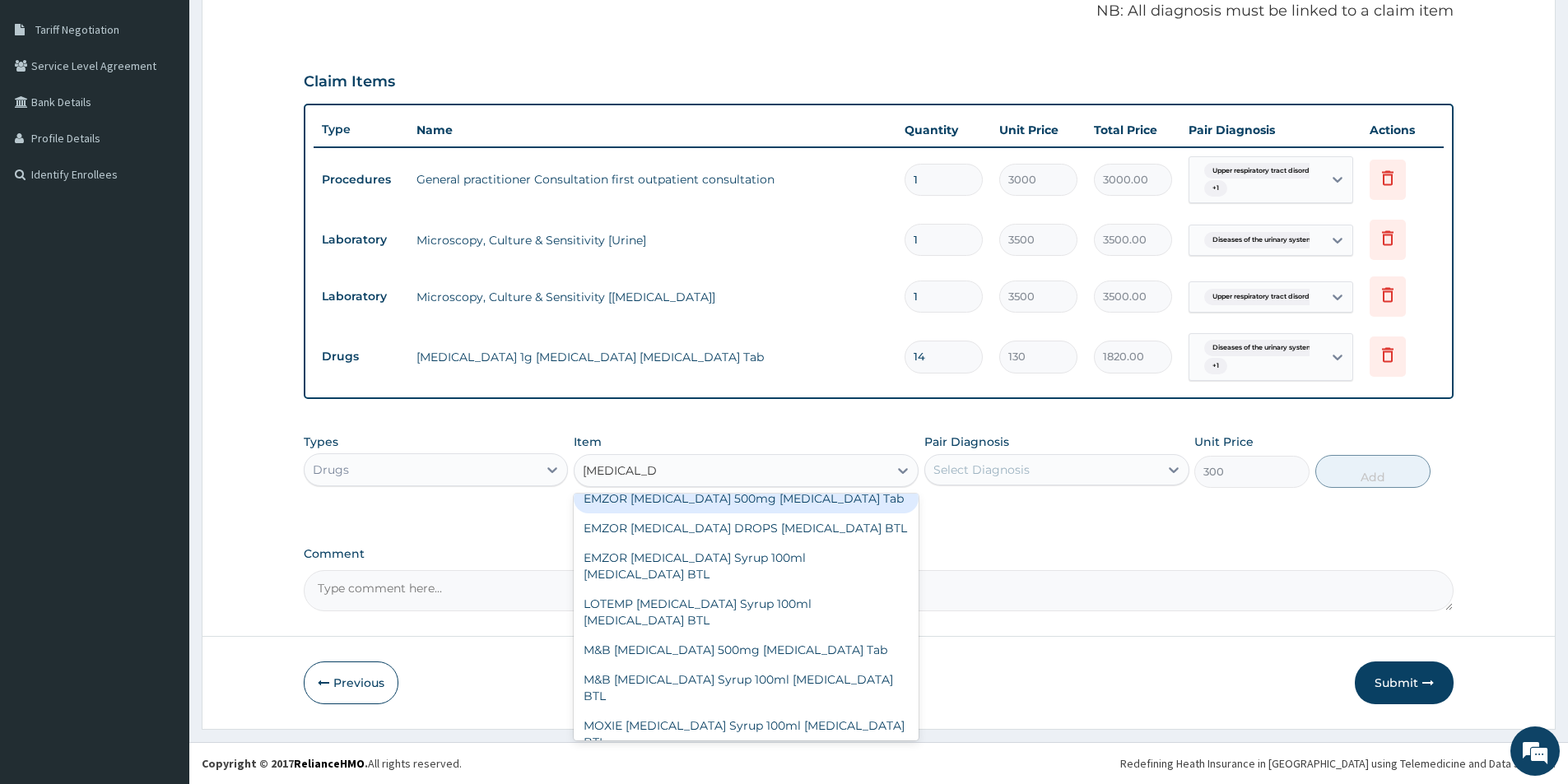
click at [870, 508] on div "EMZOR PARACETAMOL 500mg Acetaminophen Tab" at bounding box center [746, 498] width 345 height 30
type input "10"
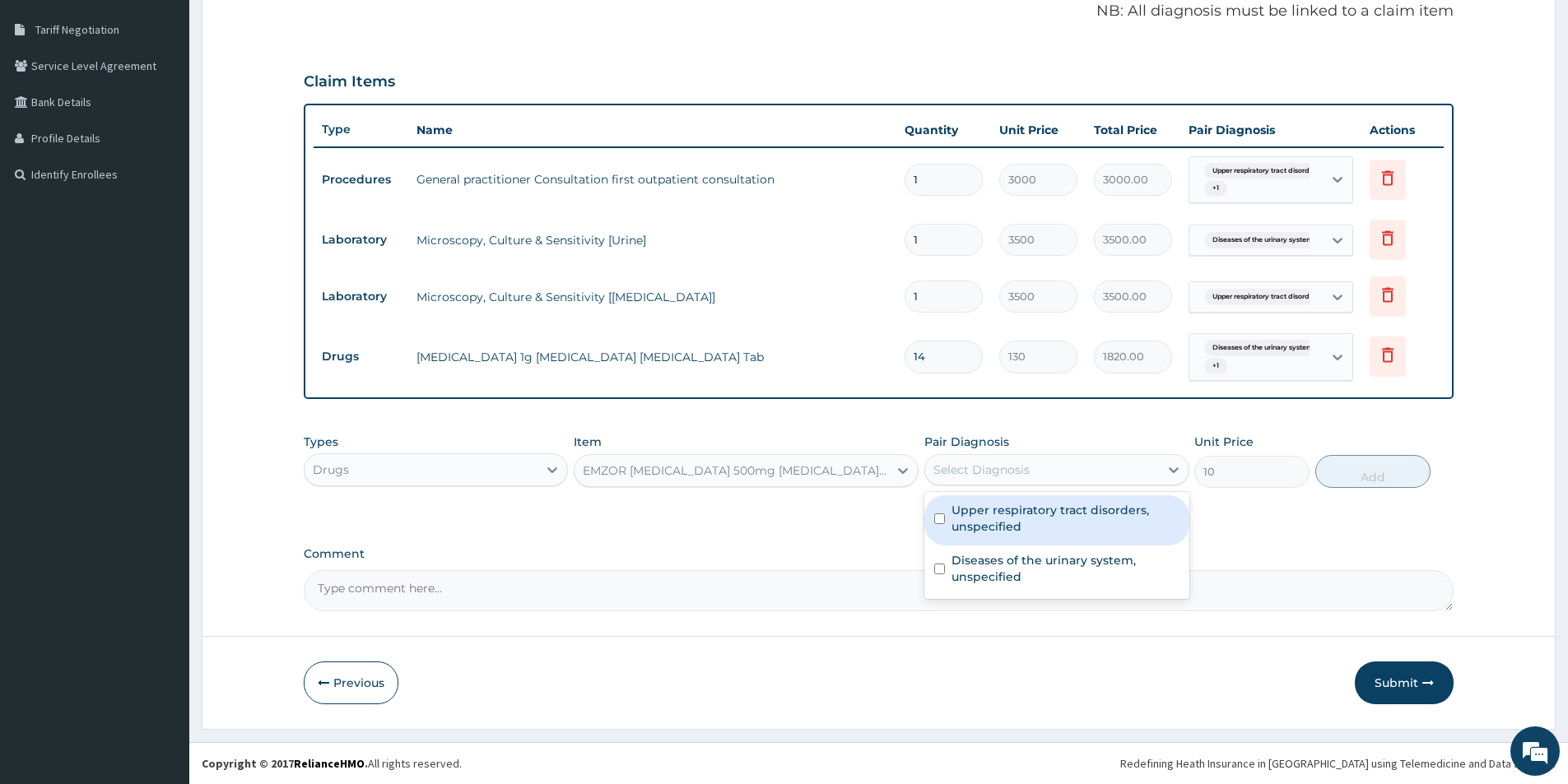
click at [1113, 469] on div "Select Diagnosis" at bounding box center [1041, 469] width 233 height 26
click at [1103, 520] on label "Upper respiratory tract disorders, unspecified" at bounding box center [1065, 518] width 228 height 33
checkbox input "true"
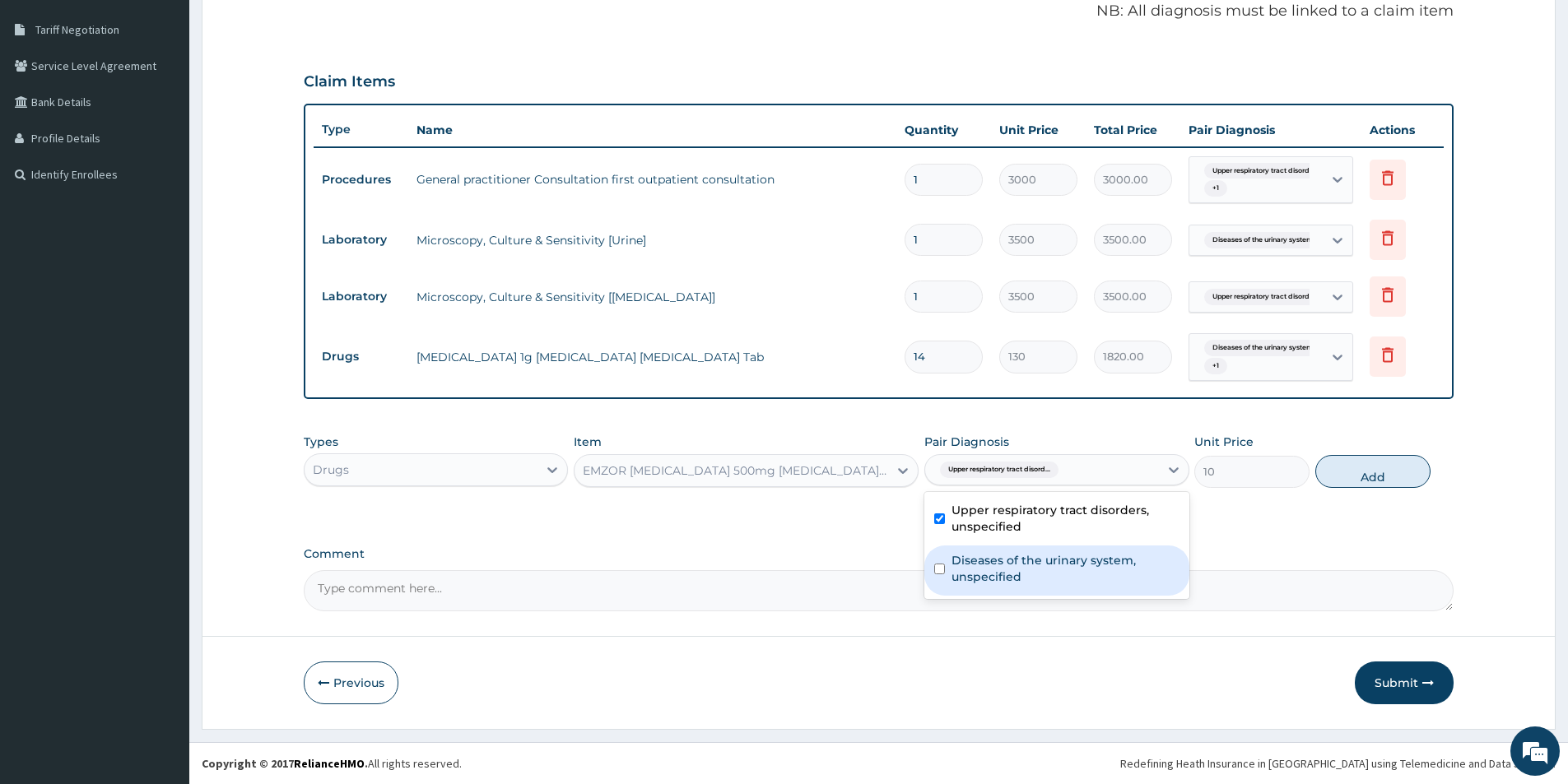
click at [1112, 578] on label "Diseases of the urinary system, unspecified" at bounding box center [1065, 568] width 228 height 33
checkbox input "true"
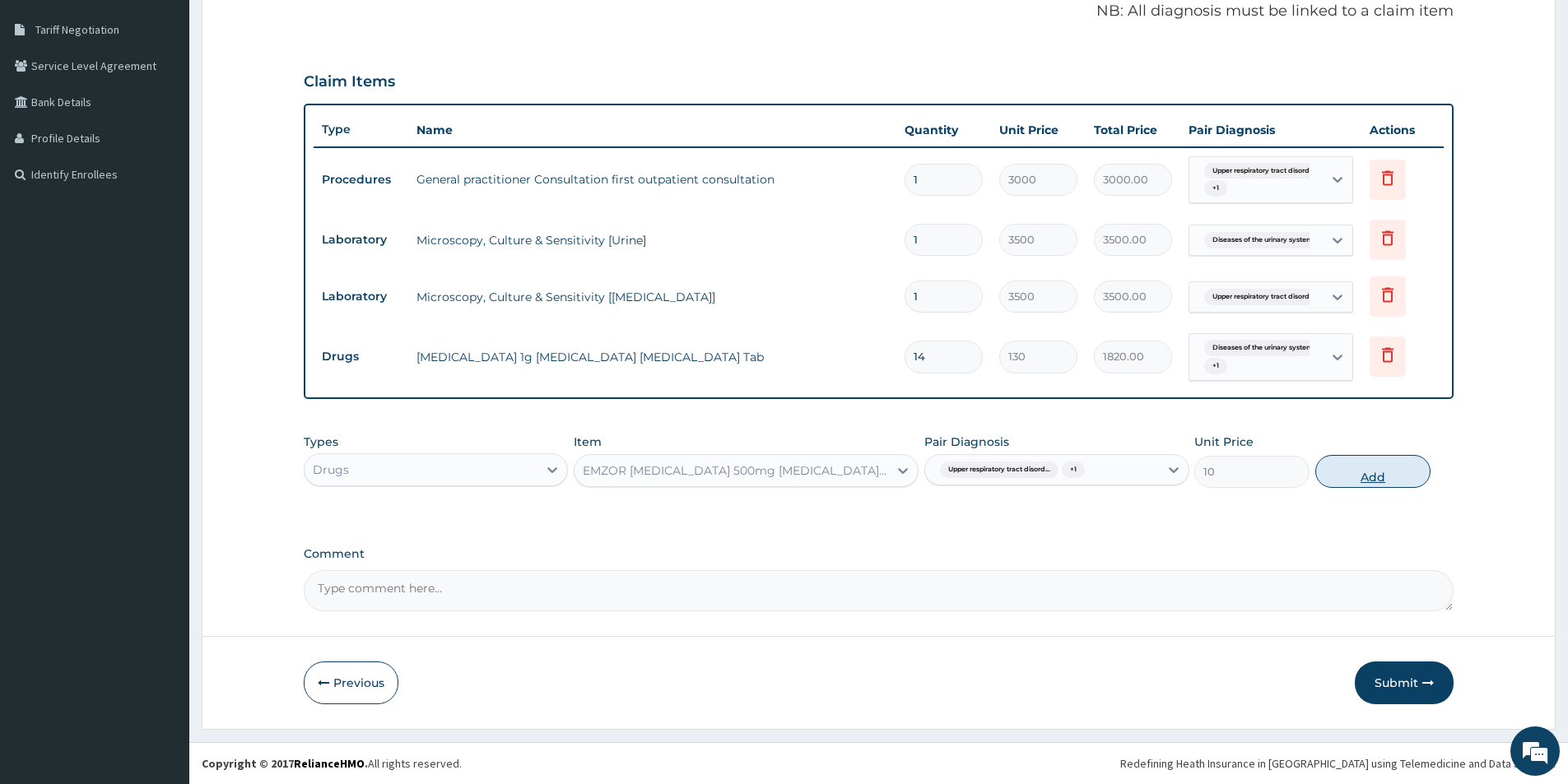
click at [1359, 478] on button "Add" at bounding box center [1373, 471] width 115 height 33
type input "0"
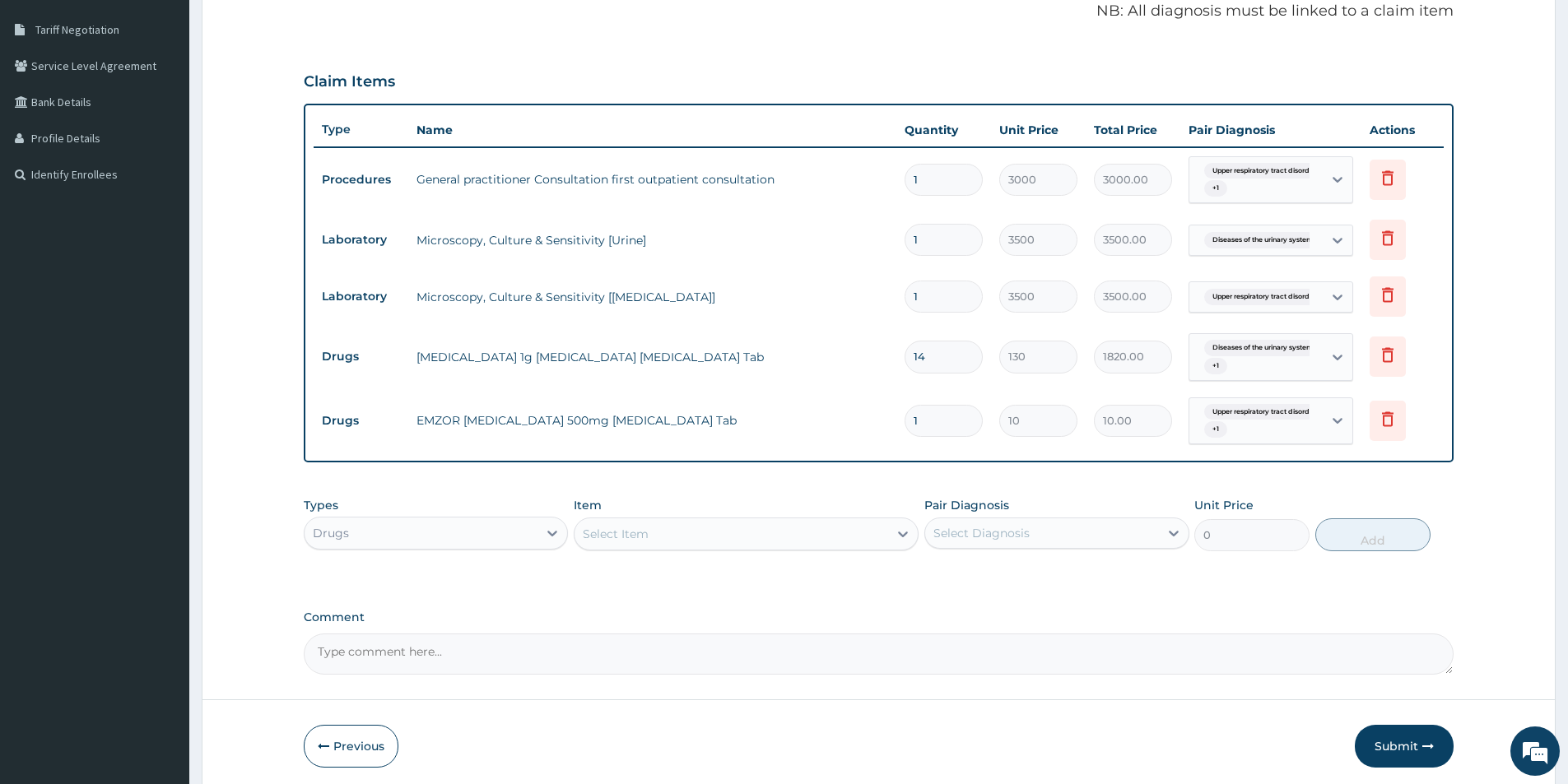
type input "18"
type input "180.00"
type input "18"
click at [1398, 738] on button "Submit" at bounding box center [1404, 746] width 99 height 43
click at [1402, 743] on button "Submit" at bounding box center [1404, 746] width 99 height 43
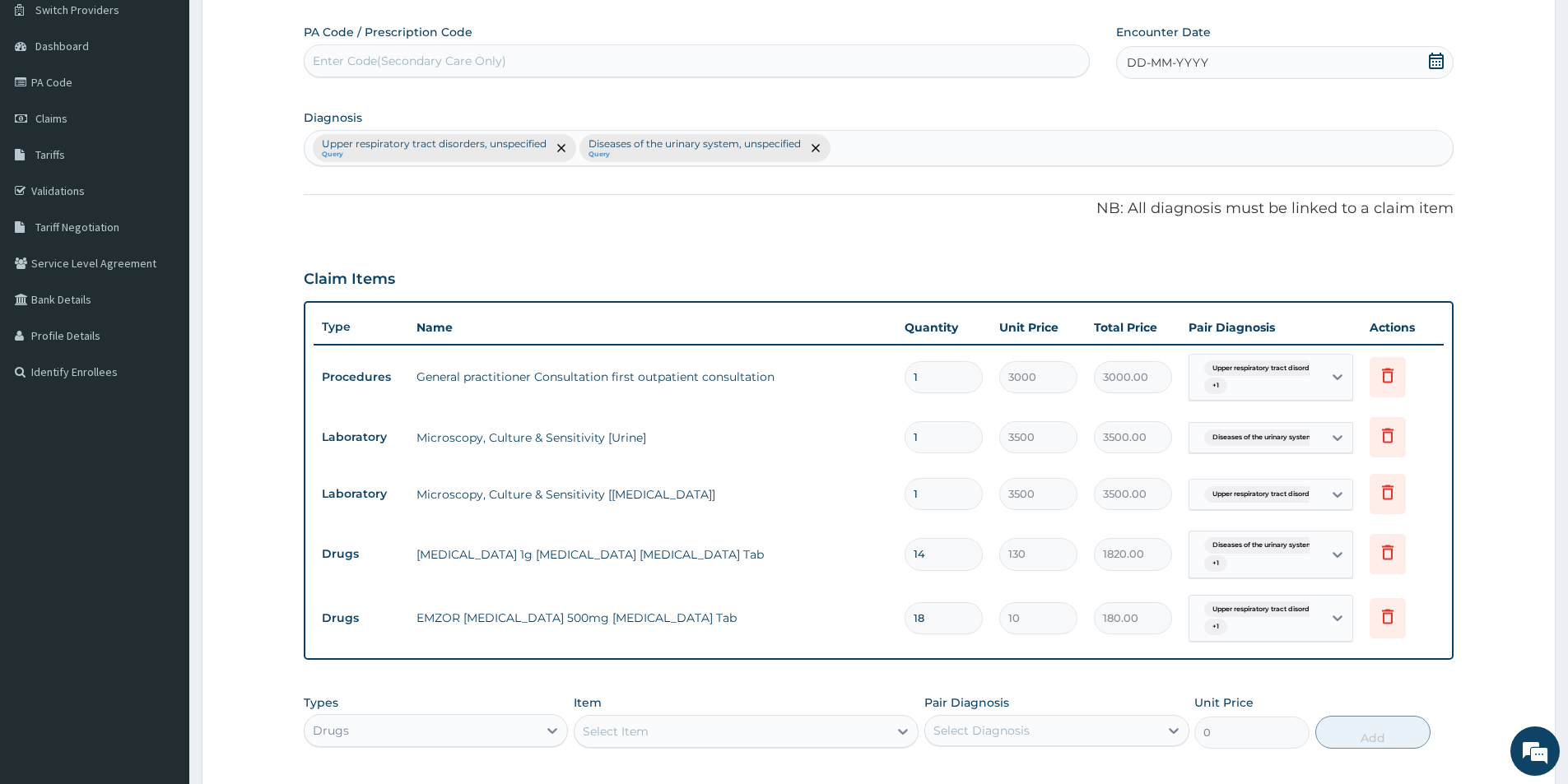
scroll to position [394, 0]
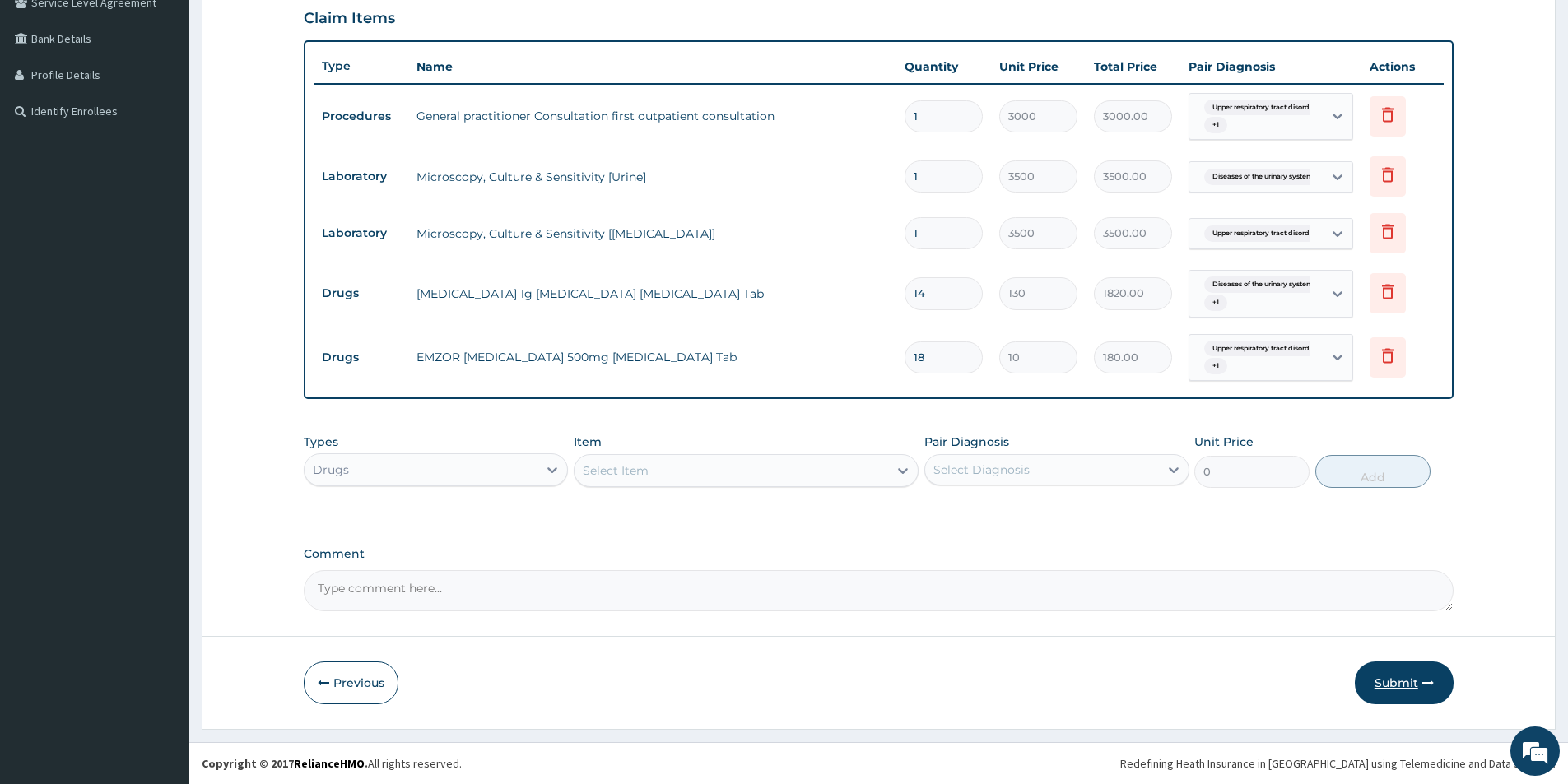
click at [1406, 685] on button "Submit" at bounding box center [1404, 683] width 99 height 43
click at [1423, 682] on icon "button" at bounding box center [1428, 682] width 12 height 12
click at [1420, 680] on button "Submit" at bounding box center [1404, 683] width 99 height 43
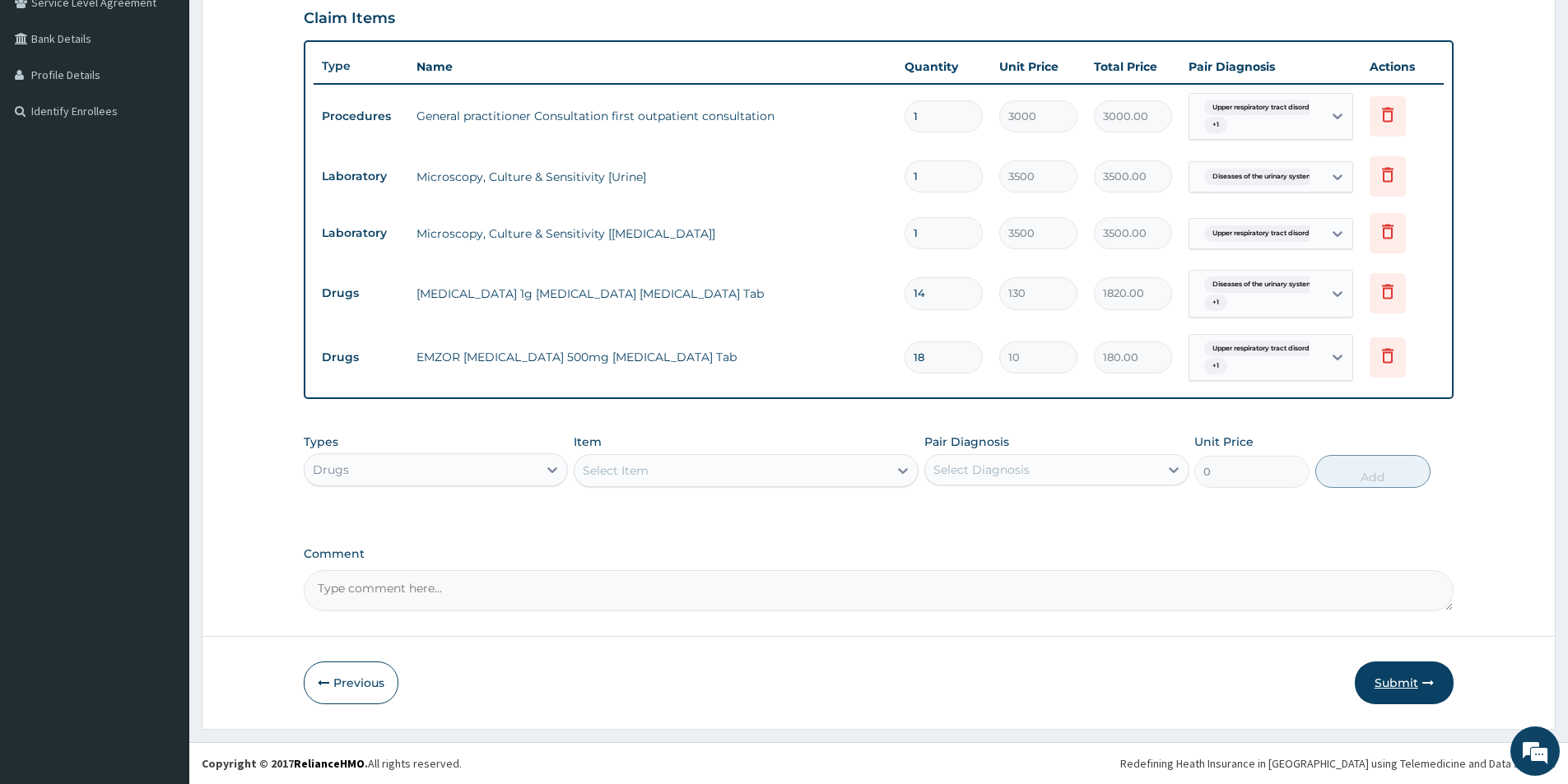
click at [1420, 680] on button "Submit" at bounding box center [1404, 683] width 99 height 43
click at [1414, 677] on button "Submit" at bounding box center [1404, 683] width 99 height 43
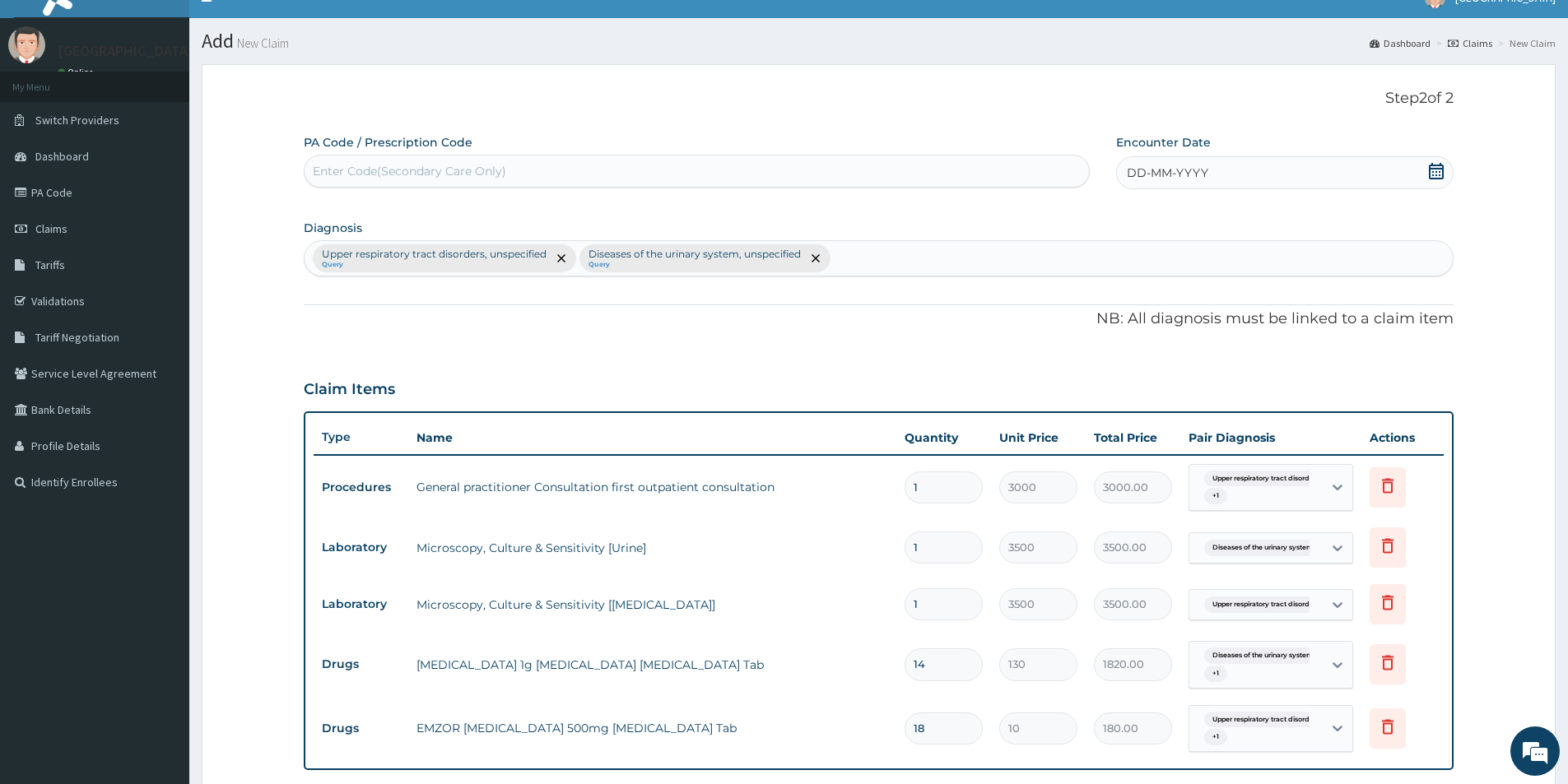
scroll to position [0, 0]
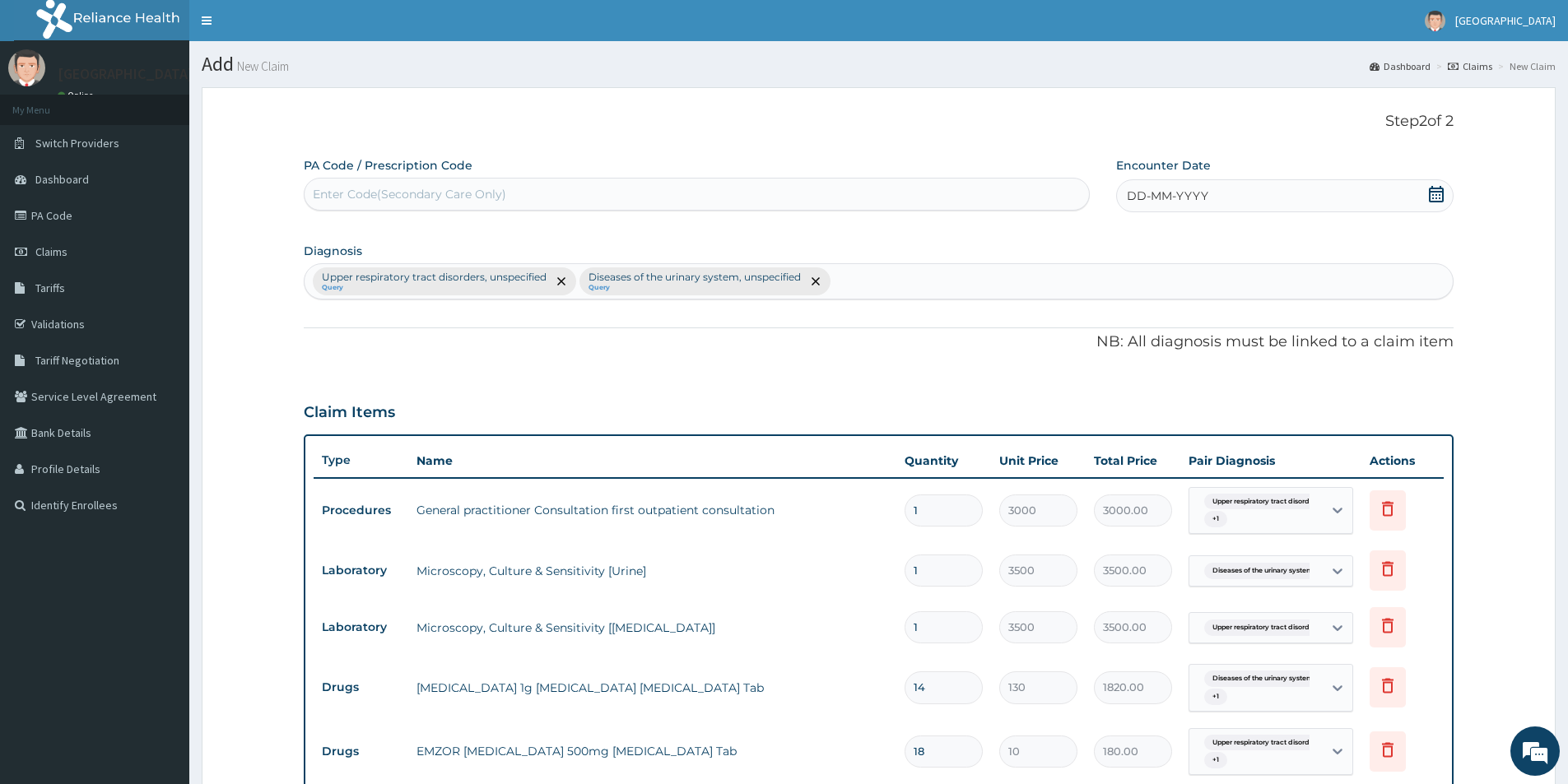
click at [1442, 192] on icon at bounding box center [1436, 194] width 14 height 16
click at [1089, 244] on button "Previous Month" at bounding box center [1088, 241] width 8 height 8
click at [1178, 377] on div "24" at bounding box center [1181, 379] width 24 height 24
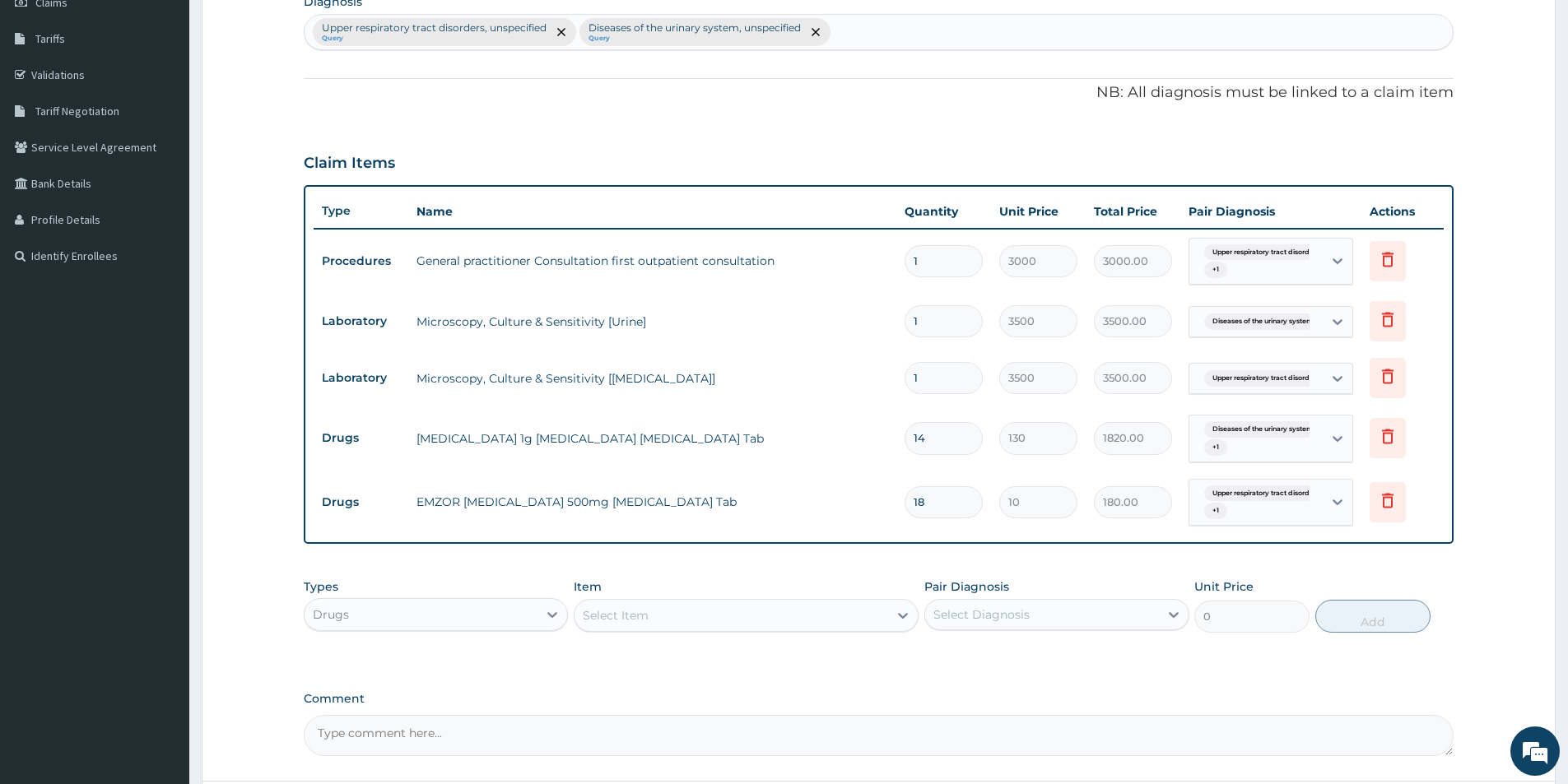
scroll to position [394, 0]
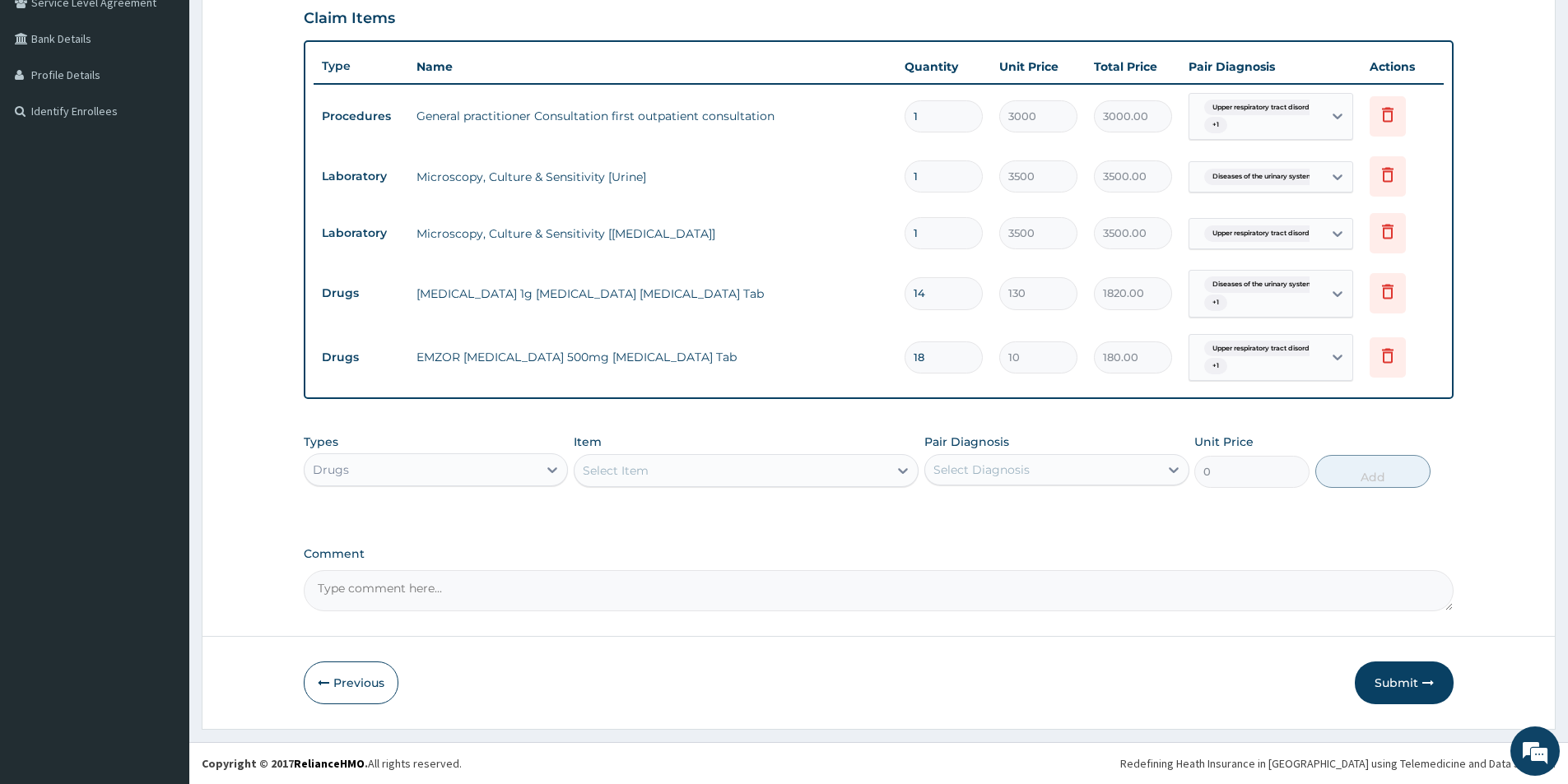
click at [1408, 694] on button "Submit" at bounding box center [1404, 683] width 99 height 43
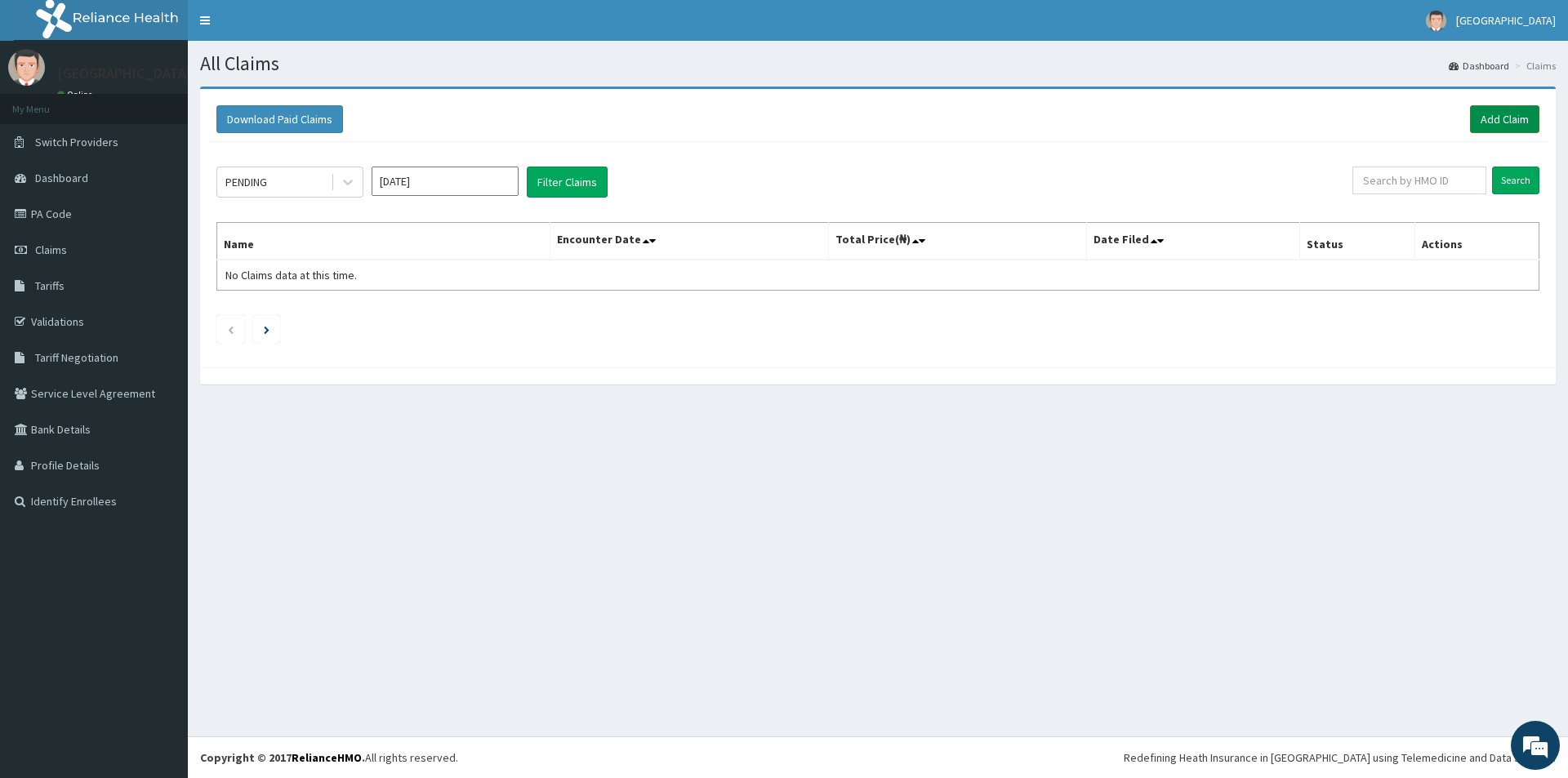
click at [1502, 119] on link "Add Claim" at bounding box center [1505, 119] width 70 height 28
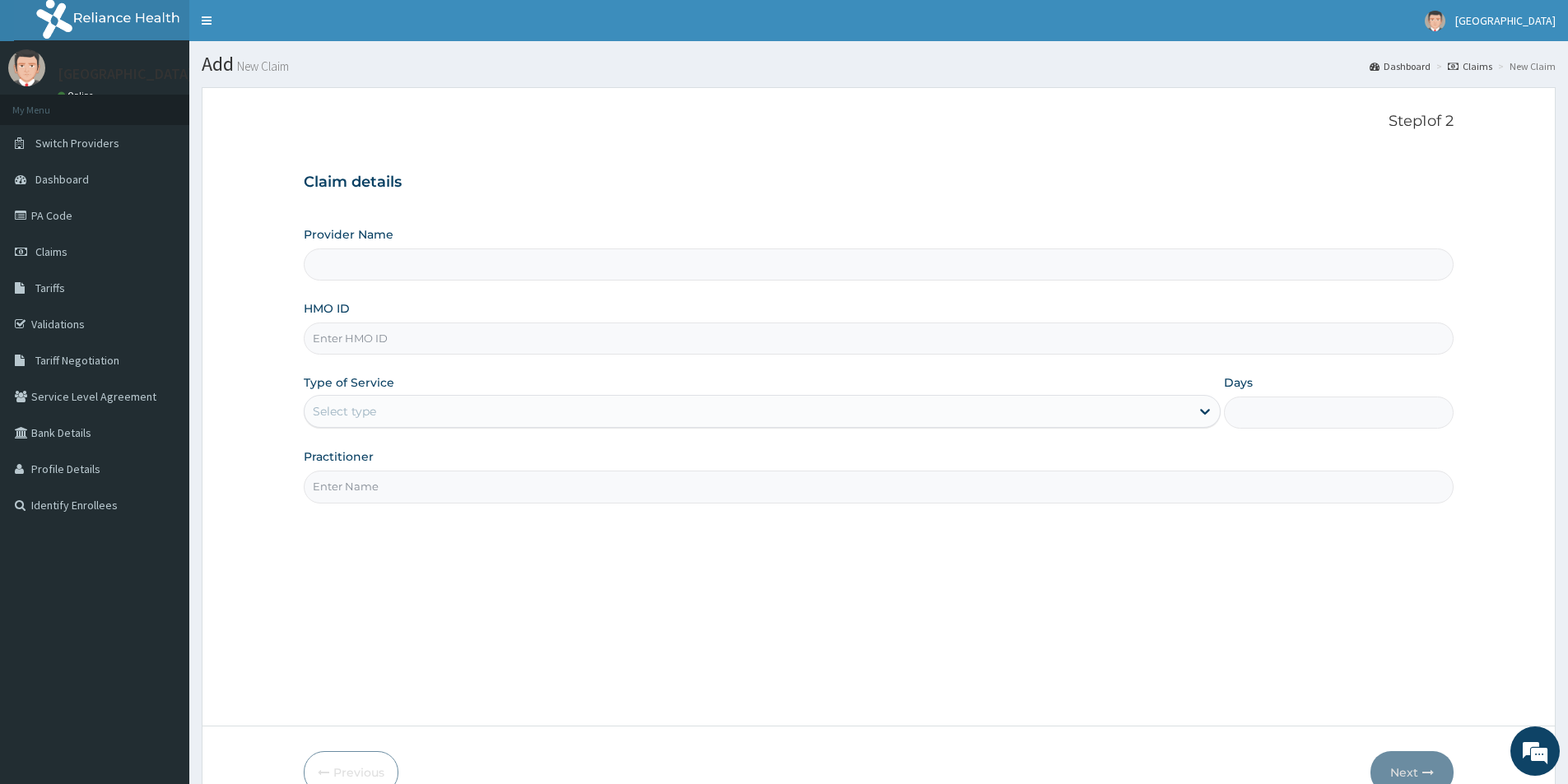
type input "[GEOGRAPHIC_DATA]"
click at [827, 340] on input "HMO ID" at bounding box center [879, 339] width 1150 height 32
type input "GIM/10205/B"
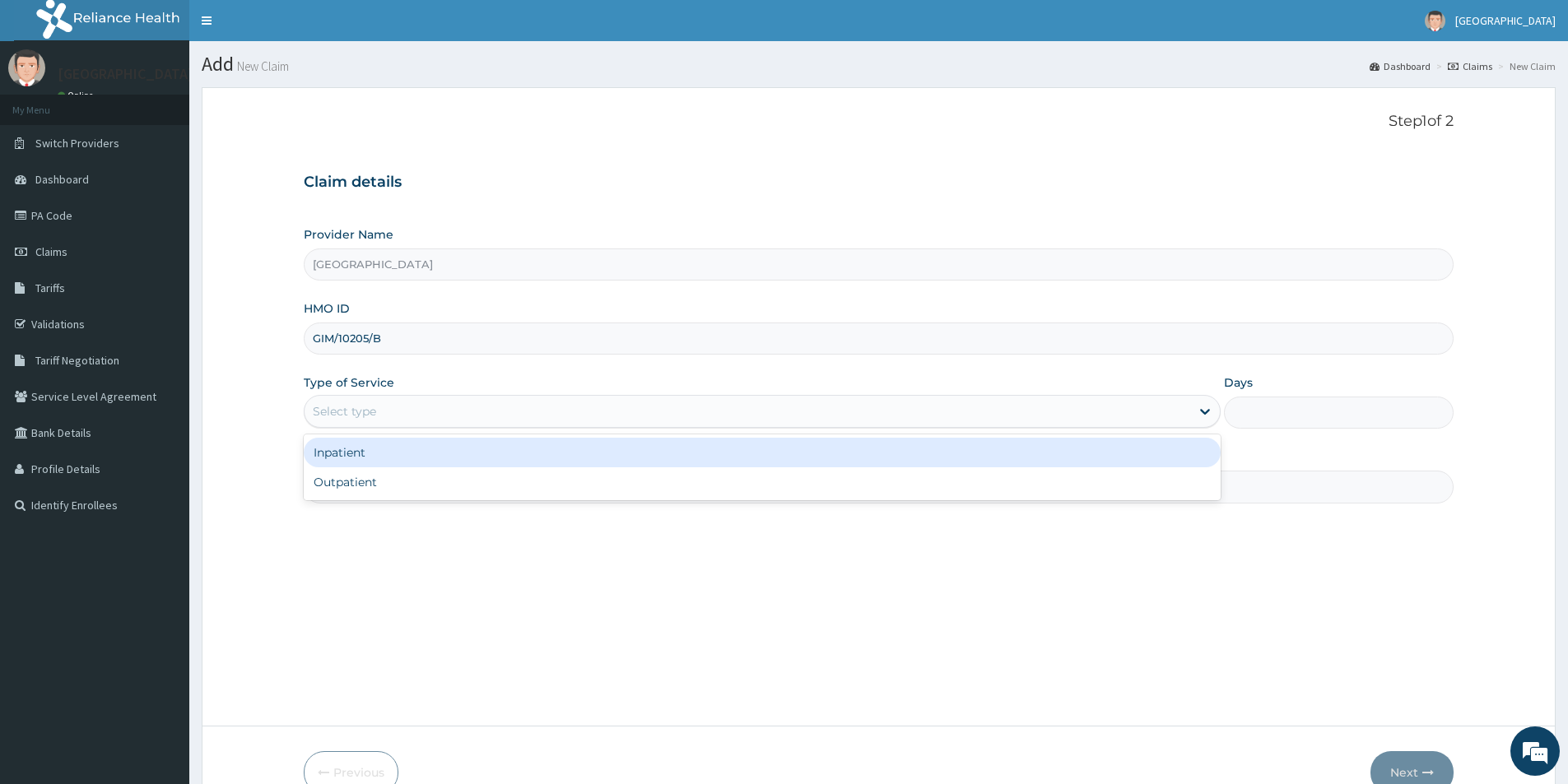
click at [448, 416] on div "Select type" at bounding box center [748, 411] width 885 height 26
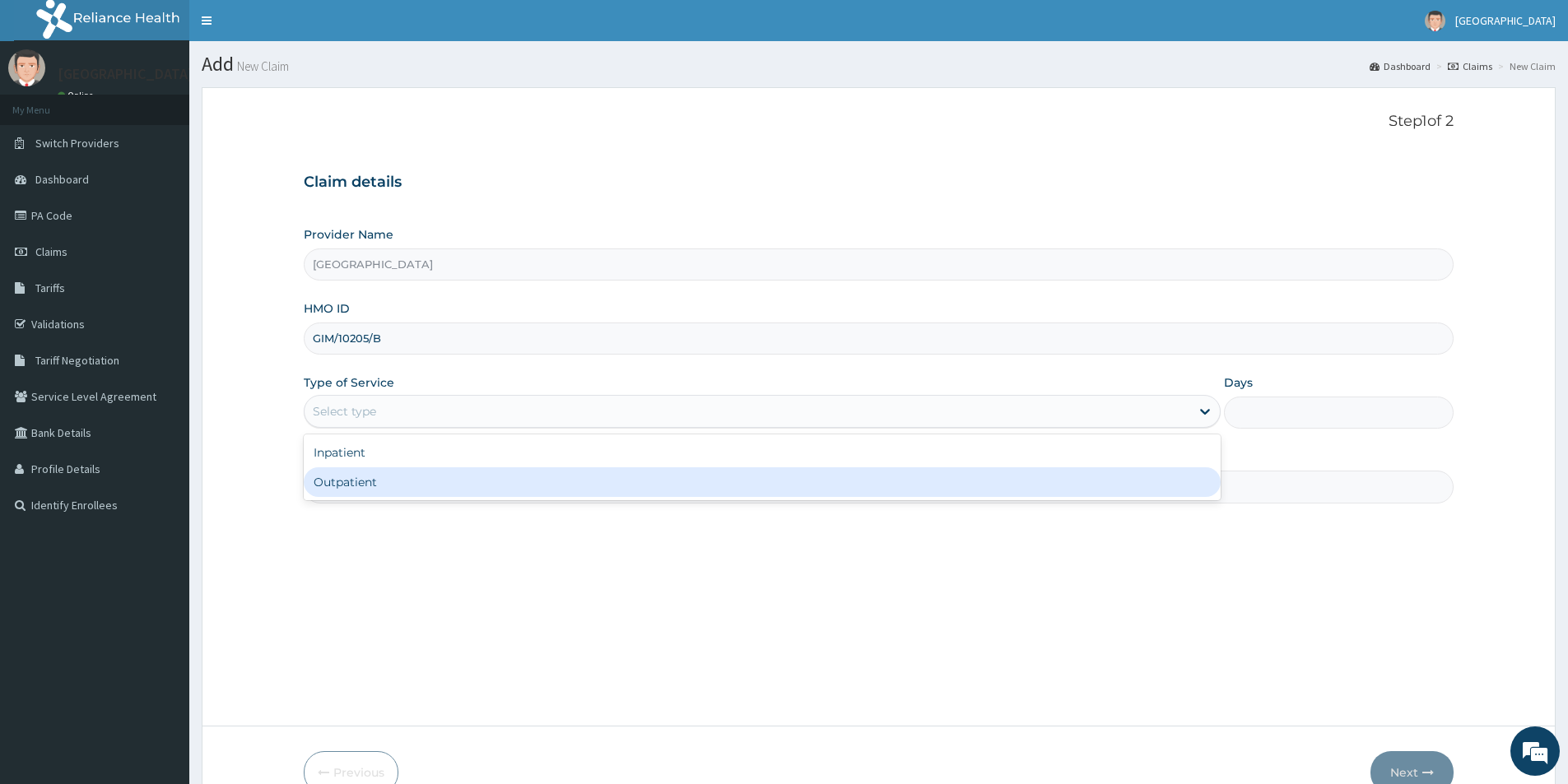
click at [408, 481] on div "Outpatient" at bounding box center [762, 482] width 917 height 30
type input "1"
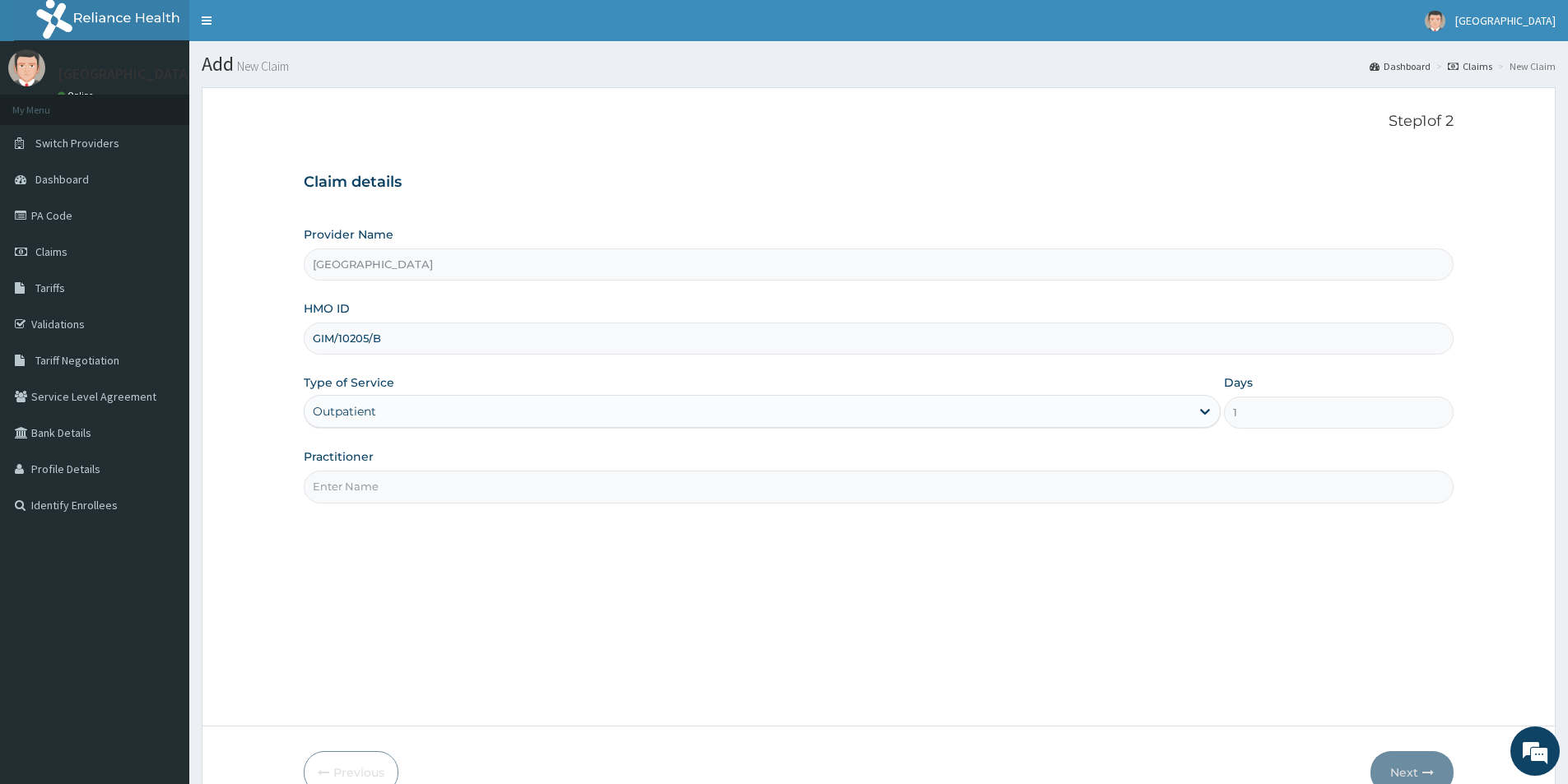
click at [972, 486] on input "Practitioner" at bounding box center [879, 486] width 1150 height 32
type input "[PERSON_NAME]"
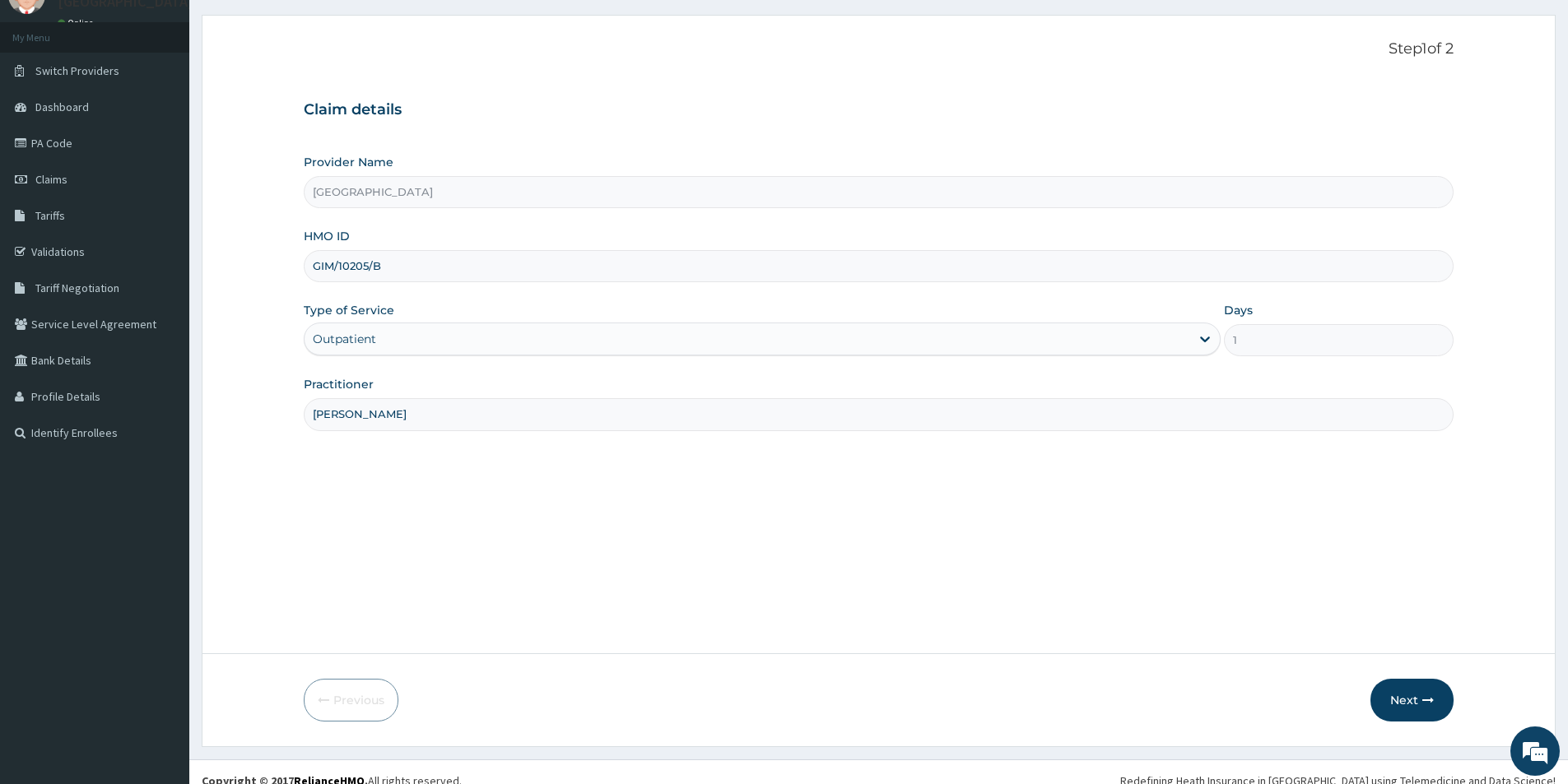
scroll to position [90, 0]
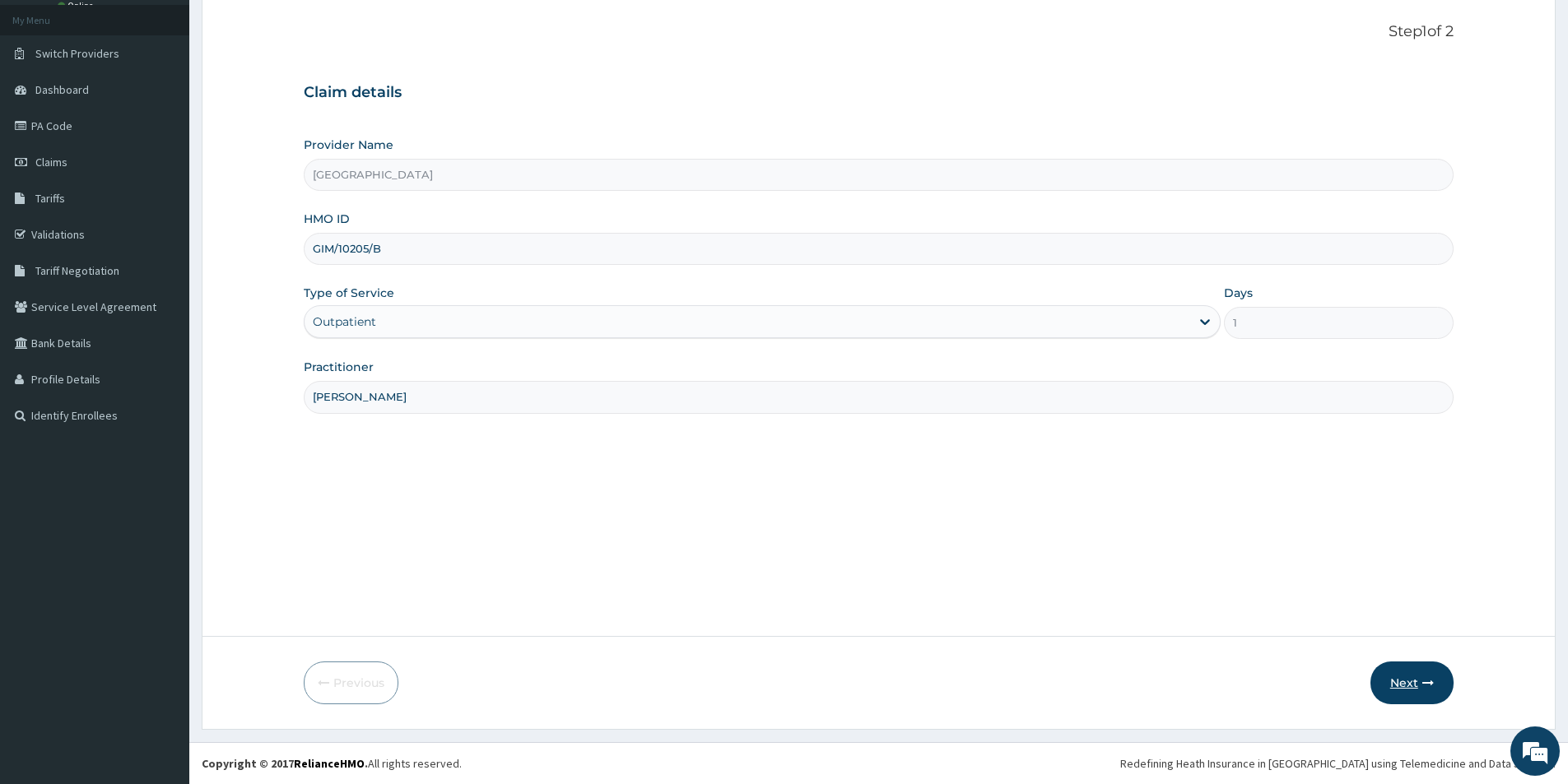
click at [1413, 681] on button "Next" at bounding box center [1411, 683] width 83 height 43
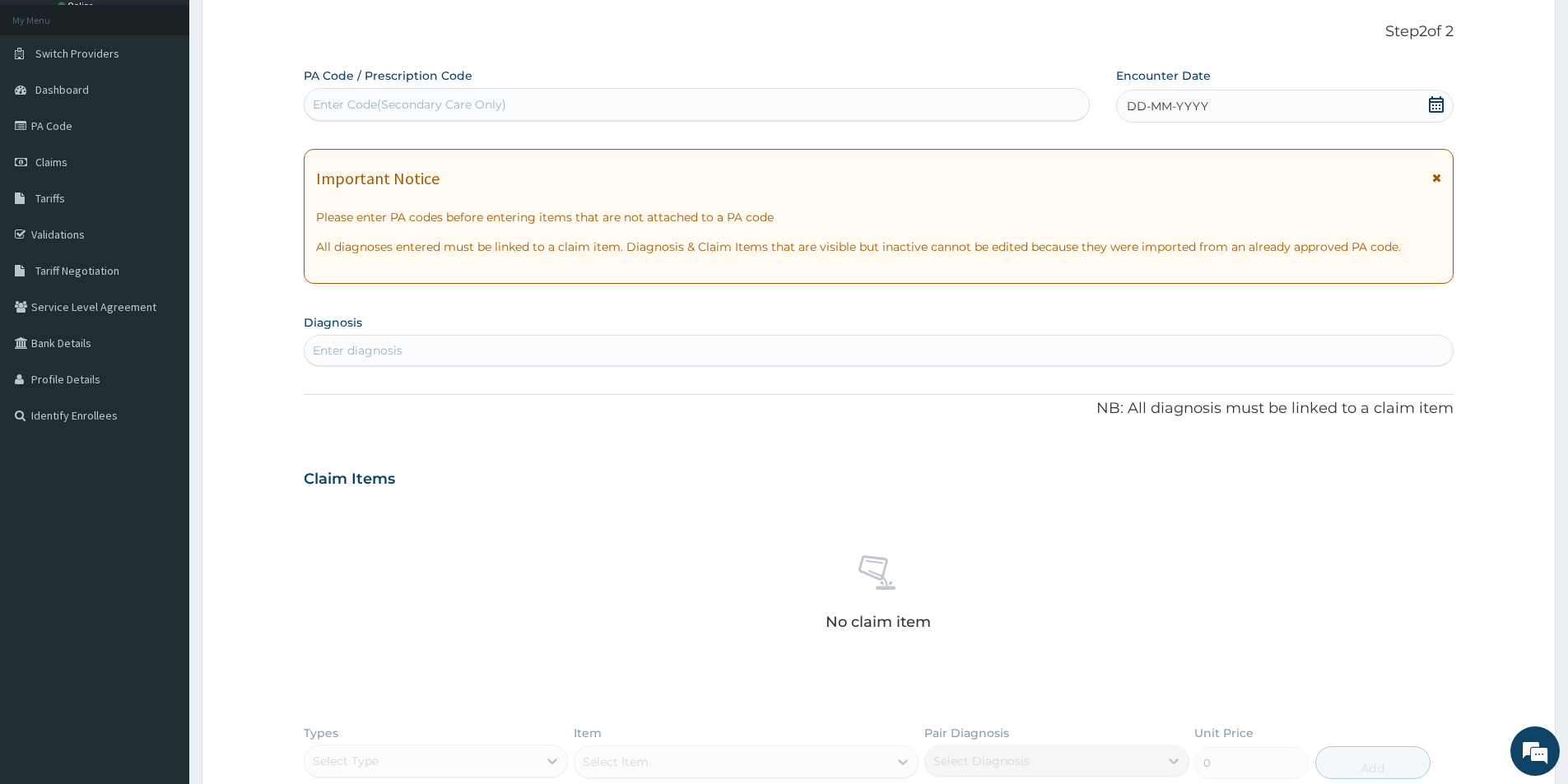
click at [636, 347] on div "Enter diagnosis" at bounding box center [879, 350] width 1148 height 26
